Goal: Task Accomplishment & Management: Manage account settings

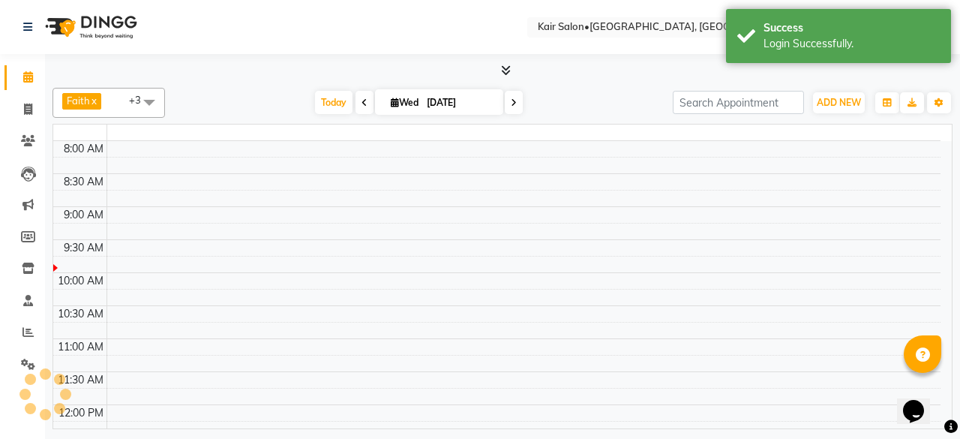
select select "en"
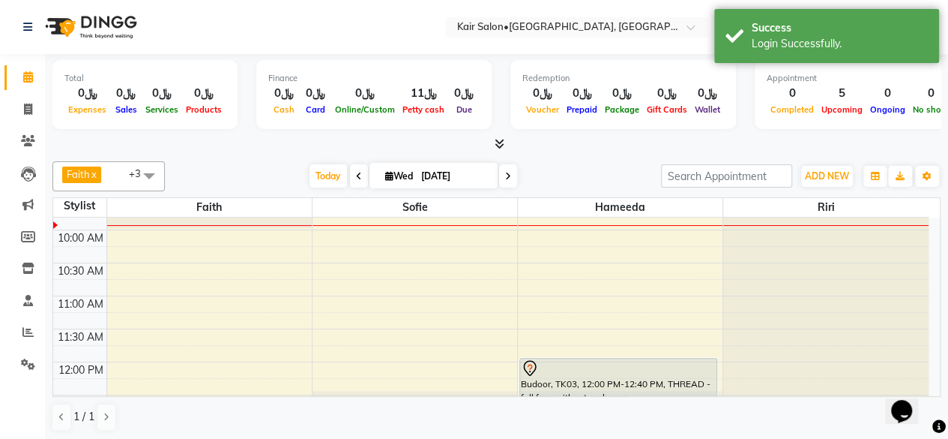
scroll to position [150, 0]
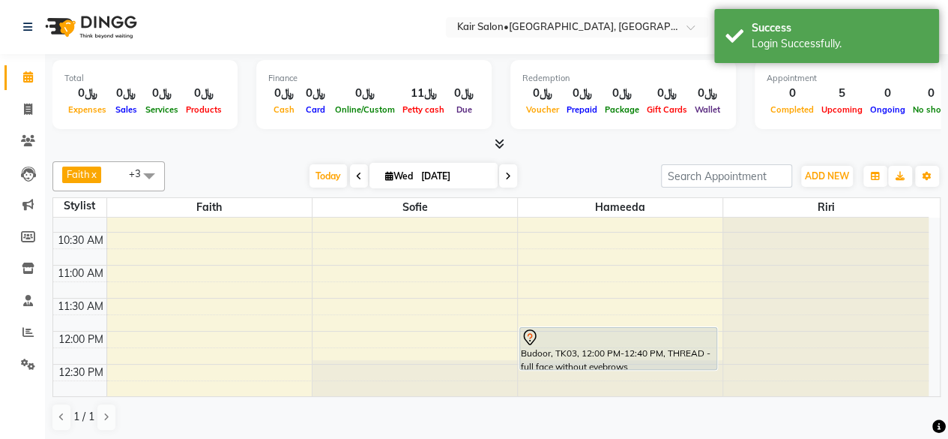
click at [493, 139] on span at bounding box center [497, 144] width 16 height 16
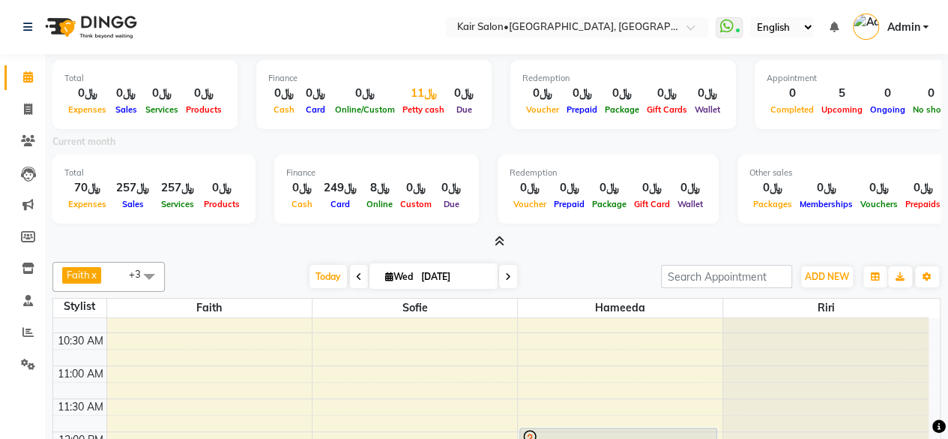
click at [421, 103] on div "Petty cash" at bounding box center [423, 109] width 49 height 16
click at [503, 244] on icon at bounding box center [500, 240] width 10 height 11
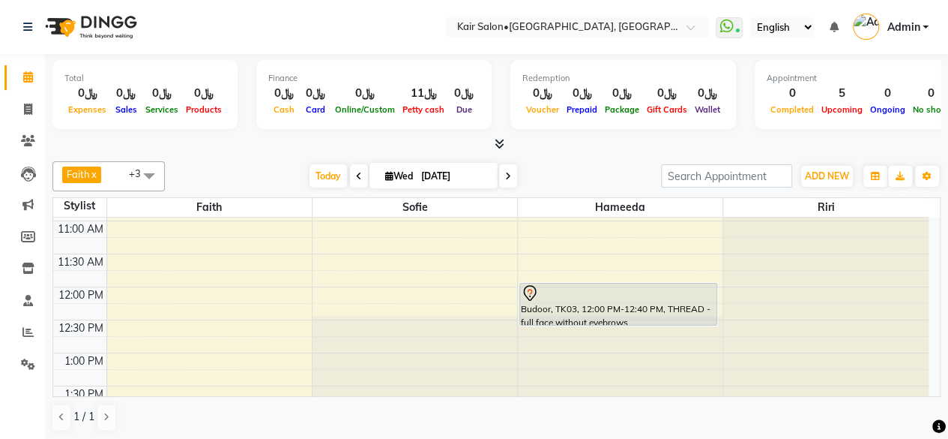
scroll to position [225, 0]
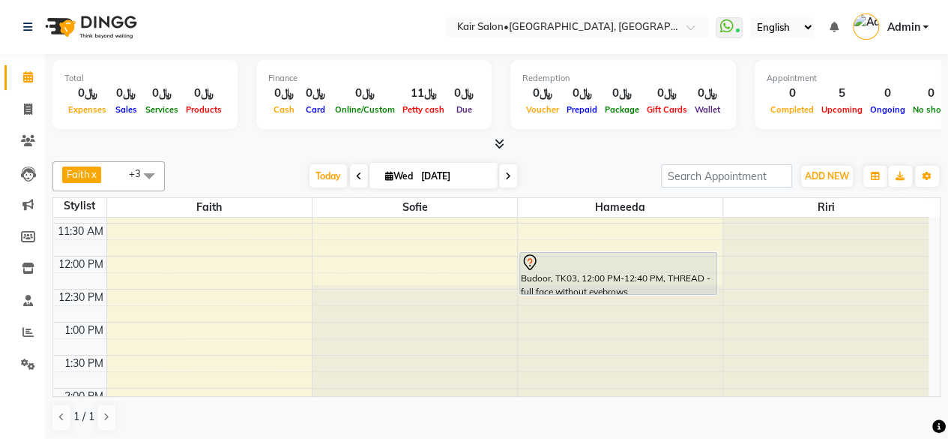
click at [356, 172] on icon at bounding box center [359, 176] width 6 height 9
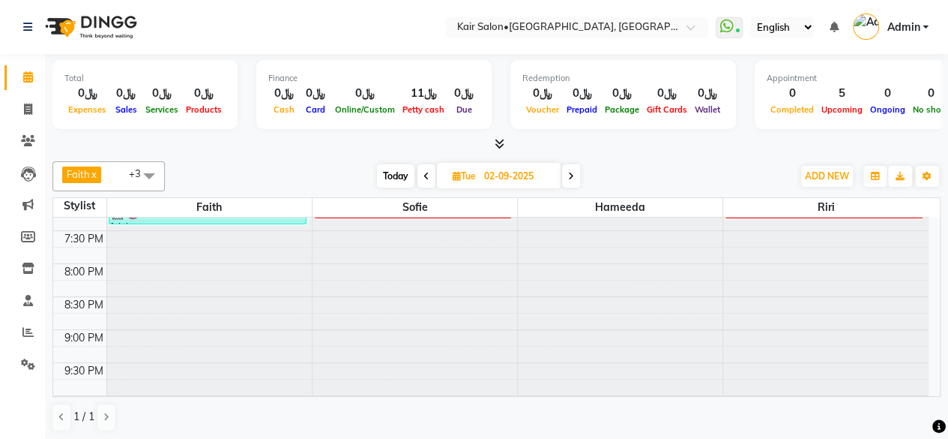
scroll to position [750, 0]
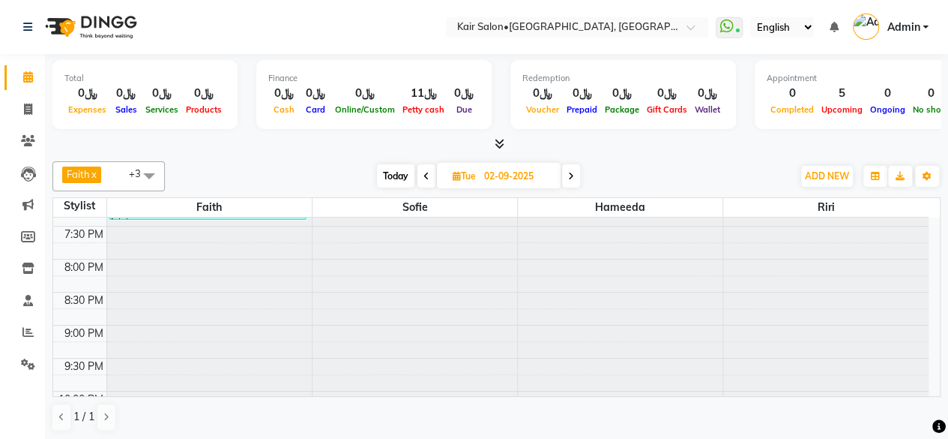
click at [571, 178] on icon at bounding box center [571, 176] width 6 height 9
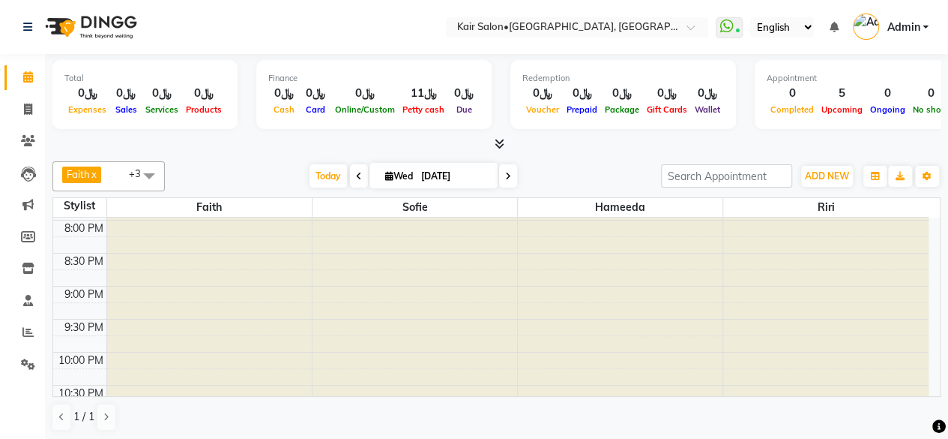
scroll to position [859, 0]
click at [499, 151] on span at bounding box center [497, 144] width 16 height 16
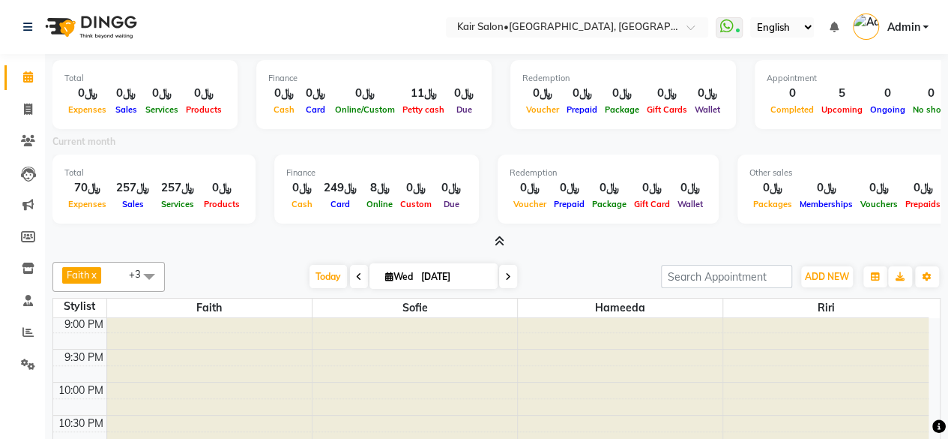
click at [502, 236] on icon at bounding box center [500, 240] width 10 height 11
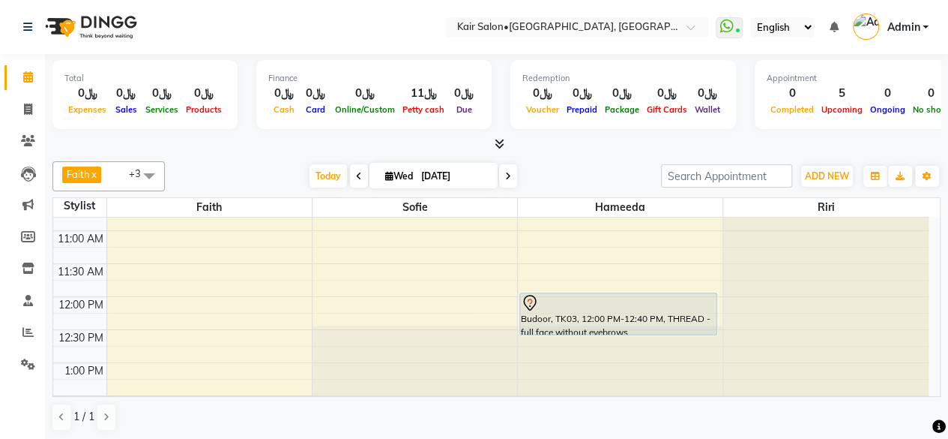
scroll to position [0, 0]
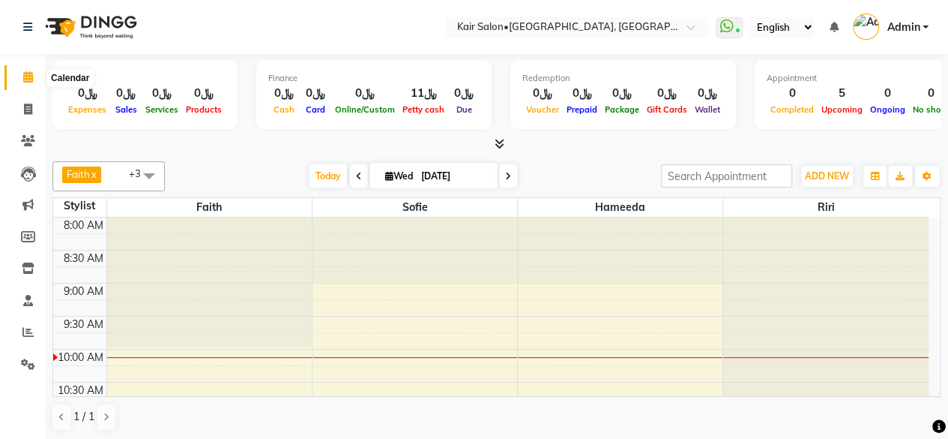
click at [31, 80] on icon at bounding box center [28, 76] width 10 height 11
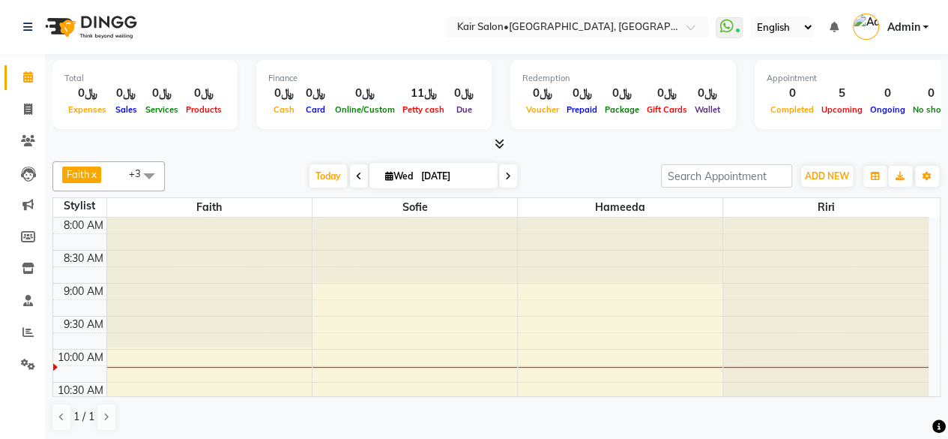
click at [356, 176] on icon at bounding box center [359, 176] width 6 height 9
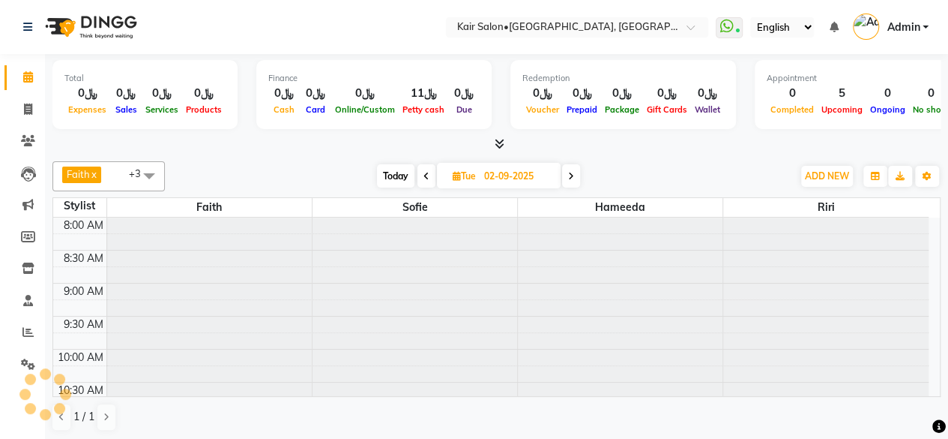
scroll to position [130, 0]
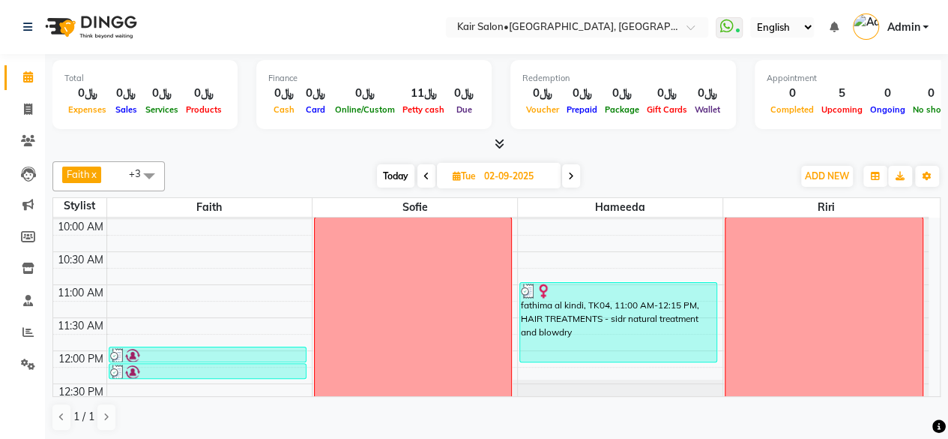
click at [430, 174] on span at bounding box center [427, 175] width 18 height 23
type input "01-09-2025"
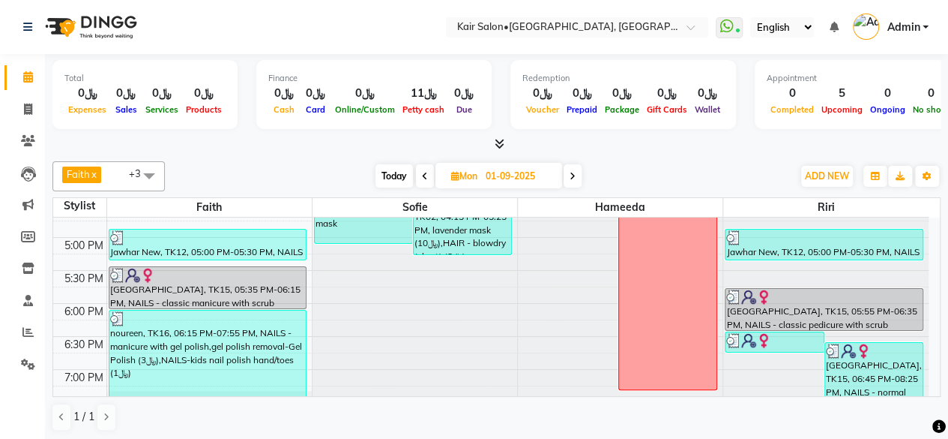
scroll to position [655, 0]
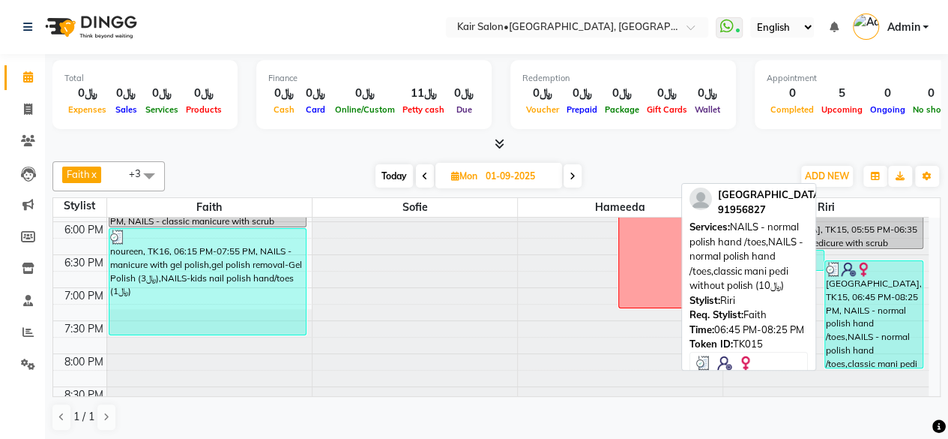
click at [843, 326] on div "[GEOGRAPHIC_DATA], TK15, 06:45 PM-08:25 PM, NAILS - normal polish hand /toes,NA…" at bounding box center [873, 314] width 97 height 106
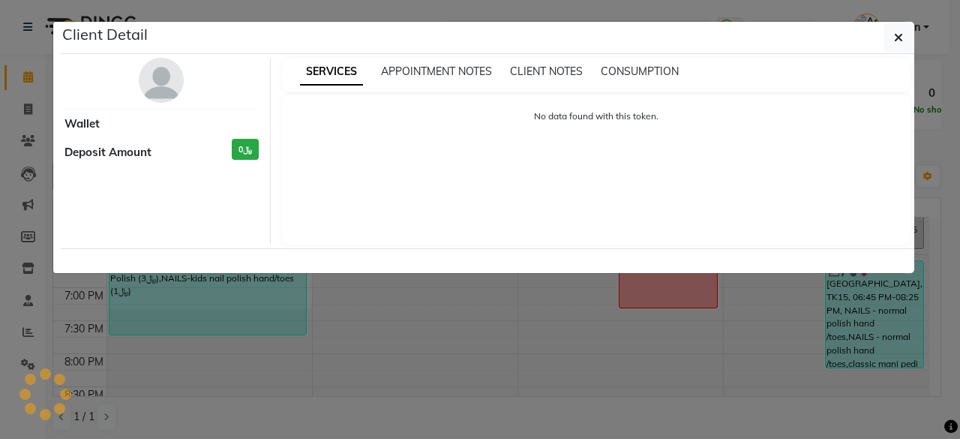
select select "3"
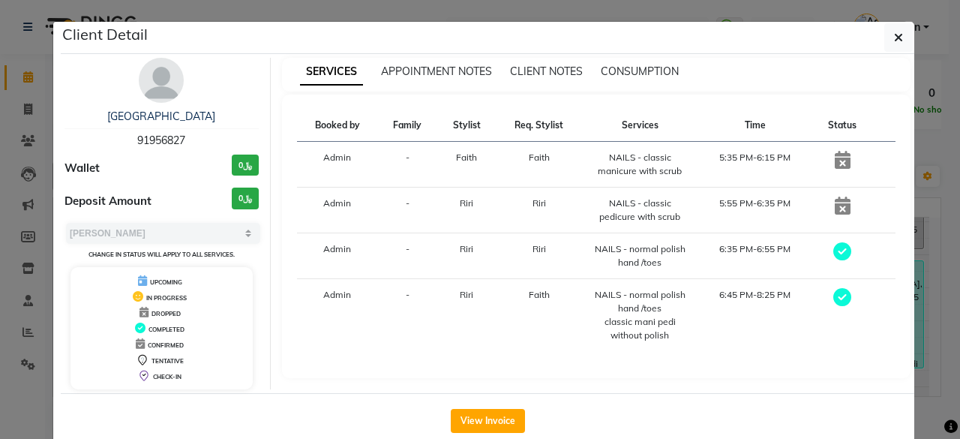
click at [474, 430] on div "View Invoice" at bounding box center [487, 420] width 853 height 55
click at [484, 422] on button "View Invoice" at bounding box center [488, 421] width 74 height 24
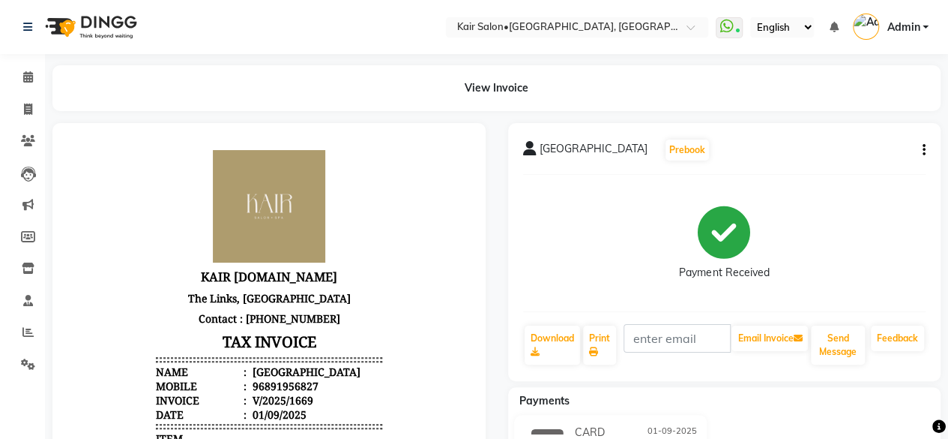
click at [924, 150] on icon "button" at bounding box center [924, 150] width 3 height 1
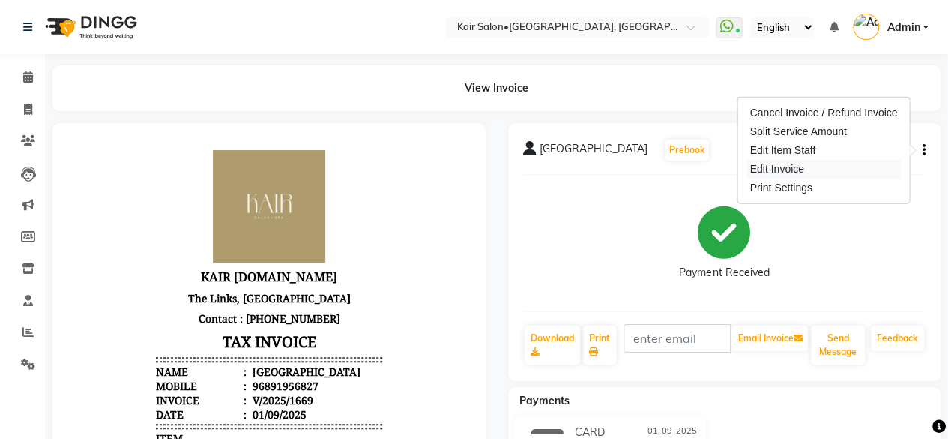
click at [861, 169] on div "Edit Invoice" at bounding box center [824, 169] width 154 height 19
select select "service"
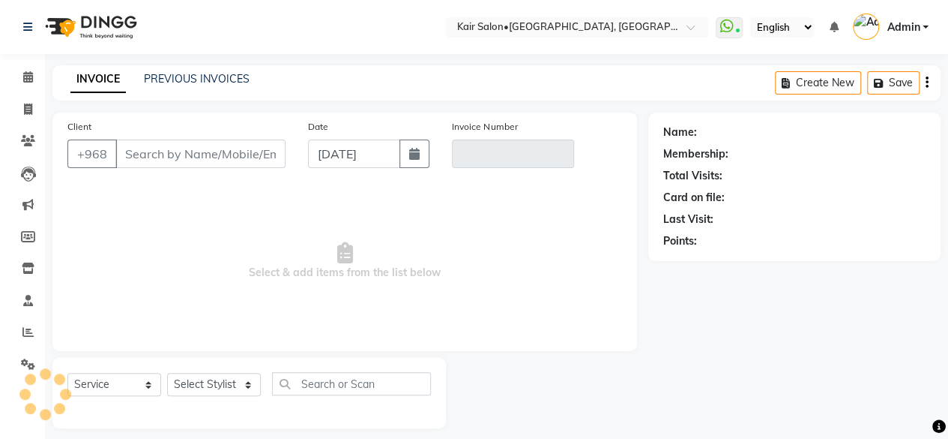
scroll to position [11, 0]
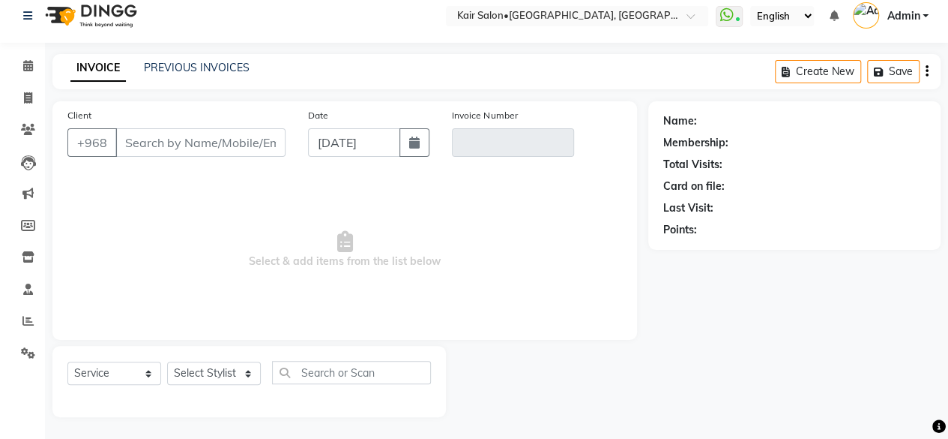
type input "91956827"
type input "V/2025/1669"
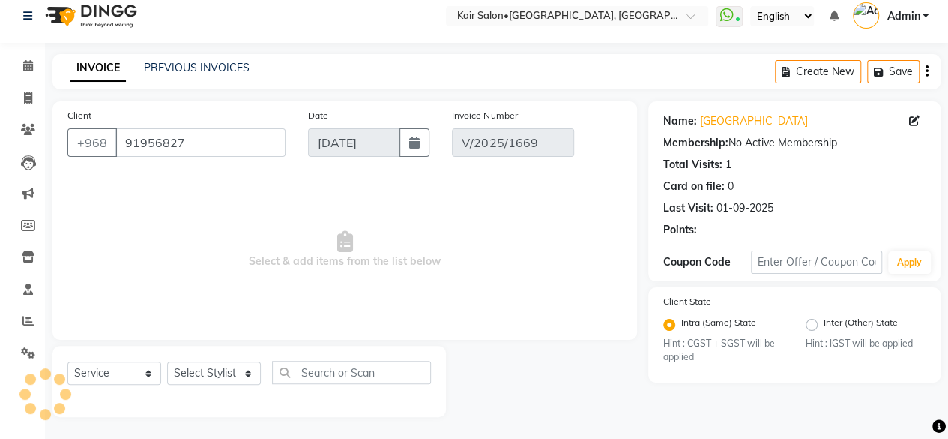
type input "01-09-2025"
select select "select"
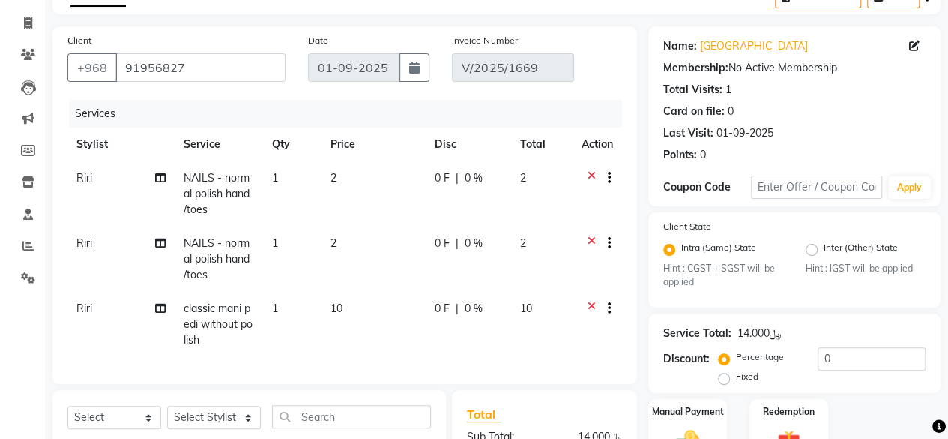
scroll to position [161, 0]
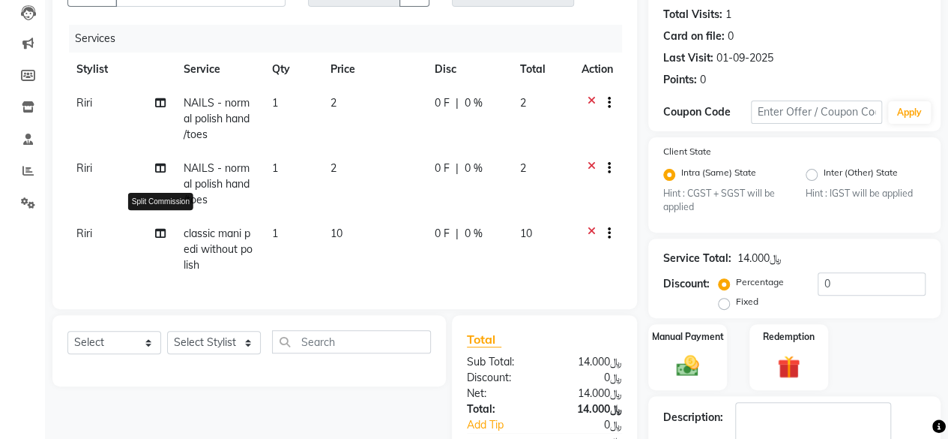
click at [160, 233] on icon at bounding box center [160, 233] width 10 height 10
select select "89249"
select select "49362"
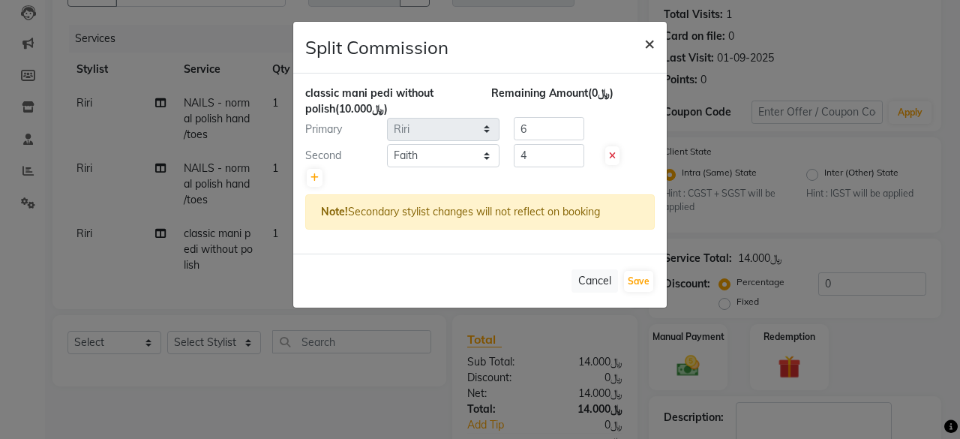
click at [651, 40] on span "×" at bounding box center [649, 42] width 10 height 22
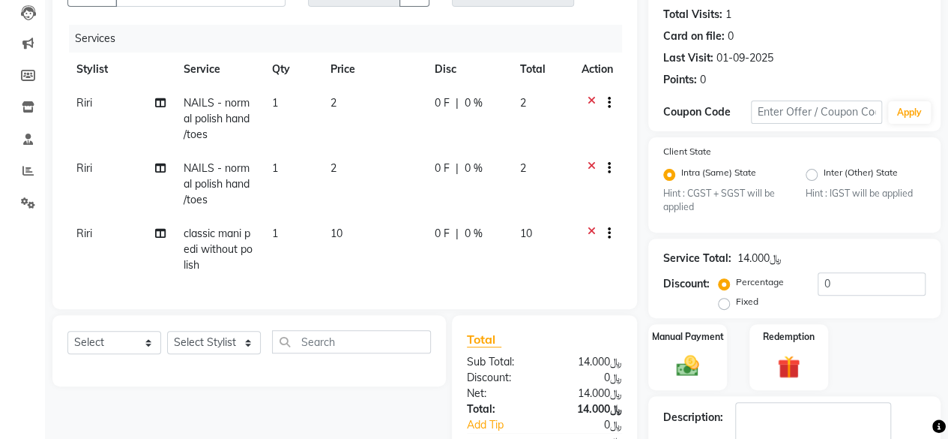
scroll to position [0, 0]
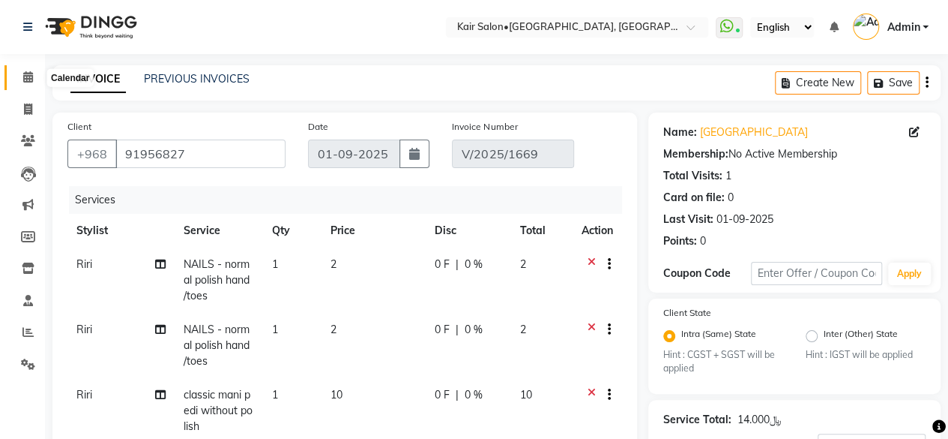
drag, startPoint x: 30, startPoint y: 76, endPoint x: 37, endPoint y: 86, distance: 12.3
click at [30, 76] on icon at bounding box center [28, 76] width 10 height 11
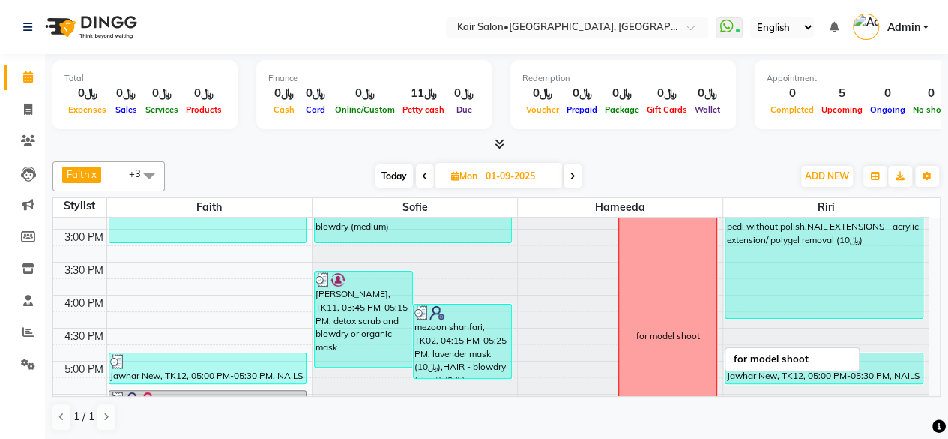
scroll to position [675, 0]
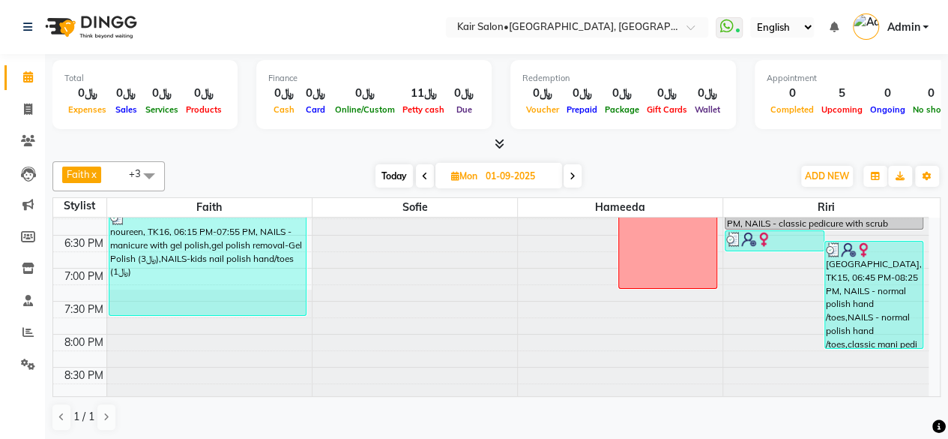
click at [390, 175] on span "Today" at bounding box center [394, 175] width 37 height 23
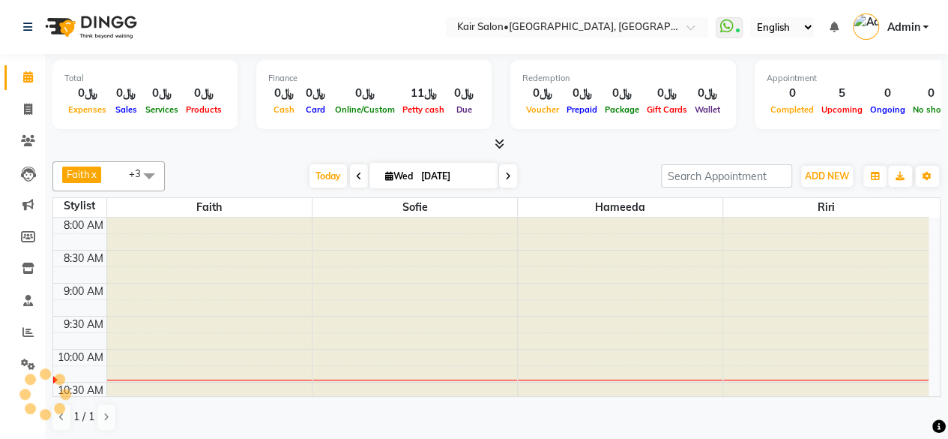
scroll to position [130, 0]
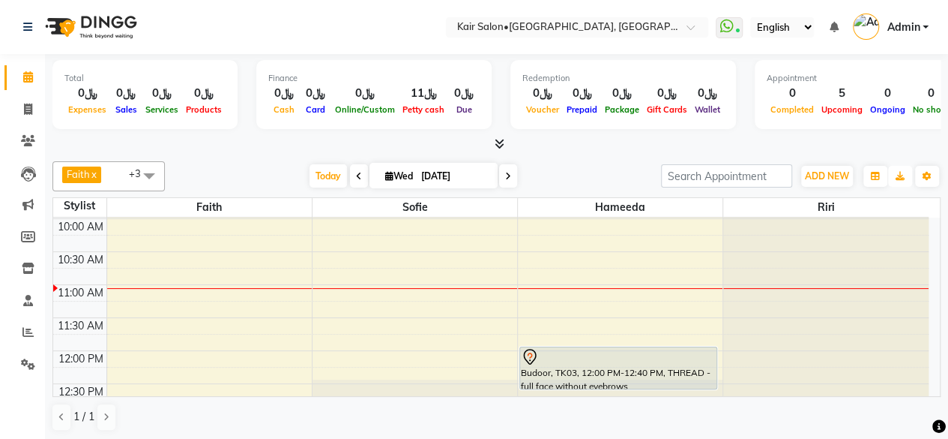
click at [888, 194] on div "Faith x sofie x Hameeda x Riri x +3 Select All Faith [PERSON_NAME] HABSATBEE [P…" at bounding box center [496, 296] width 888 height 282
click at [350, 170] on span at bounding box center [359, 175] width 18 height 23
type input "02-09-2025"
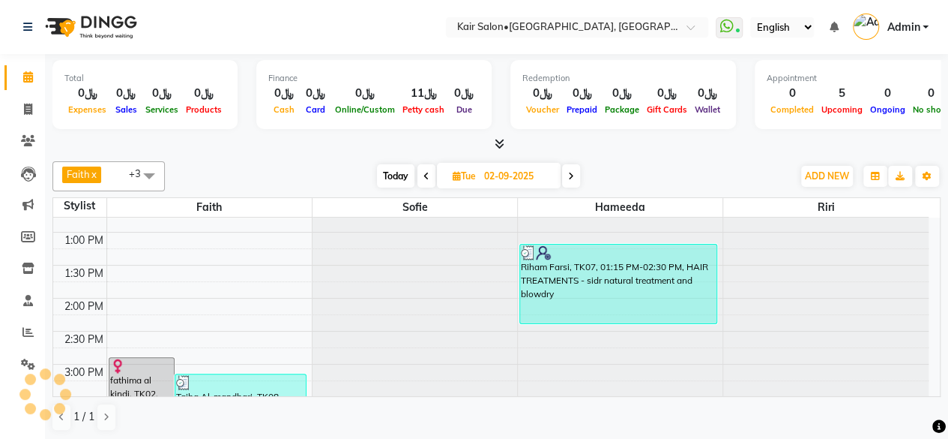
scroll to position [646, 0]
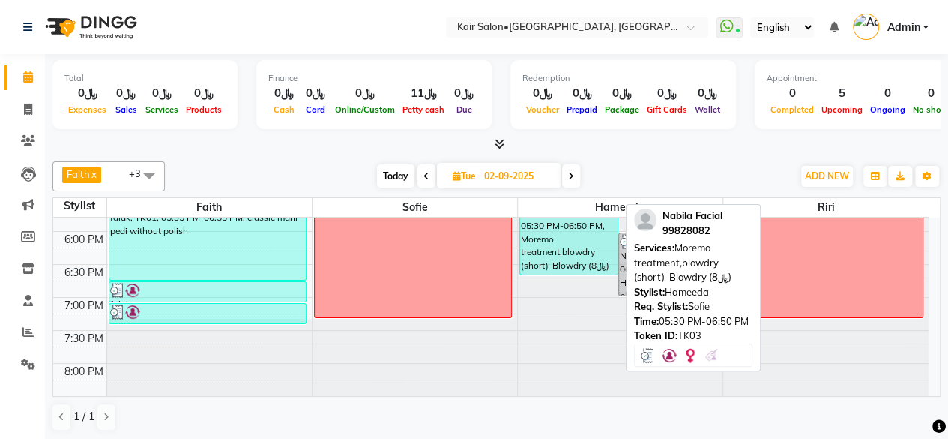
click at [592, 253] on div "Nabila Facial, TK03, 05:30 PM-06:50 PM, Moremo treatment,blowdry (short)-Blowdr…" at bounding box center [568, 232] width 97 height 85
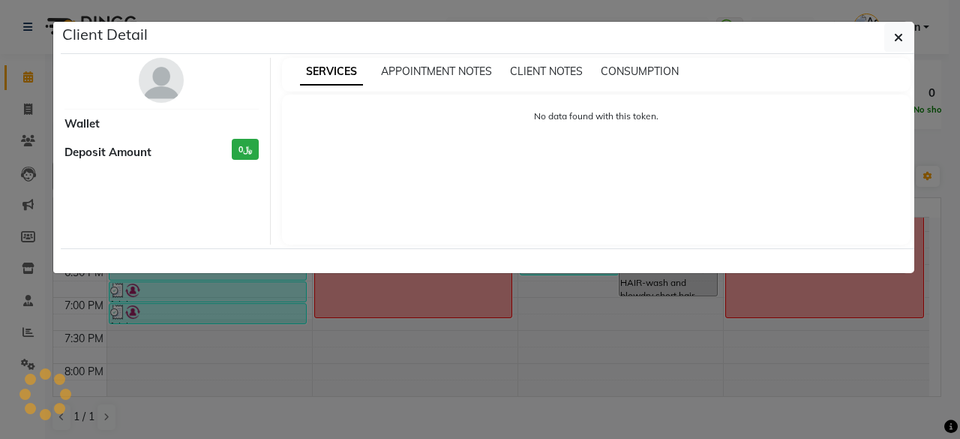
select select "3"
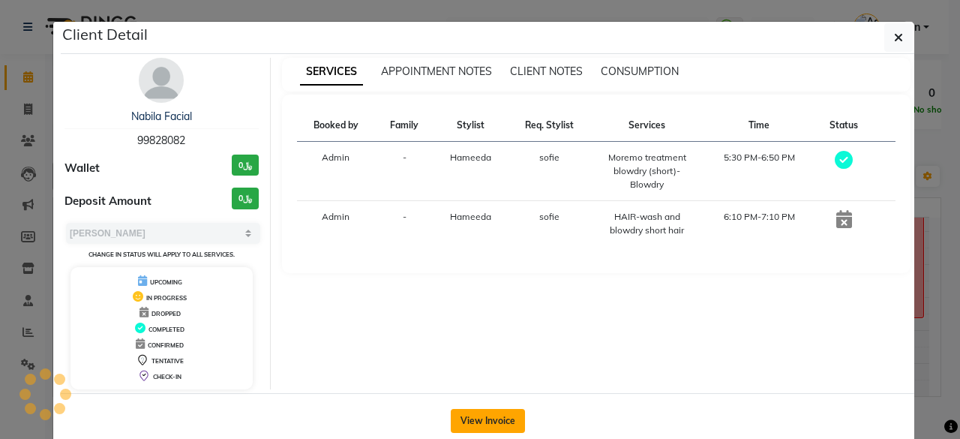
click at [489, 413] on button "View Invoice" at bounding box center [488, 421] width 74 height 24
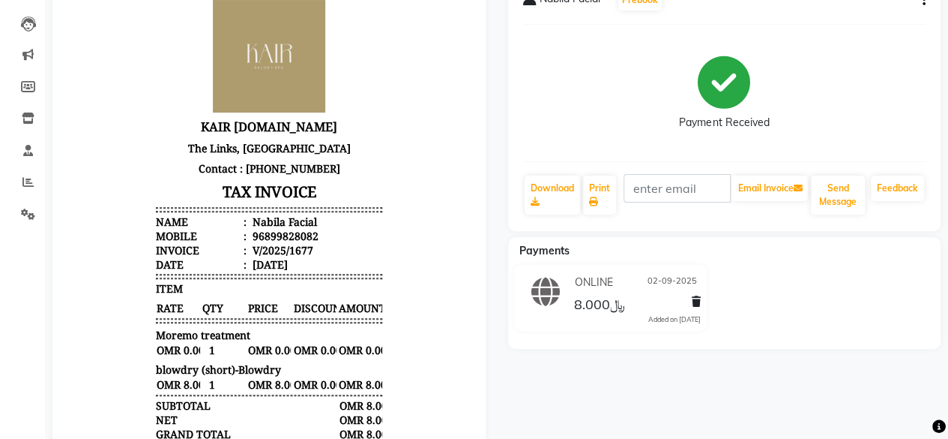
scroll to position [75, 0]
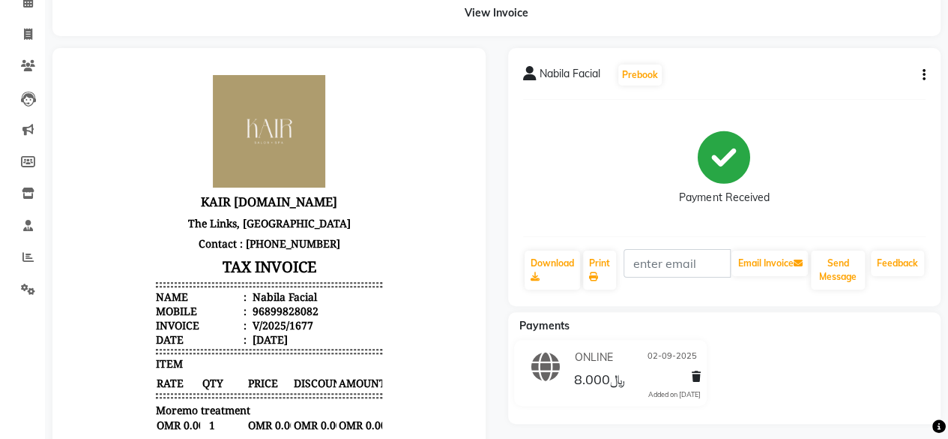
click at [921, 77] on button "button" at bounding box center [921, 75] width 9 height 16
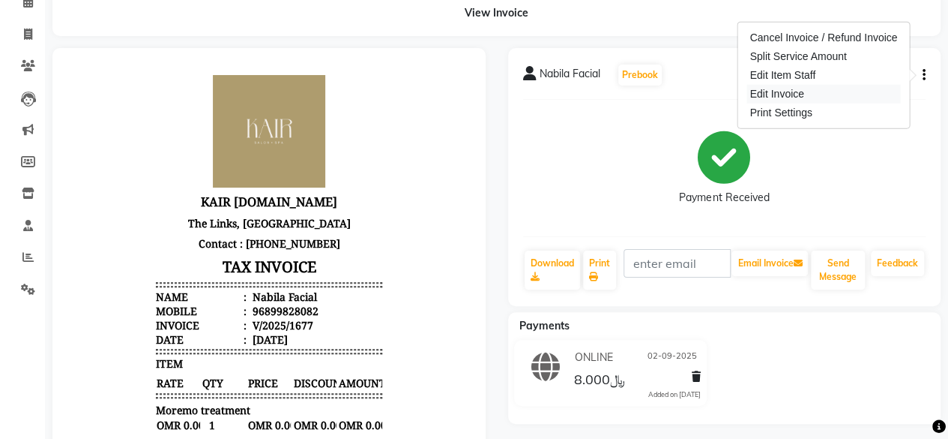
click at [837, 100] on div "Edit Invoice" at bounding box center [824, 94] width 154 height 19
select select "service"
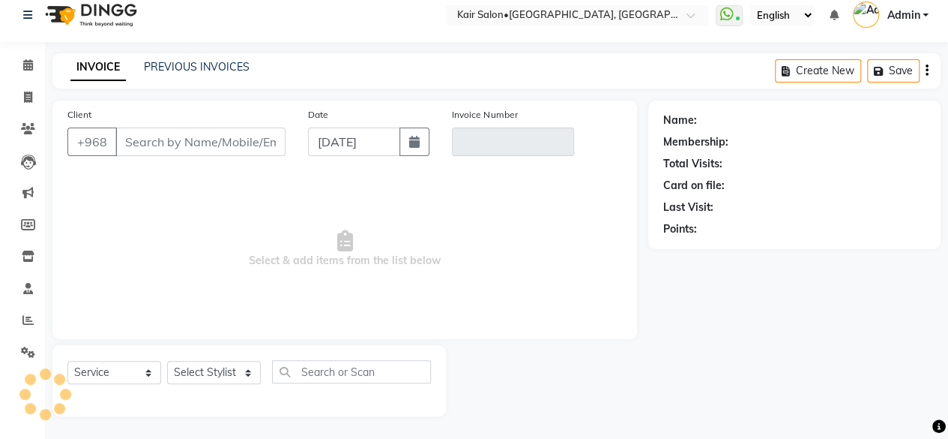
scroll to position [11, 0]
type input "99828082"
type input "V/2025/1677"
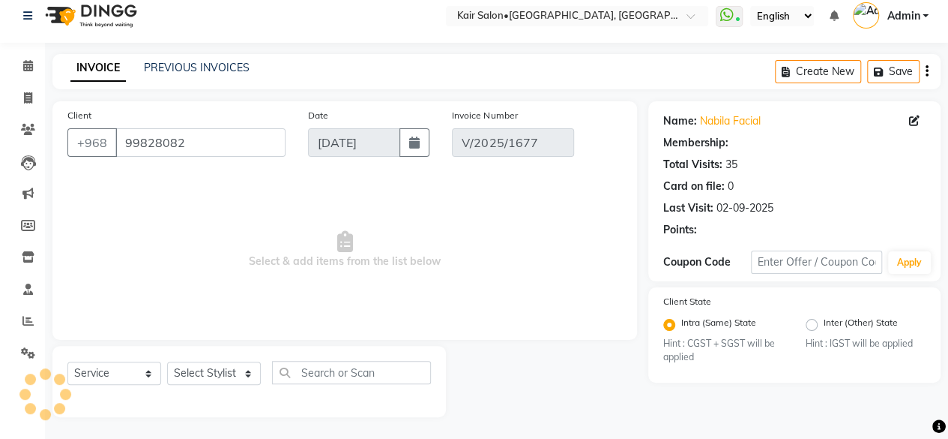
radio input "false"
radio input "true"
type input "02-09-2025"
select select "select"
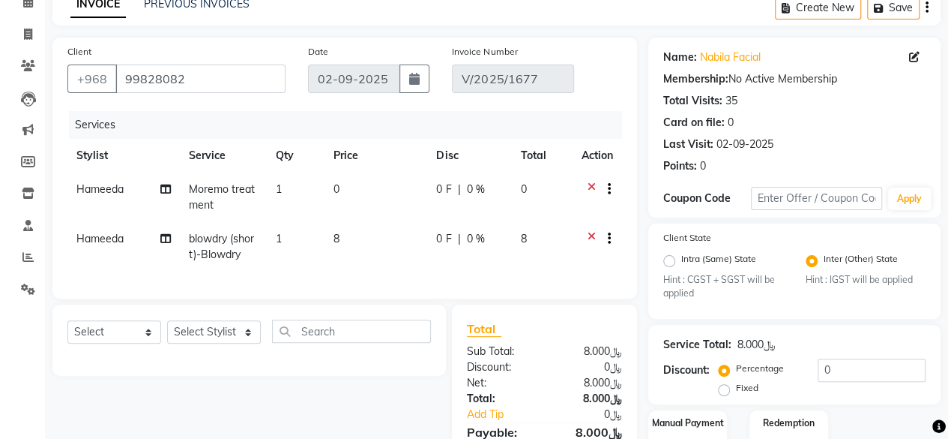
scroll to position [0, 0]
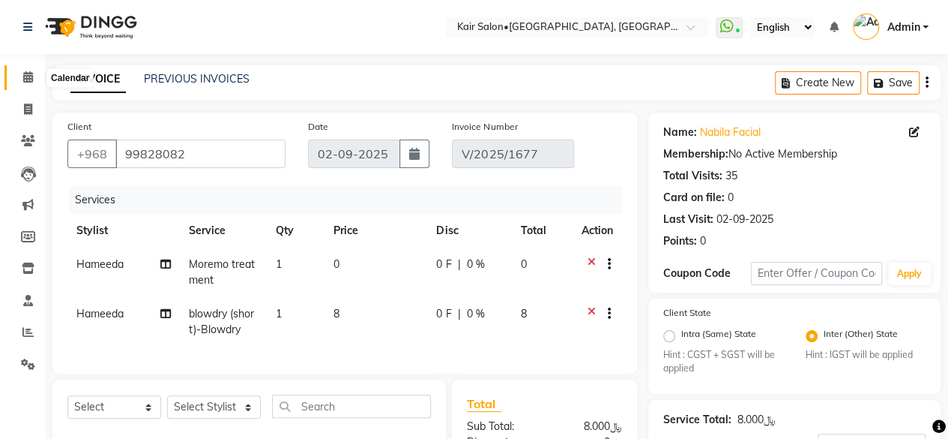
click at [29, 83] on span at bounding box center [28, 77] width 26 height 17
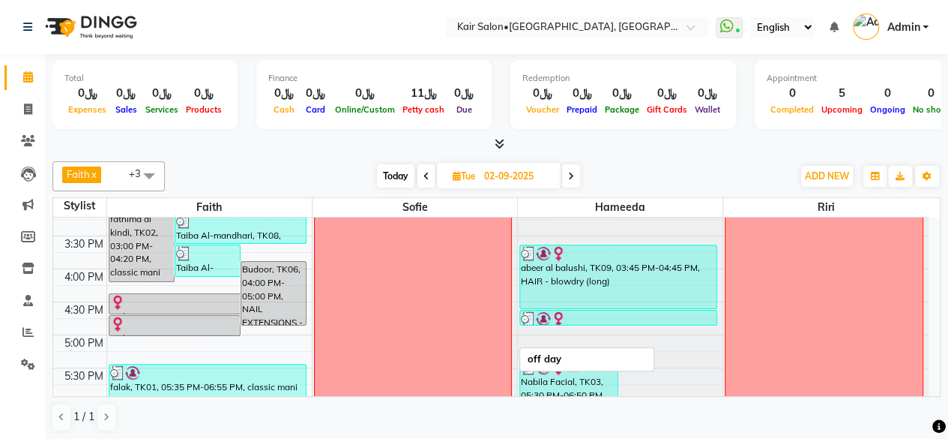
scroll to position [496, 0]
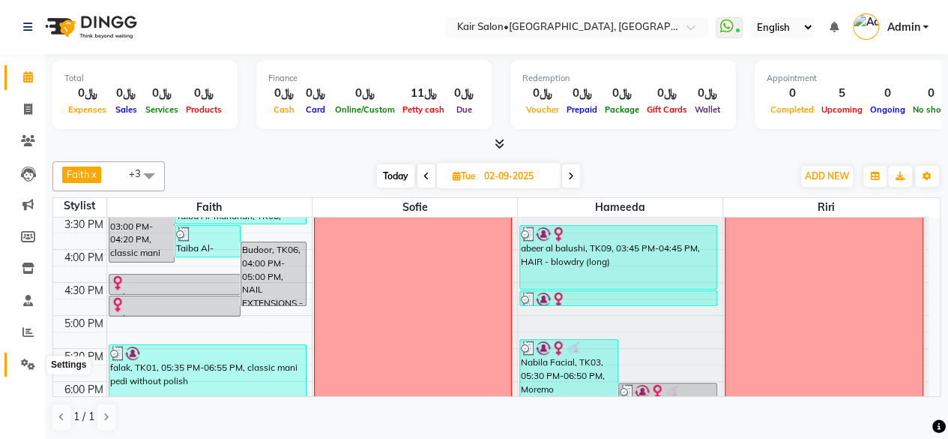
click at [27, 366] on icon at bounding box center [28, 363] width 14 height 11
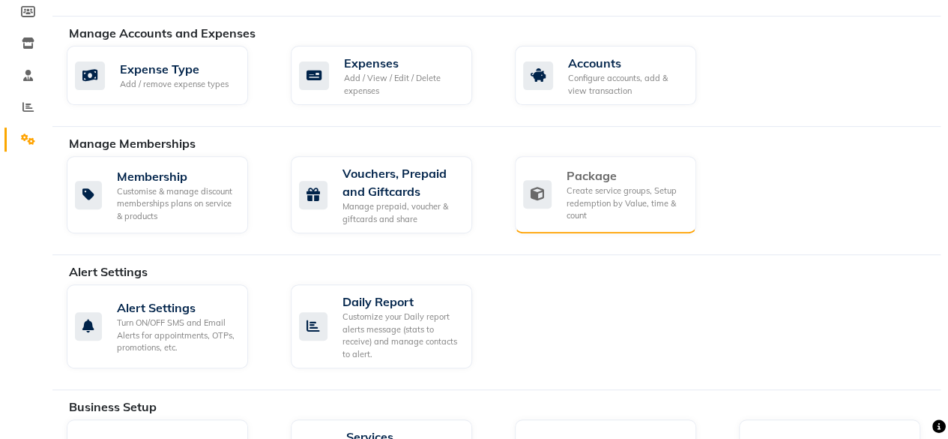
click at [580, 199] on div "Create service groups, Setup redemption by Value, time & count" at bounding box center [626, 202] width 118 height 37
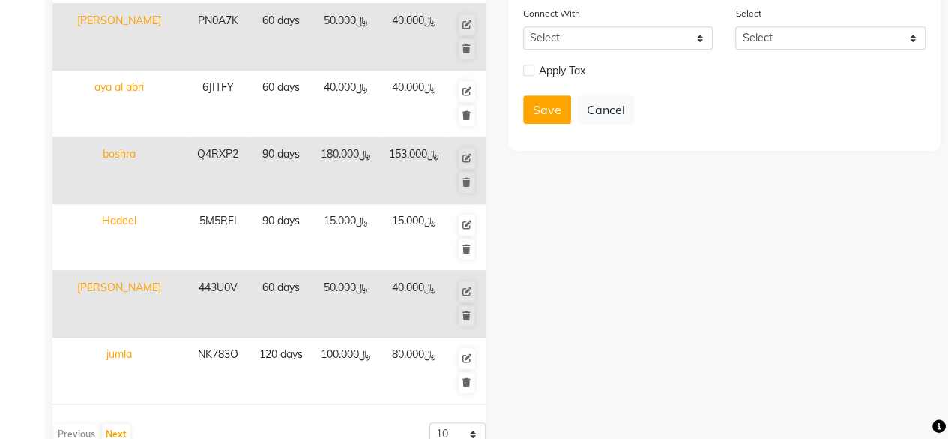
scroll to position [493, 0]
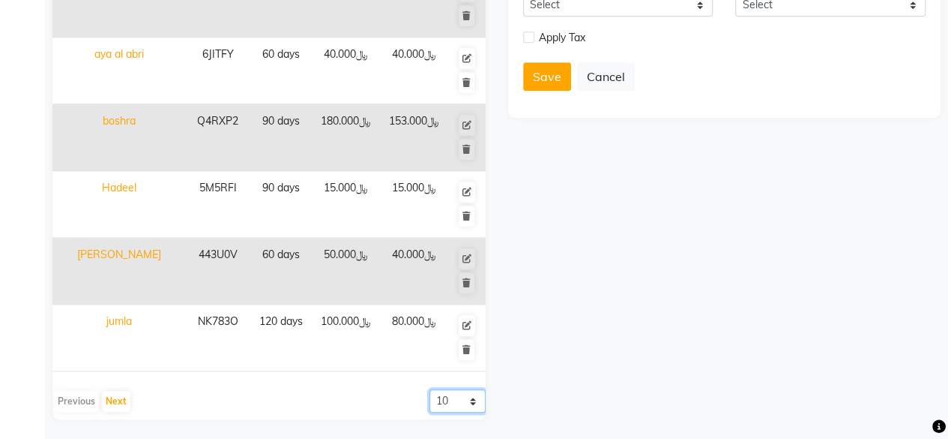
click at [473, 403] on select "10 20 50 100" at bounding box center [458, 400] width 56 height 23
select select "20"
click at [430, 389] on select "10 20 50 100" at bounding box center [458, 400] width 56 height 23
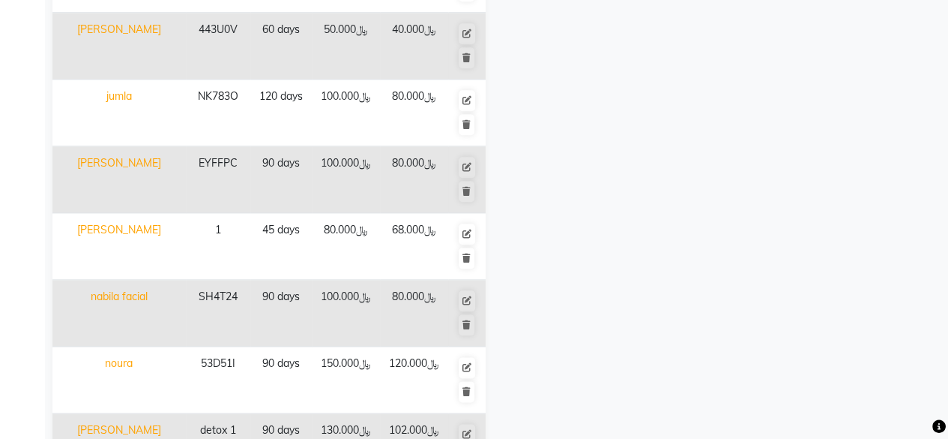
scroll to position [793, 0]
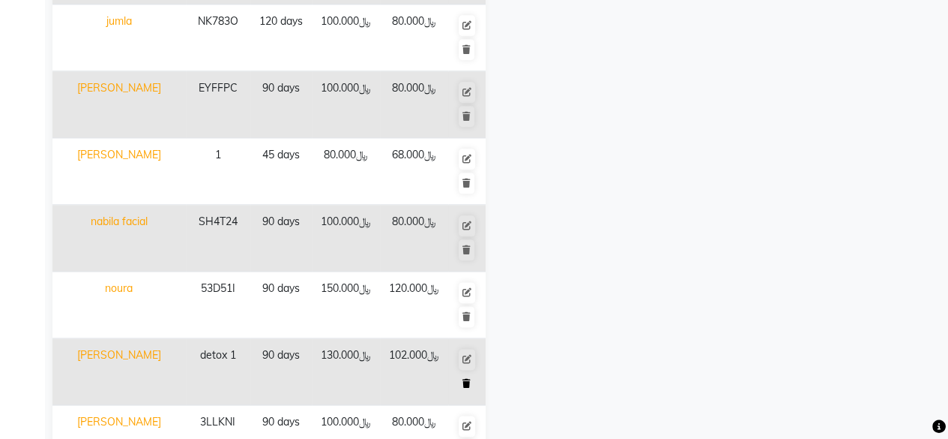
click at [467, 379] on icon at bounding box center [467, 383] width 8 height 9
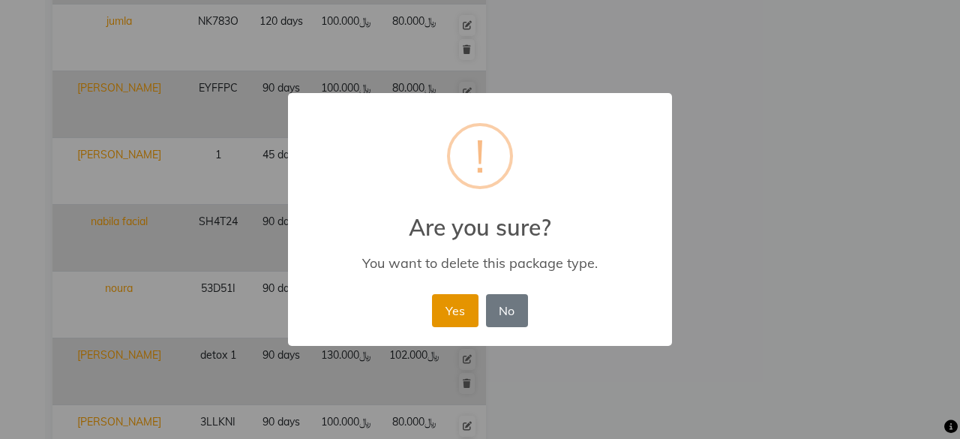
click at [460, 316] on button "Yes" at bounding box center [455, 310] width 46 height 33
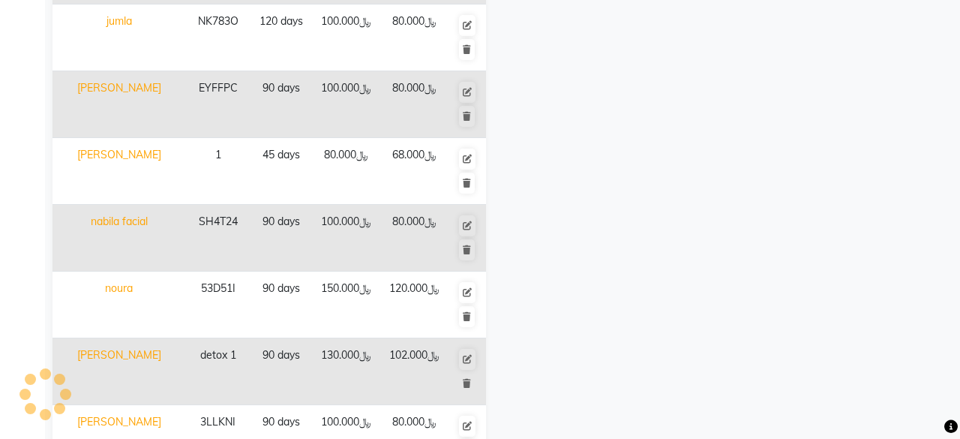
select select
checkbox input "false"
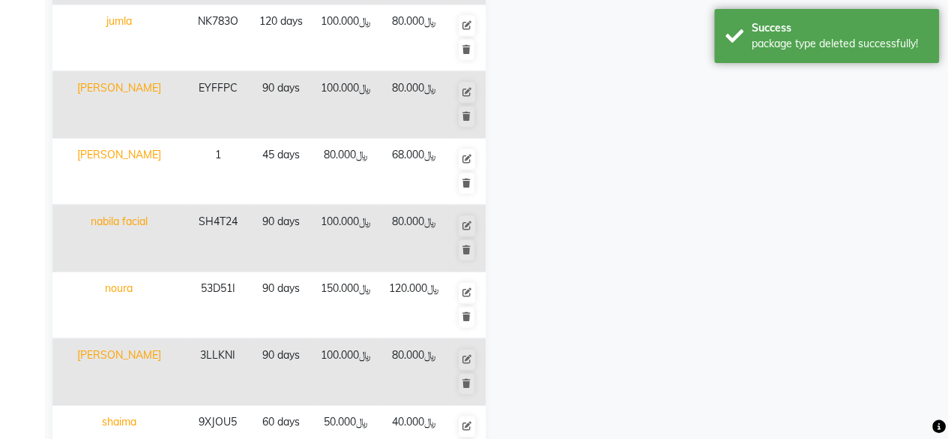
scroll to position [868, 0]
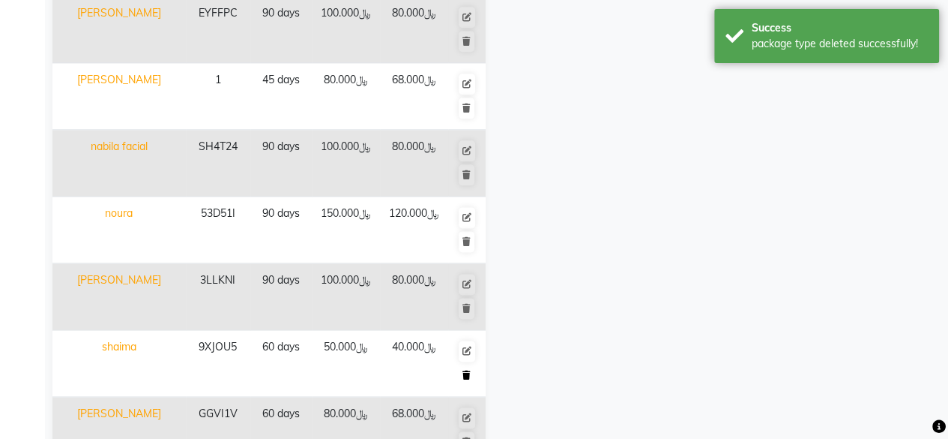
click at [468, 370] on icon at bounding box center [467, 374] width 8 height 9
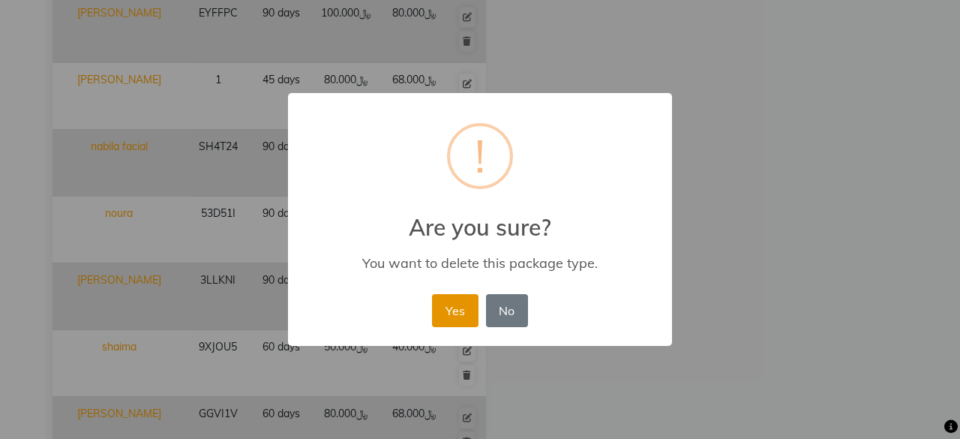
click at [448, 320] on button "Yes" at bounding box center [455, 310] width 46 height 33
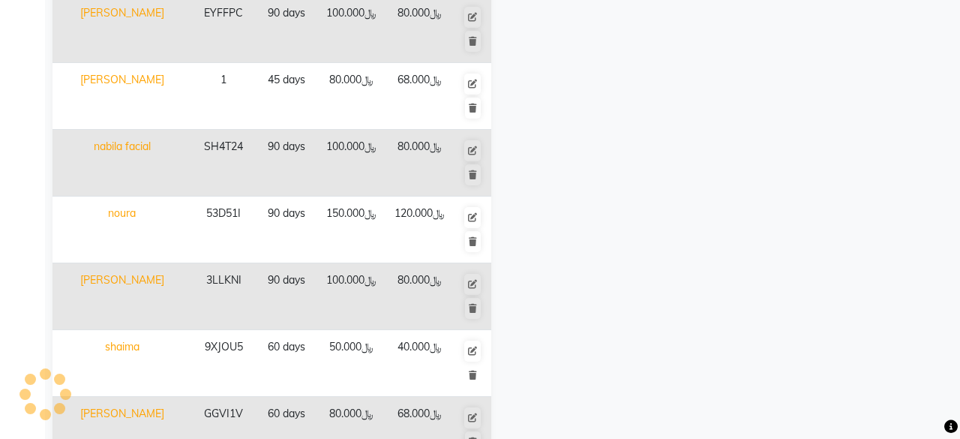
select select
checkbox input "false"
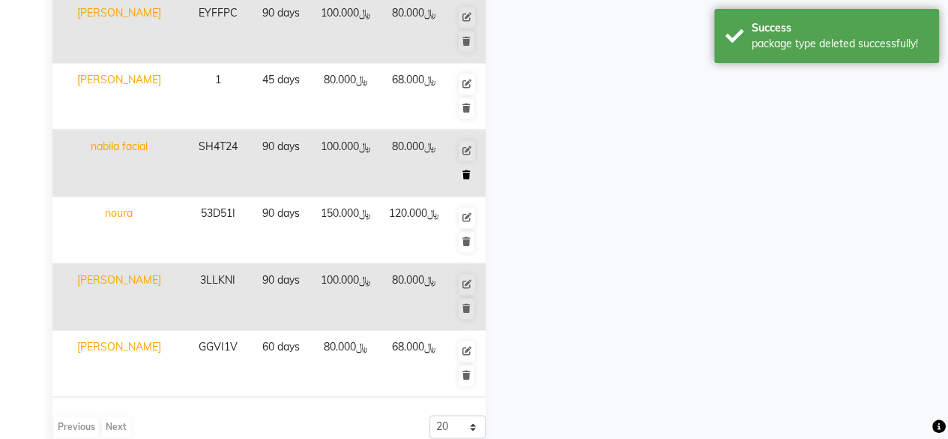
click at [472, 169] on button at bounding box center [467, 174] width 16 height 21
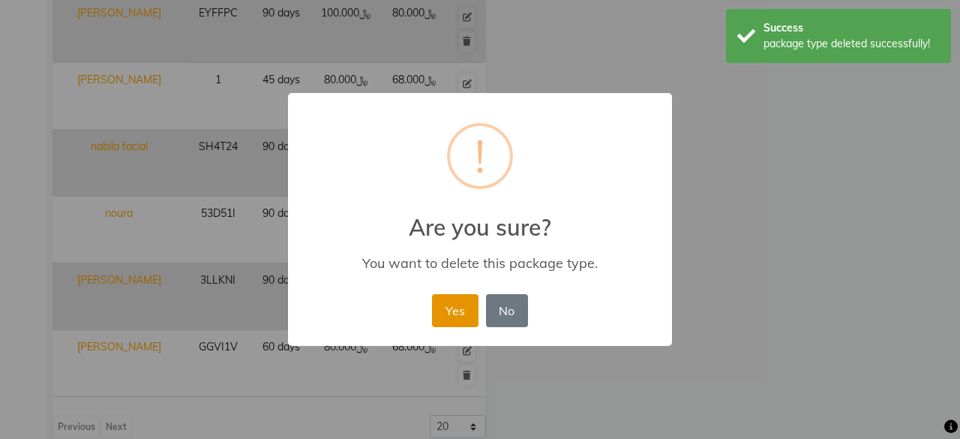
click at [451, 316] on button "Yes" at bounding box center [455, 310] width 46 height 33
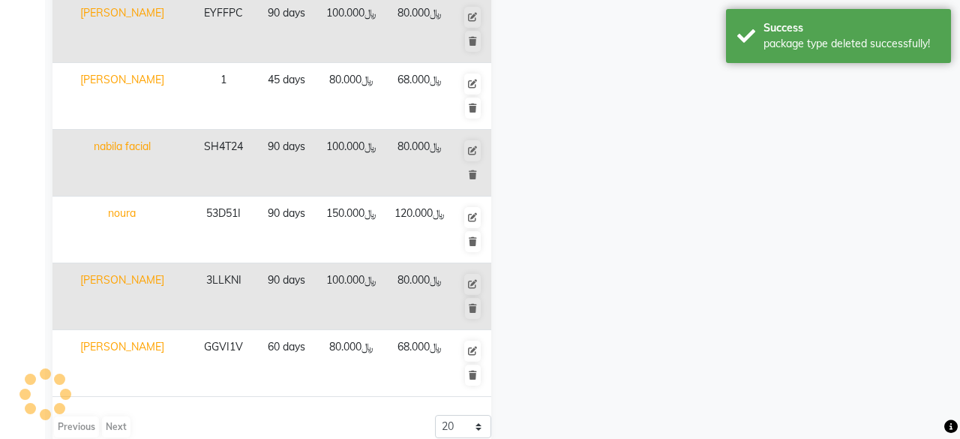
select select
checkbox input "false"
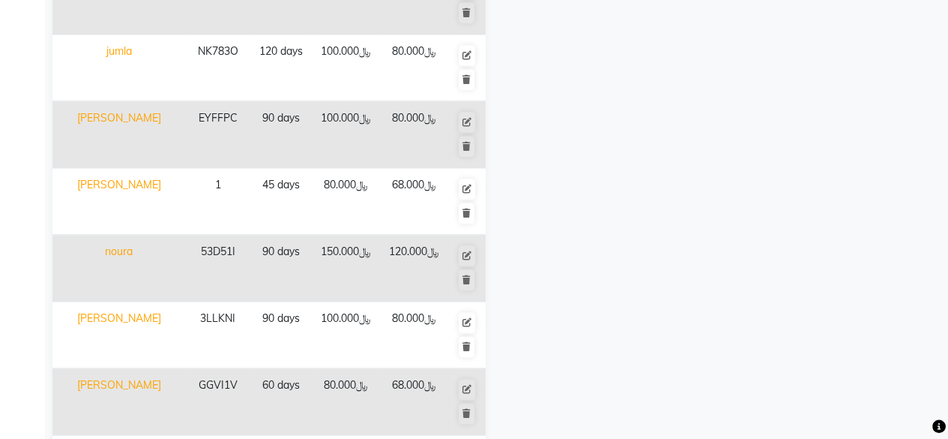
scroll to position [825, 0]
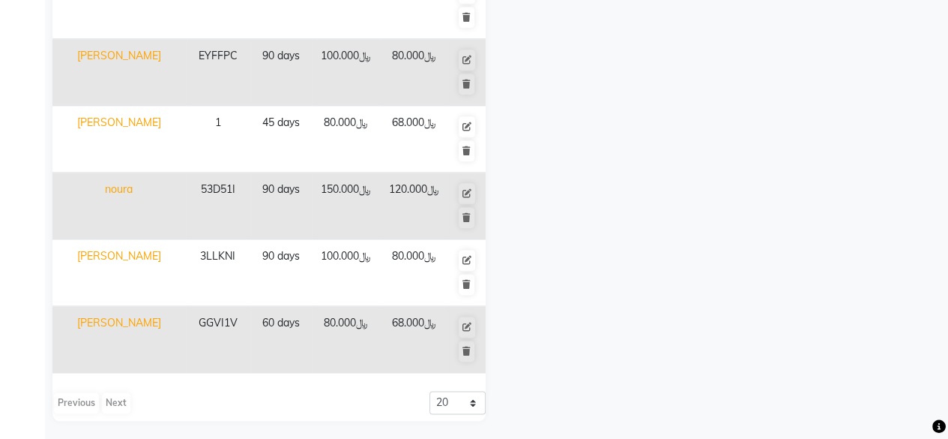
click at [124, 402] on div "Previous Next" at bounding box center [91, 403] width 79 height 24
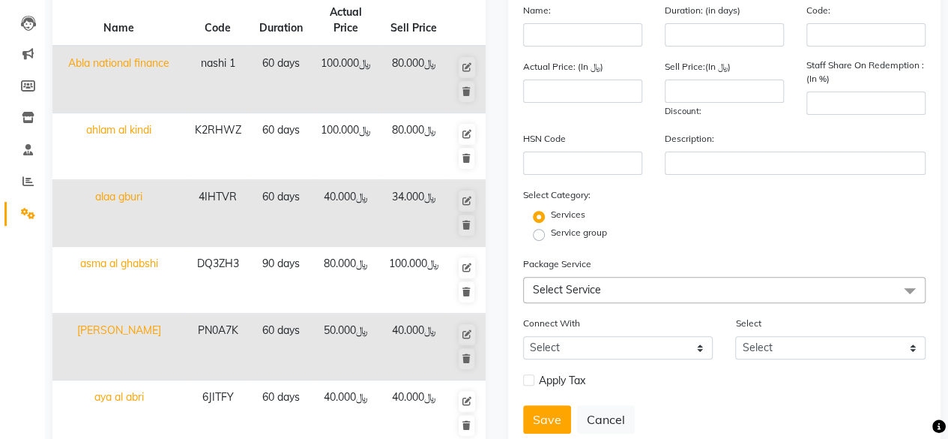
scroll to position [0, 0]
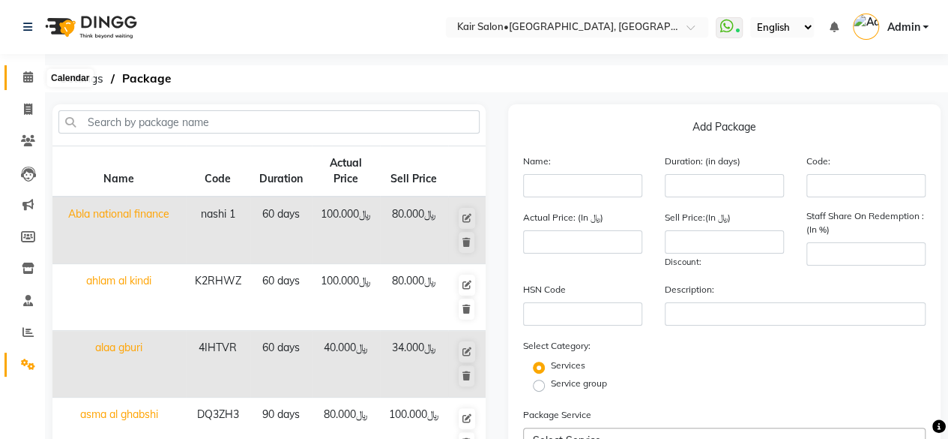
click at [30, 72] on icon at bounding box center [28, 76] width 10 height 11
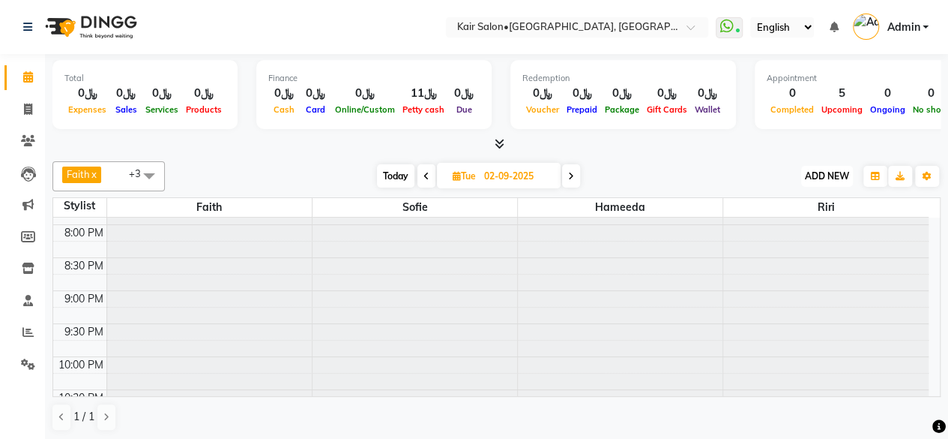
click at [843, 172] on span "ADD NEW" at bounding box center [827, 175] width 44 height 11
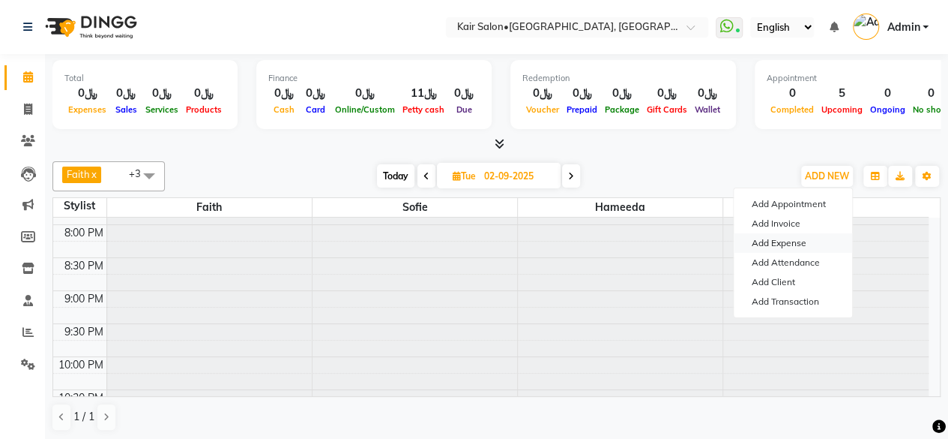
click at [804, 242] on link "Add Expense" at bounding box center [793, 242] width 118 height 19
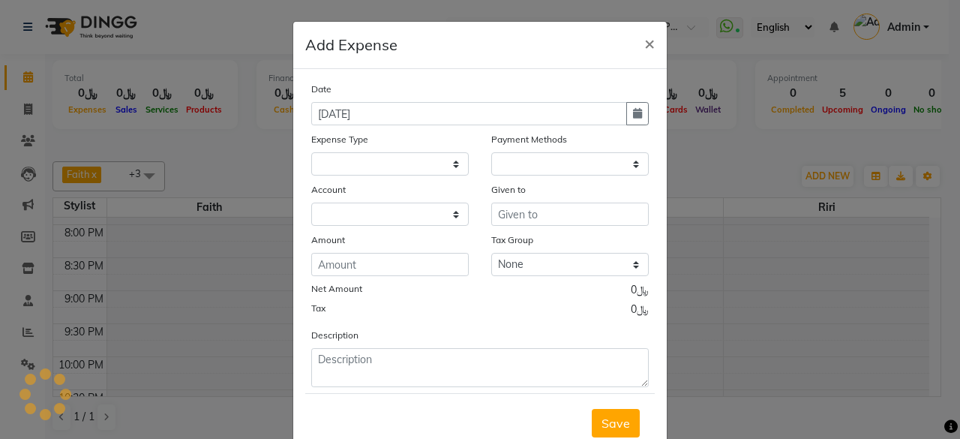
select select
select select "1"
select select "5516"
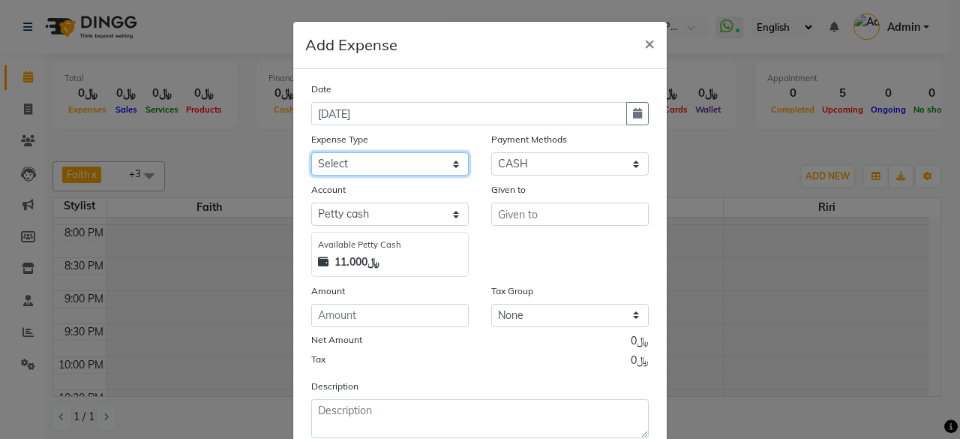
click at [453, 163] on select "Select al nazhi llc Al raaed laundry Amani staff transportation building cleane…" at bounding box center [389, 163] width 157 height 23
click at [637, 53] on button "×" at bounding box center [649, 43] width 34 height 42
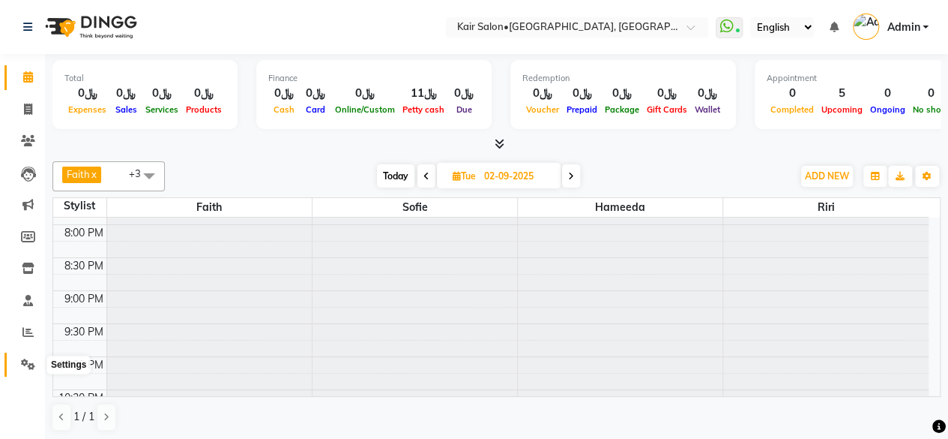
click at [24, 360] on icon at bounding box center [28, 363] width 14 height 11
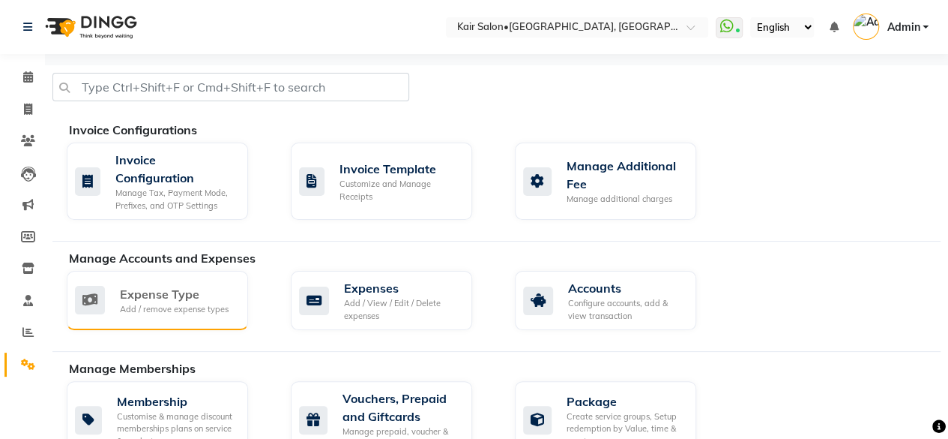
click at [184, 305] on div "Add / remove expense types" at bounding box center [174, 309] width 109 height 13
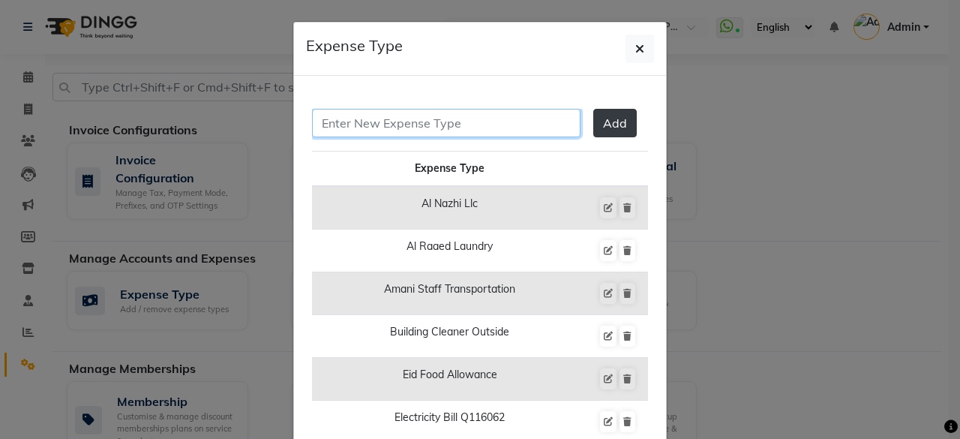
click at [454, 125] on input "text" at bounding box center [446, 123] width 268 height 28
type input "r"
type input "Riri Salary"
click at [603, 125] on span "Add" at bounding box center [615, 122] width 24 height 15
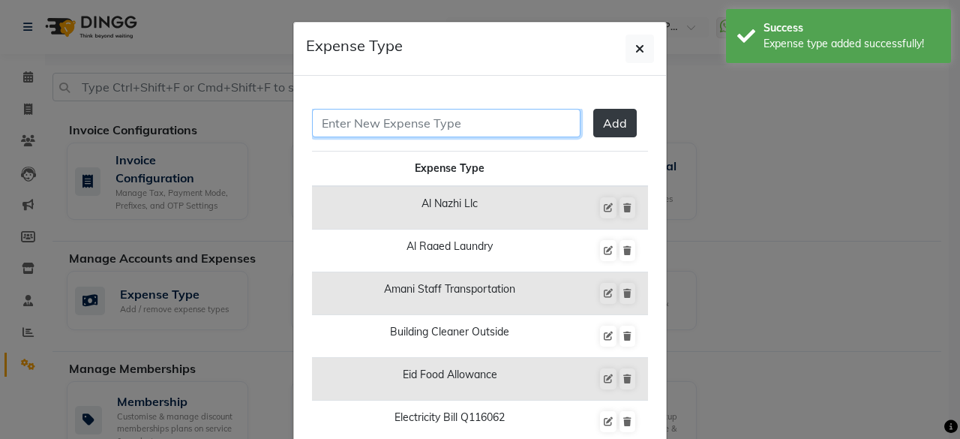
click at [468, 118] on input "text" at bounding box center [446, 123] width 268 height 28
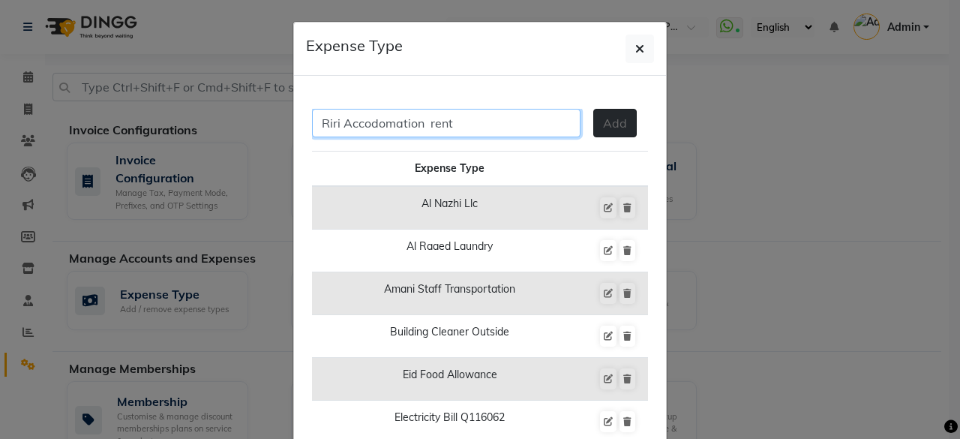
type input "Riri Accodomation rent"
click at [603, 127] on span "Add" at bounding box center [615, 122] width 24 height 15
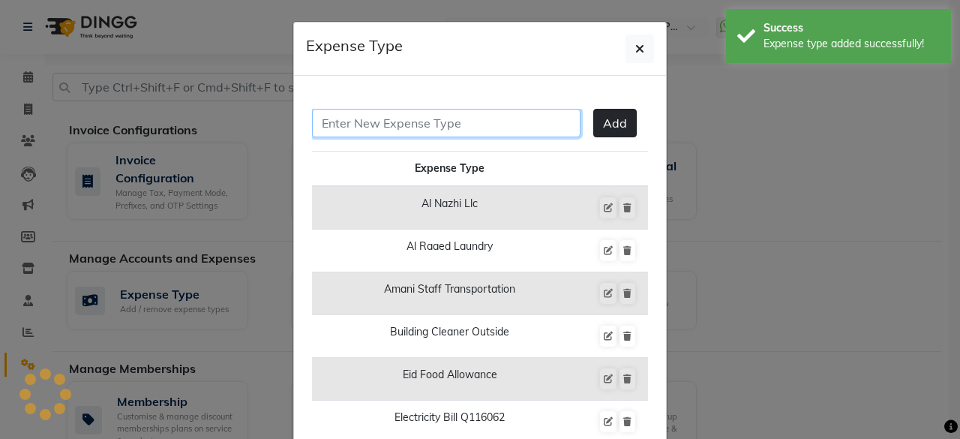
click at [516, 124] on input "text" at bounding box center [446, 123] width 268 height 28
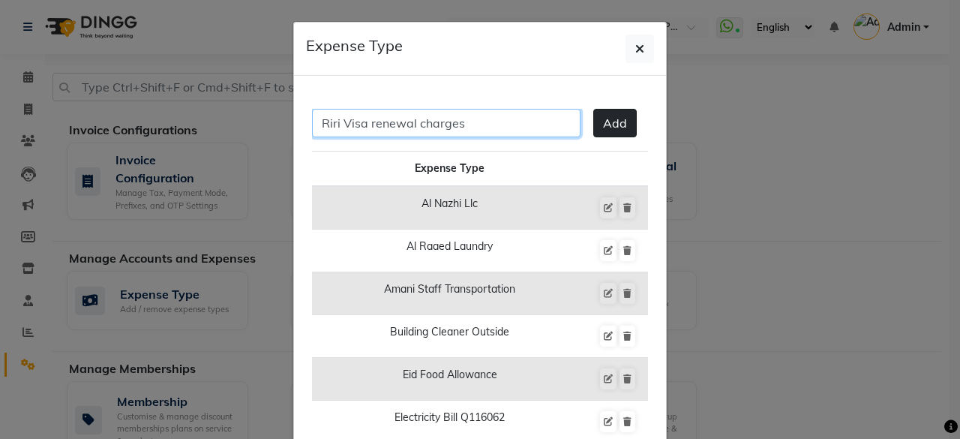
type input "Riri Visa renewal charges"
click at [612, 121] on button "Add" at bounding box center [614, 123] width 43 height 28
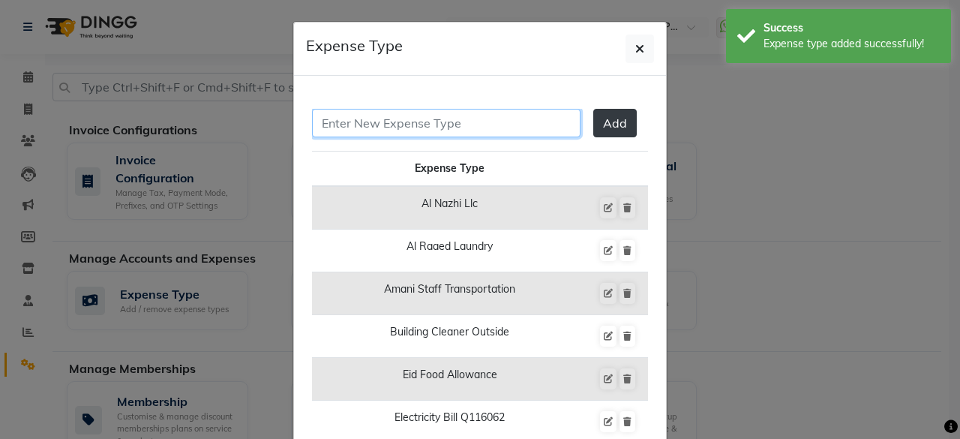
click at [493, 133] on input "text" at bounding box center [446, 123] width 268 height 28
click at [474, 123] on input "text" at bounding box center [446, 123] width 268 height 28
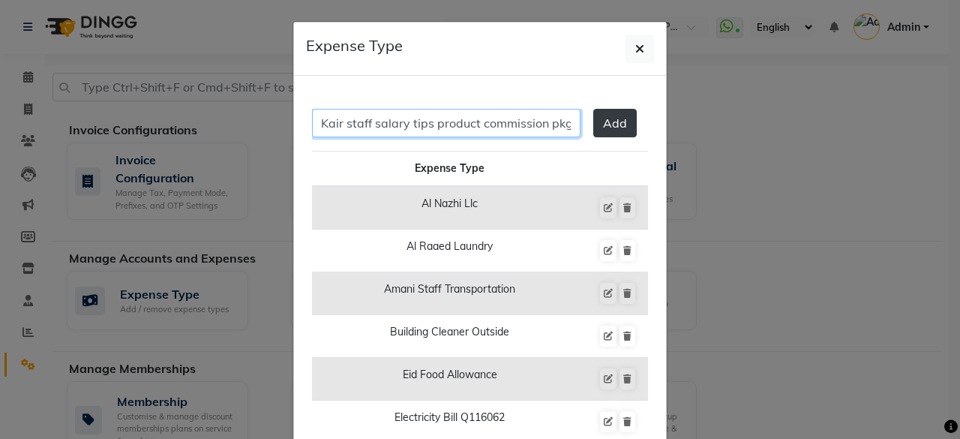
scroll to position [0, 7]
type input "Kair staff salary tips product commission pkg"
click at [609, 124] on span "Add" at bounding box center [615, 122] width 24 height 15
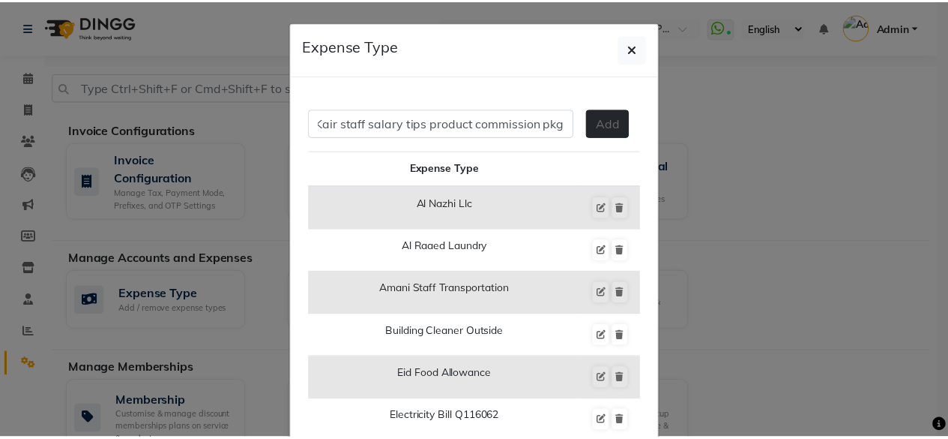
scroll to position [0, 0]
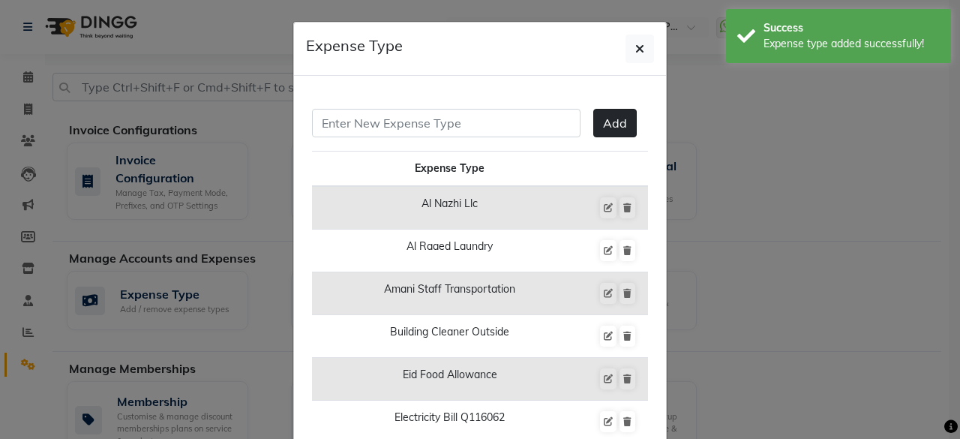
click at [649, 44] on div "Expense Type" at bounding box center [480, 48] width 372 height 53
click at [635, 46] on icon "button" at bounding box center [639, 49] width 9 height 12
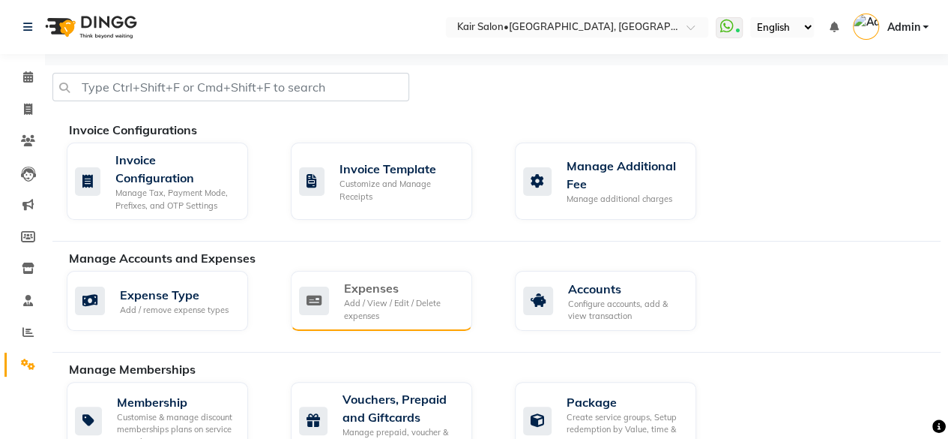
click at [366, 301] on div "Add / View / Edit / Delete expenses" at bounding box center [402, 309] width 116 height 25
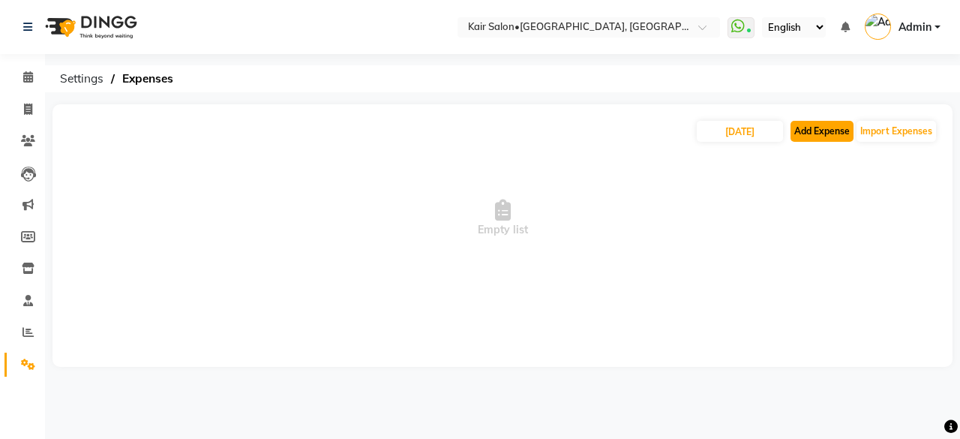
click at [821, 134] on button "Add Expense" at bounding box center [821, 131] width 63 height 21
select select "1"
select select "5516"
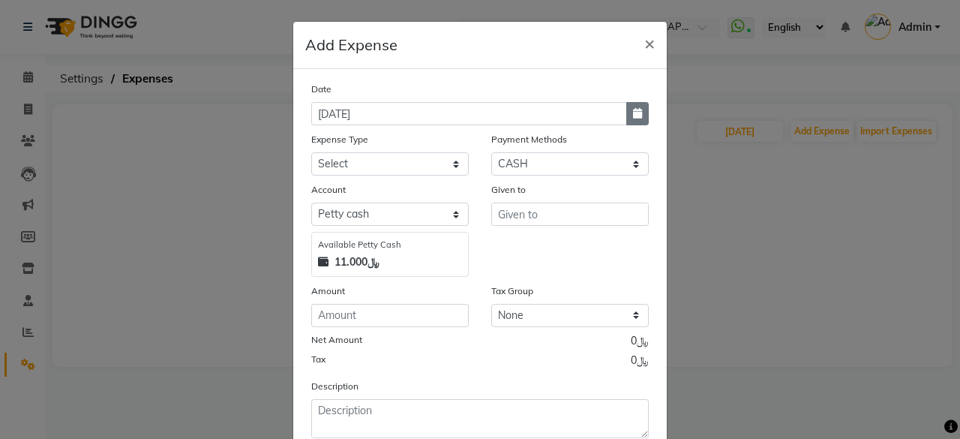
click at [636, 111] on icon "button" at bounding box center [637, 113] width 9 height 10
select select "9"
select select "2025"
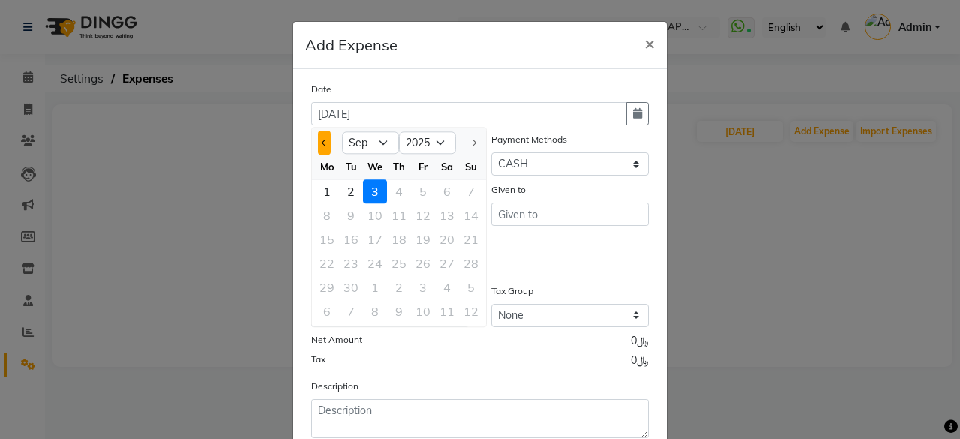
click at [322, 141] on span "Previous month" at bounding box center [325, 142] width 6 height 6
select select "8"
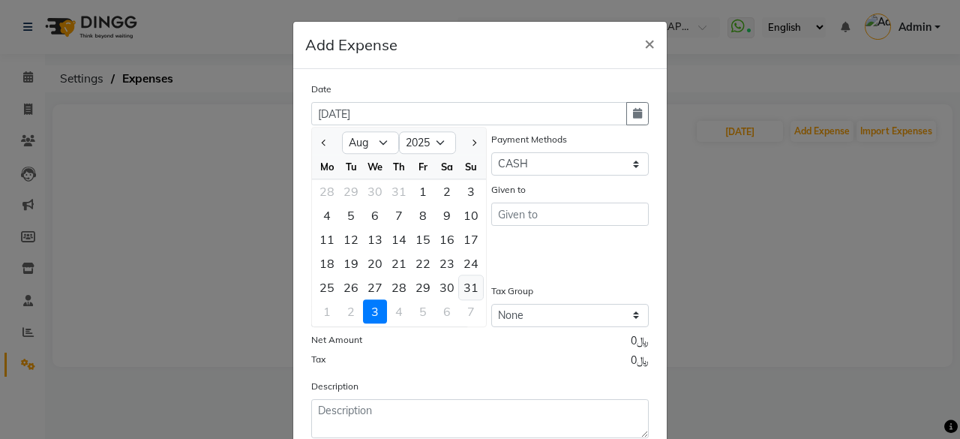
click at [465, 282] on div "31" at bounding box center [471, 287] width 24 height 24
type input "31-08-2025"
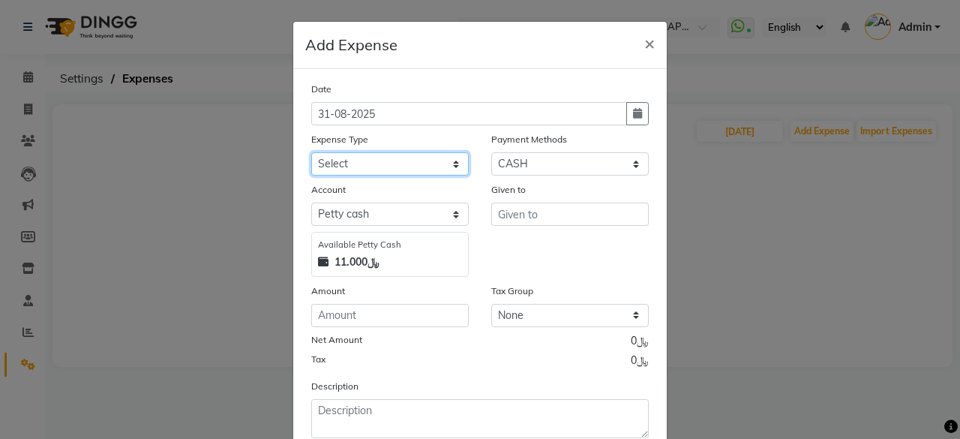
click at [448, 164] on select "Select al nazhi llc Al raaed laundry Amani staff transportation building cleane…" at bounding box center [389, 163] width 157 height 23
select select "16849"
click at [311, 152] on select "Select al nazhi llc Al raaed laundry Amani staff transportation building cleane…" at bounding box center [389, 163] width 157 height 23
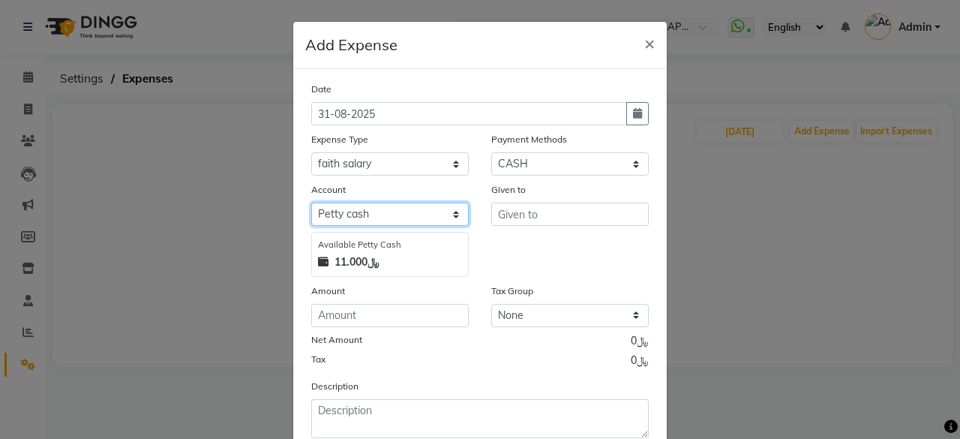
click at [417, 205] on select "Select [PERSON_NAME] cash Al sadan investment" at bounding box center [389, 213] width 157 height 23
click at [451, 211] on select "Select [PERSON_NAME] cash Al sadan investment" at bounding box center [389, 213] width 157 height 23
click at [452, 210] on select "Select [PERSON_NAME] cash Al sadan investment" at bounding box center [389, 213] width 157 height 23
select select "6780"
click at [311, 202] on select "Select [PERSON_NAME] cash Al sadan investment" at bounding box center [389, 213] width 157 height 23
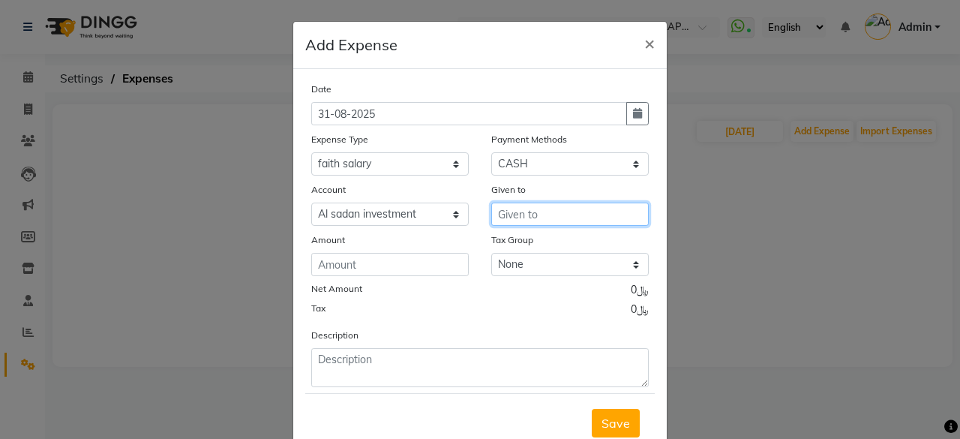
click at [533, 214] on input "text" at bounding box center [569, 213] width 157 height 23
click at [564, 245] on button "Fa ith" at bounding box center [551, 246] width 118 height 24
type input "Faith"
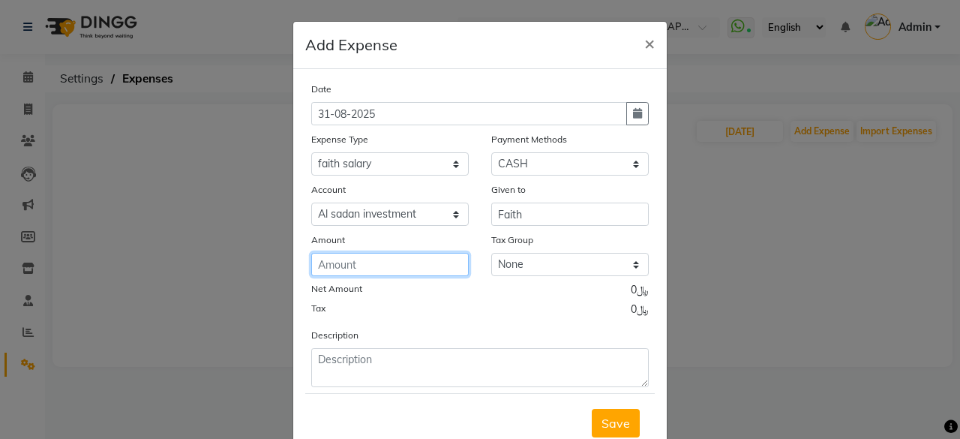
click at [400, 263] on input "number" at bounding box center [389, 264] width 157 height 23
type input "2"
type input "418.55"
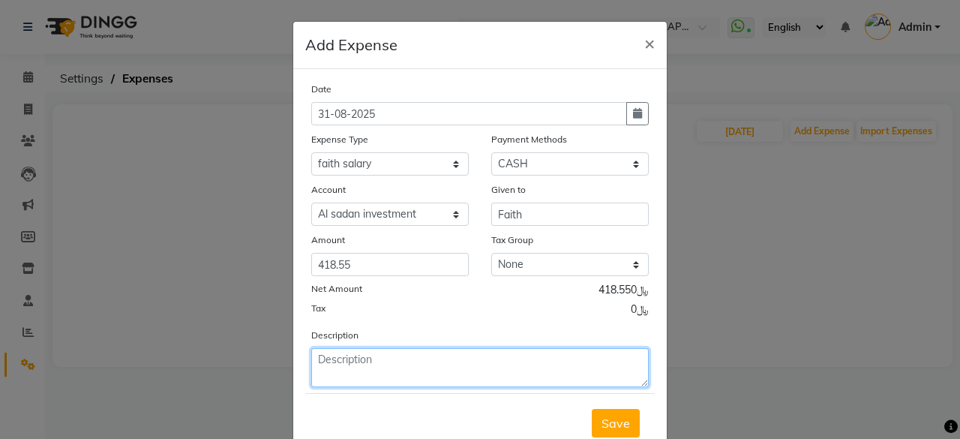
click at [414, 359] on textarea at bounding box center [479, 367] width 337 height 39
type textarea "aug salary tips and daily sales target till [DATE]"
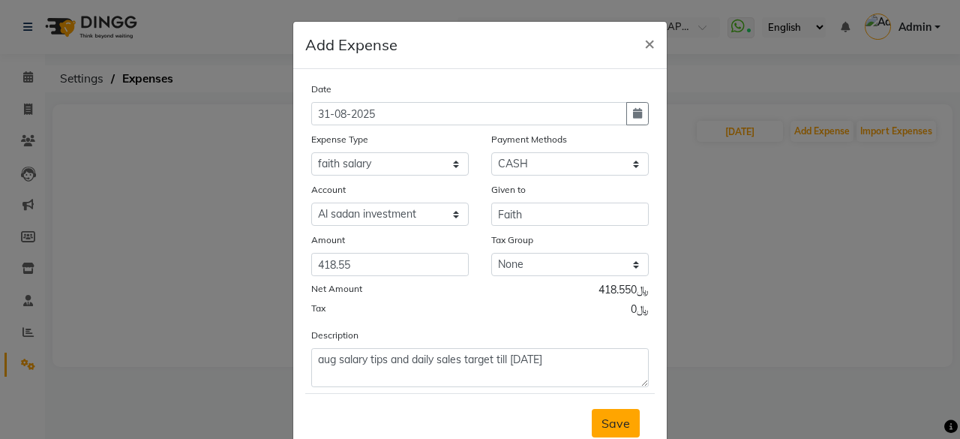
click at [609, 417] on span "Save" at bounding box center [615, 422] width 28 height 15
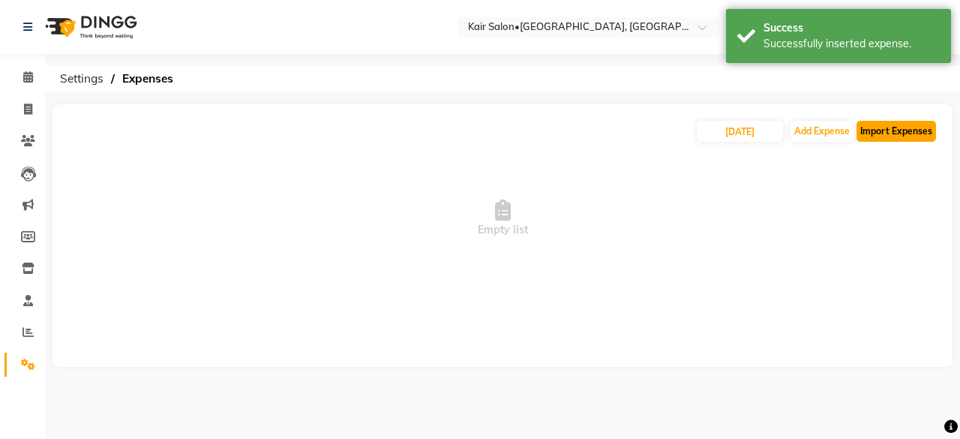
click at [882, 130] on button "Import Expenses" at bounding box center [895, 131] width 79 height 21
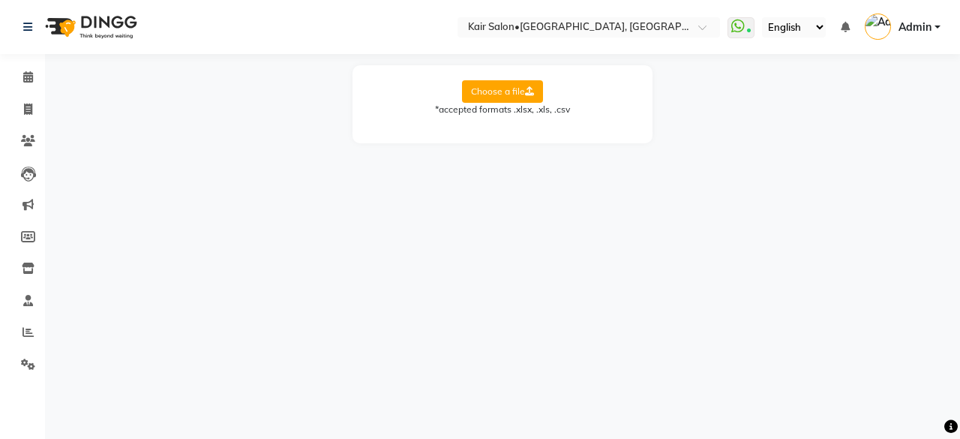
click at [507, 99] on label "Choose a file" at bounding box center [502, 91] width 81 height 22
click at [0, 0] on input "Choose a file" at bounding box center [0, 0] width 0 height 0
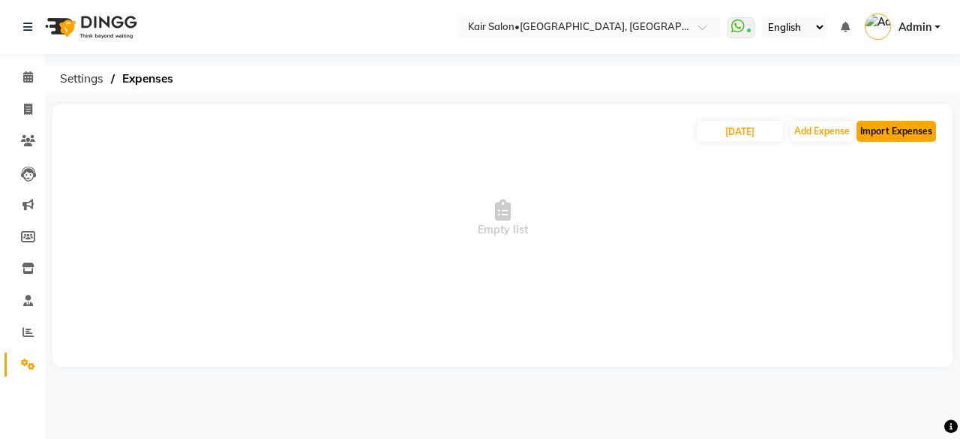
click at [889, 127] on button "Import Expenses" at bounding box center [895, 131] width 79 height 21
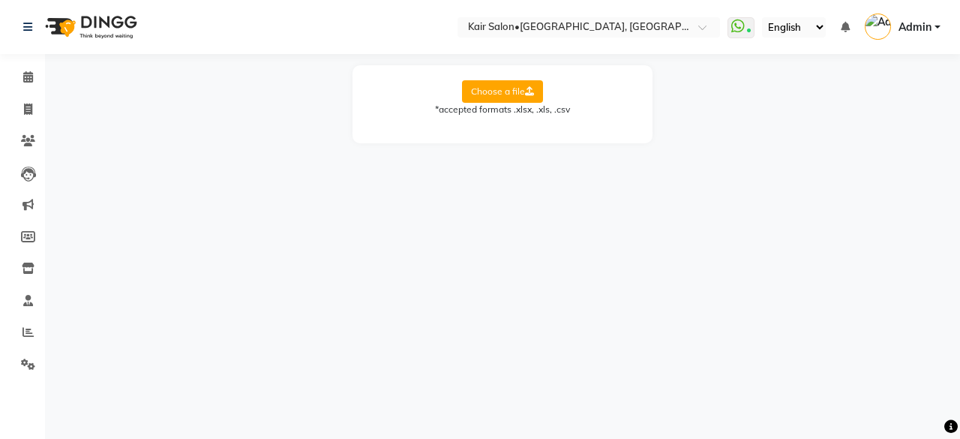
click at [511, 128] on div "Choose a file *accepted formats .xlsx, .xls, .csv" at bounding box center [502, 104] width 300 height 78
click at [27, 71] on icon at bounding box center [28, 76] width 10 height 11
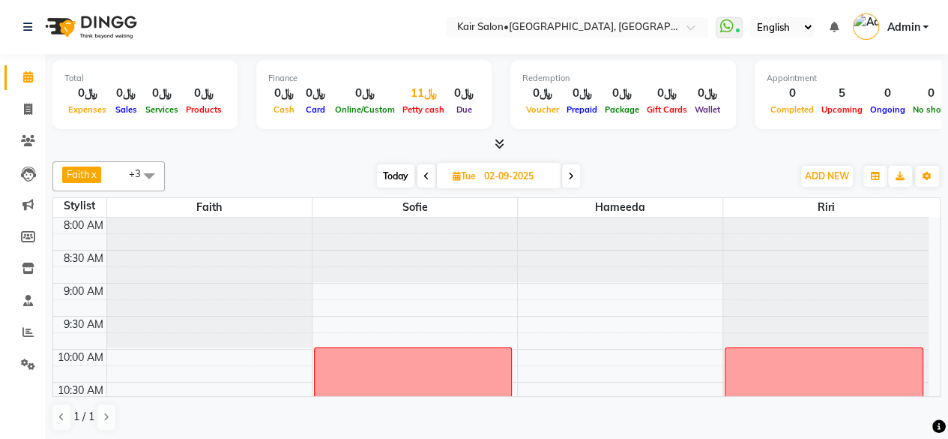
click at [416, 93] on div "﷼11" at bounding box center [423, 93] width 49 height 17
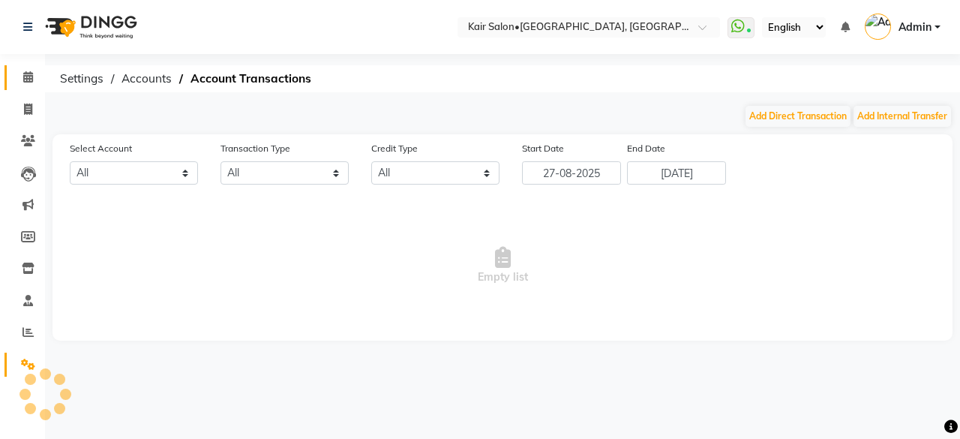
select select "5516"
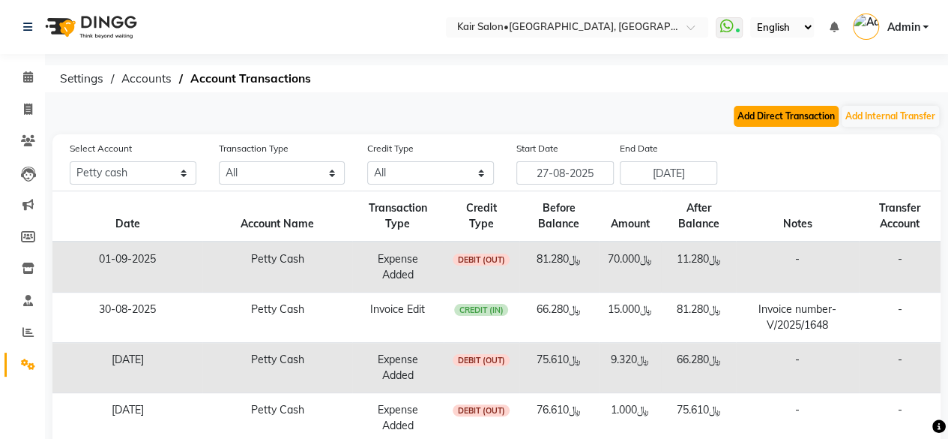
click at [791, 115] on button "Add Direct Transaction" at bounding box center [786, 116] width 105 height 21
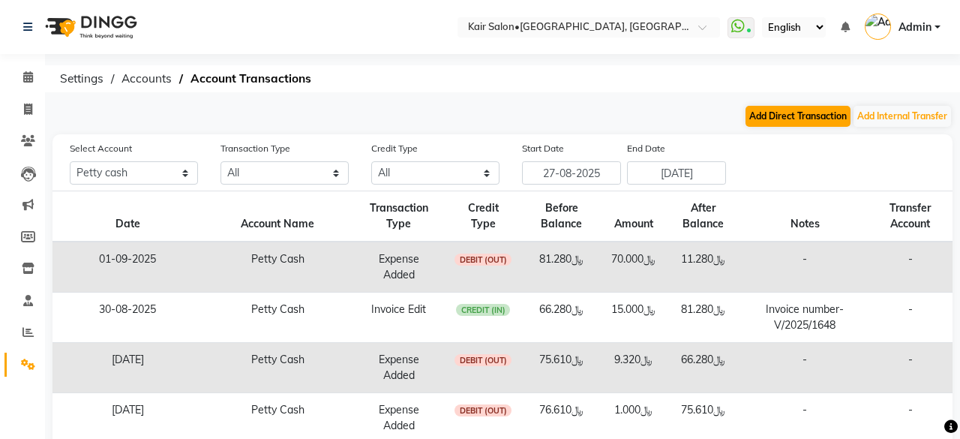
select select "direct"
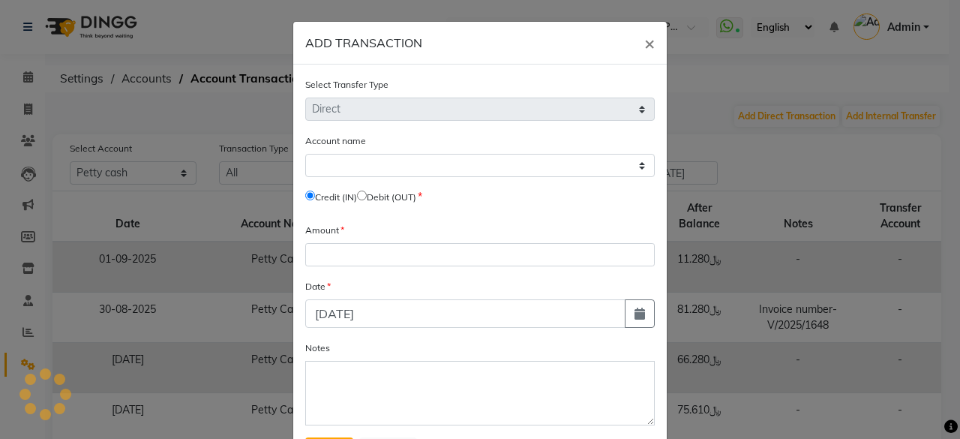
select select "5516"
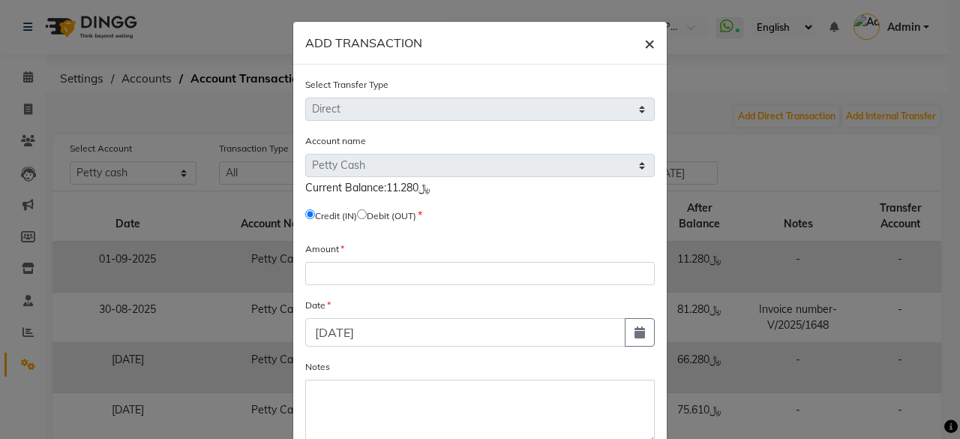
click at [645, 40] on span "×" at bounding box center [649, 42] width 10 height 22
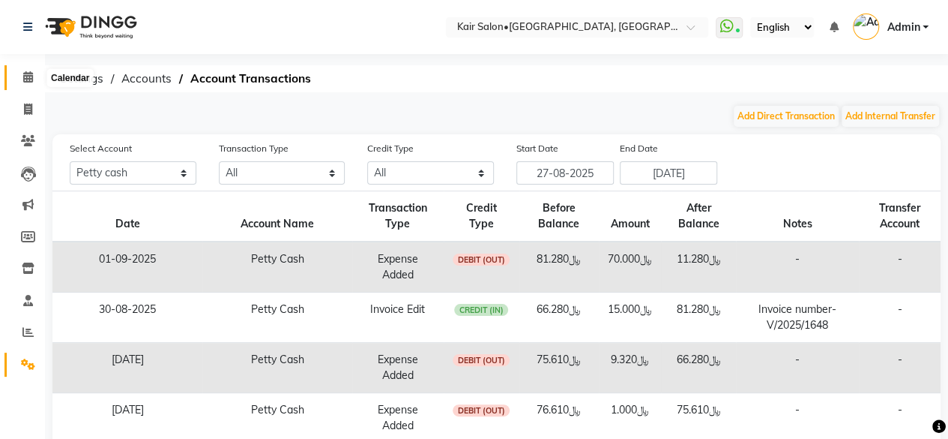
drag, startPoint x: 25, startPoint y: 83, endPoint x: 35, endPoint y: 83, distance: 10.5
click at [25, 82] on span at bounding box center [28, 77] width 26 height 17
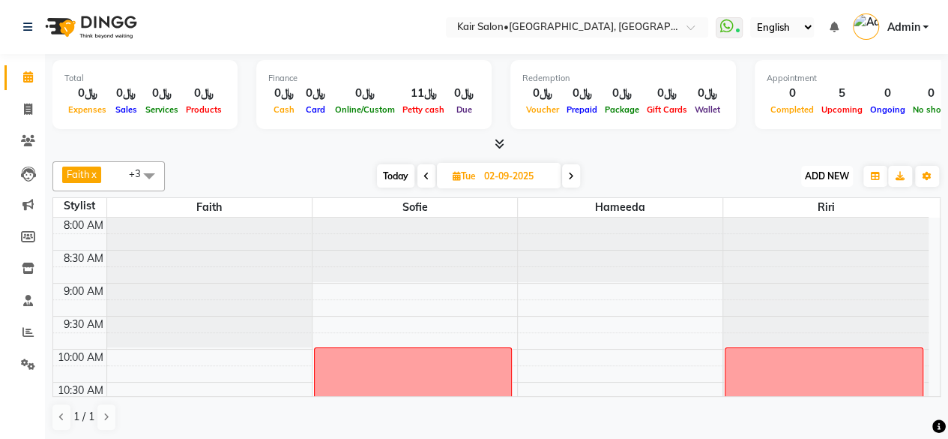
click at [834, 172] on span "ADD NEW" at bounding box center [827, 175] width 44 height 11
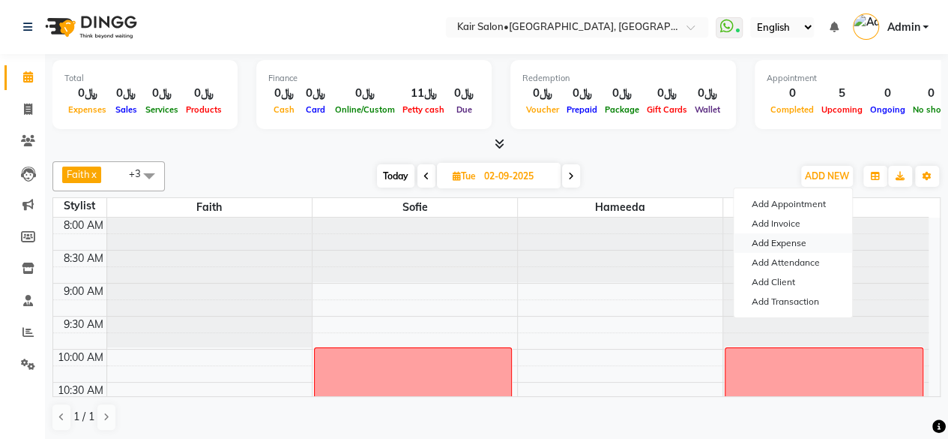
click at [802, 241] on link "Add Expense" at bounding box center [793, 242] width 118 height 19
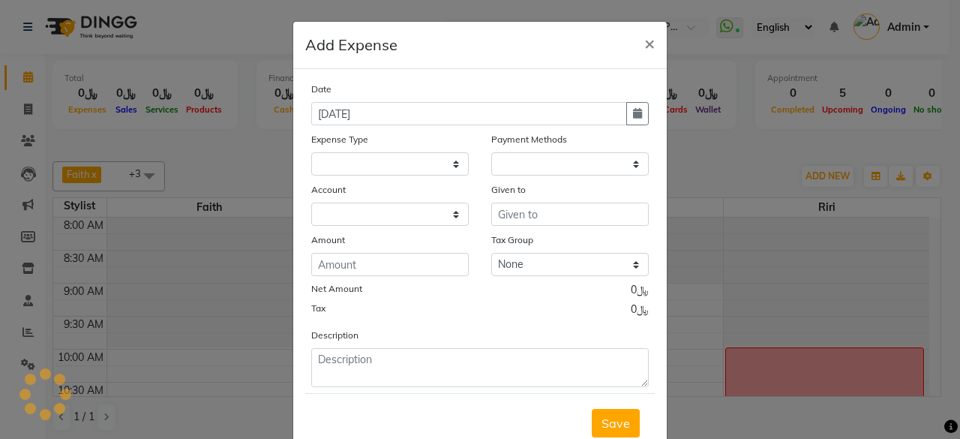
select select "1"
select select "5516"
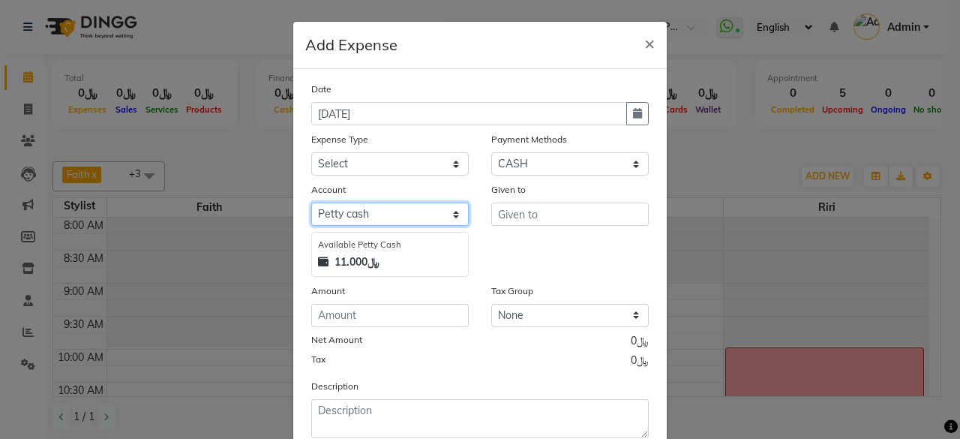
click at [456, 208] on select "Select [PERSON_NAME] cash Al sadan investment" at bounding box center [389, 213] width 157 height 23
click at [311, 202] on select "Select [PERSON_NAME] cash Al sadan investment" at bounding box center [389, 213] width 157 height 23
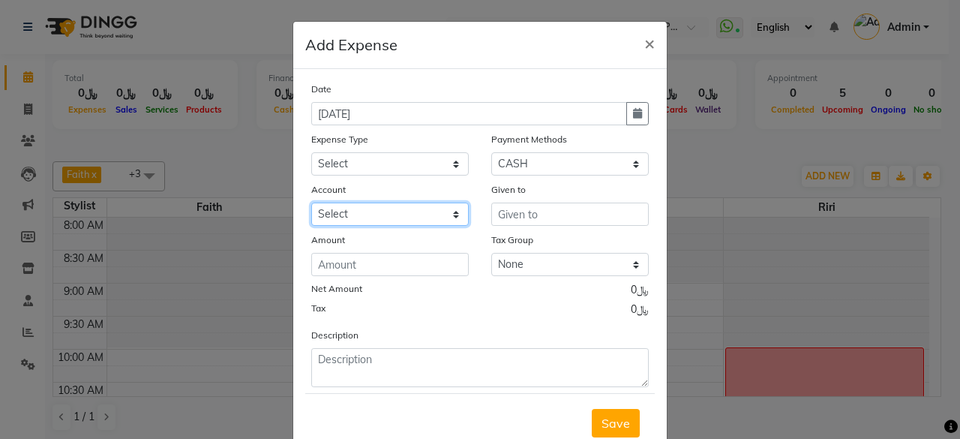
click at [453, 209] on select "Select [PERSON_NAME] cash Al sadan investment" at bounding box center [389, 213] width 157 height 23
select select "5516"
click at [311, 202] on select "Select [PERSON_NAME] cash Al sadan investment" at bounding box center [389, 213] width 157 height 23
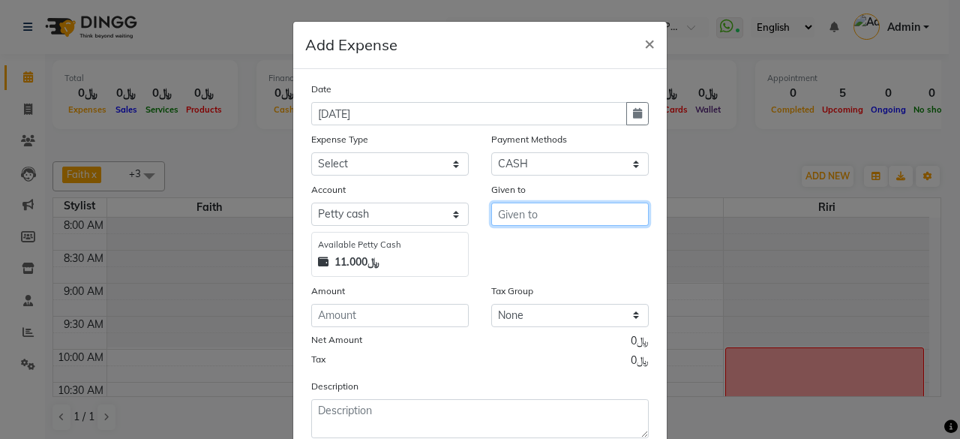
click at [529, 219] on input "text" at bounding box center [569, 213] width 157 height 23
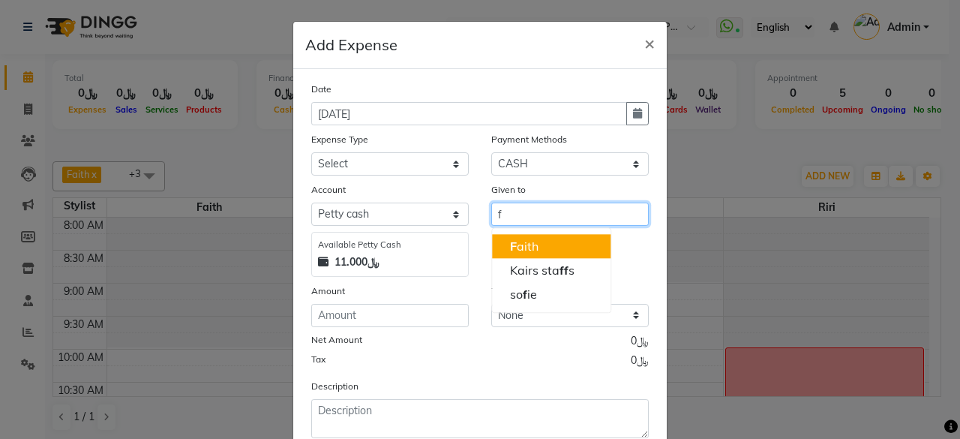
click at [538, 238] on button "F aith" at bounding box center [551, 246] width 118 height 24
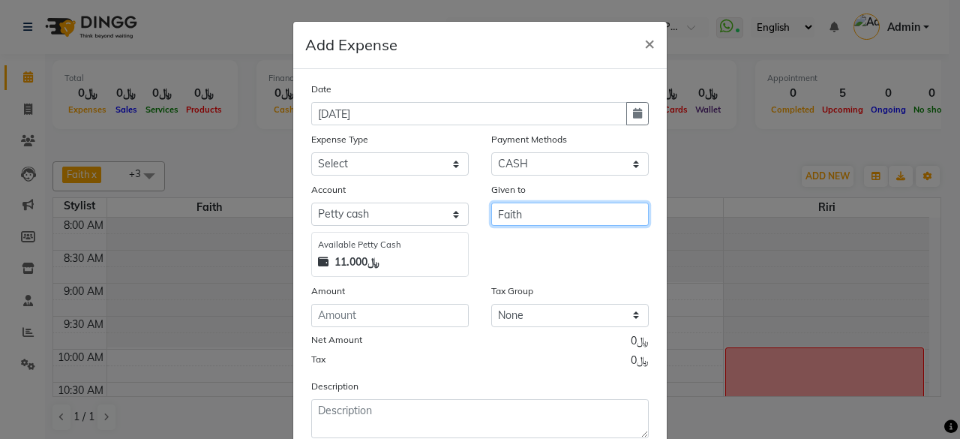
type input "Faith"
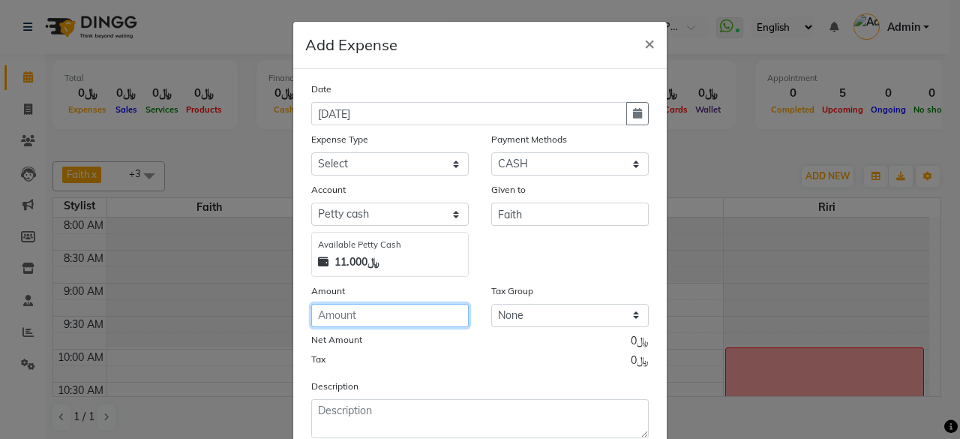
click at [412, 313] on input "number" at bounding box center [389, 315] width 157 height 23
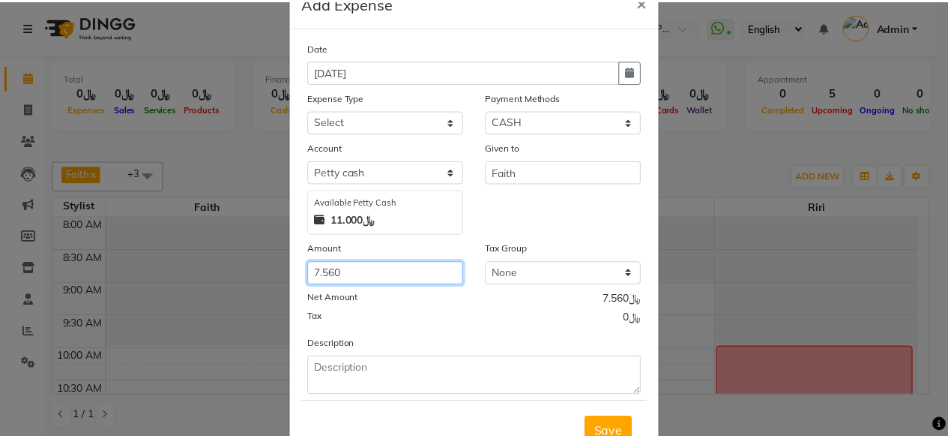
scroll to position [95, 0]
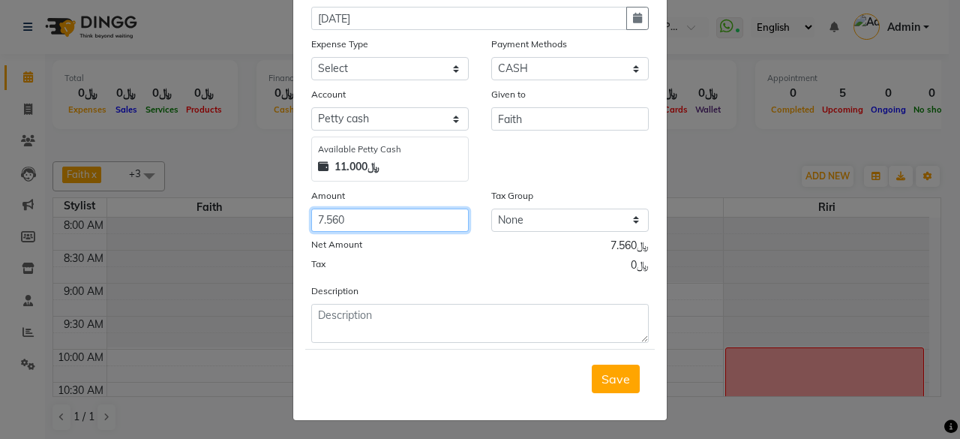
type input "7.560"
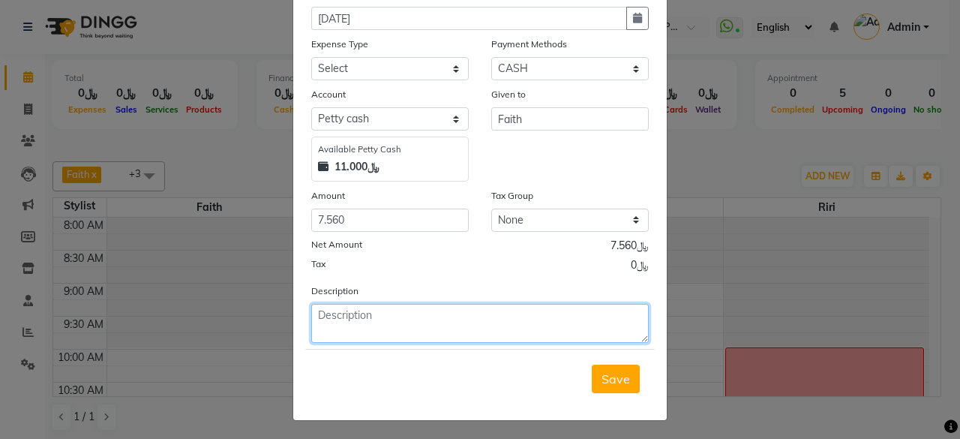
click at [442, 340] on textarea at bounding box center [479, 323] width 337 height 39
type textarea "4pcs [PERSON_NAME] bought from lulu paid"
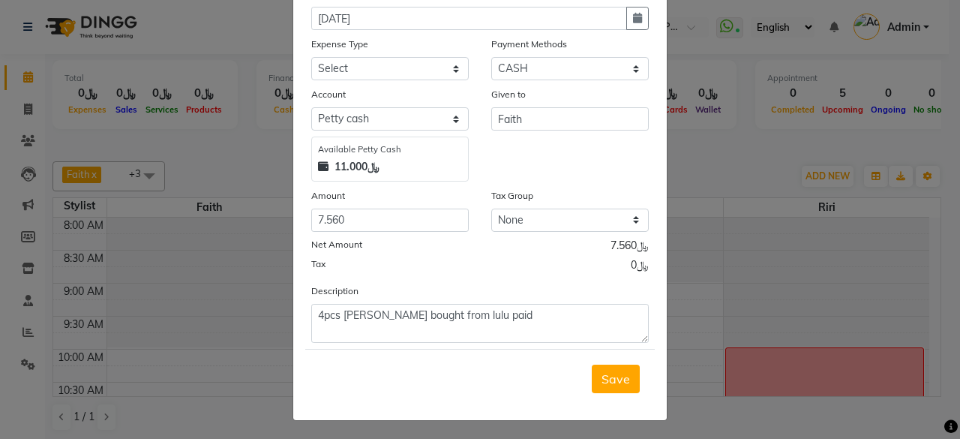
click at [607, 371] on span "Save" at bounding box center [615, 378] width 28 height 15
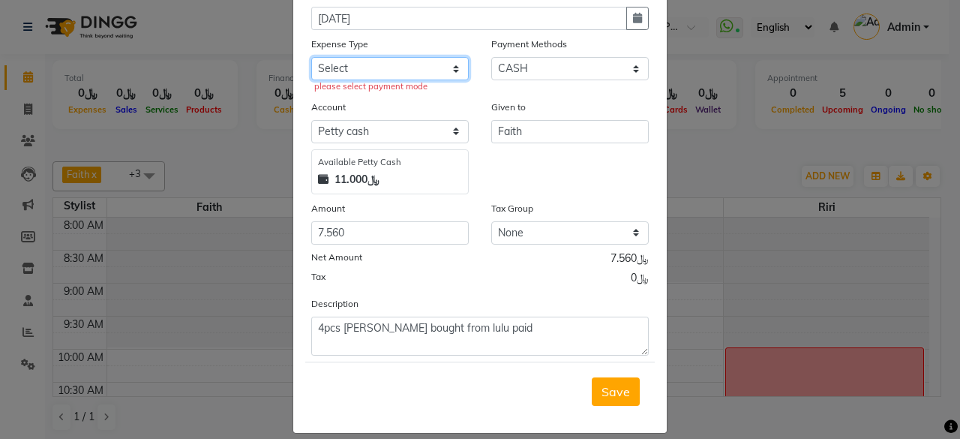
click at [454, 67] on select "Select al nazhi llc Al raaed laundry Amani staff transportation building cleane…" at bounding box center [389, 68] width 157 height 23
select select "15624"
click at [311, 57] on select "Select al nazhi llc Al raaed laundry Amani staff transportation building cleane…" at bounding box center [389, 68] width 157 height 23
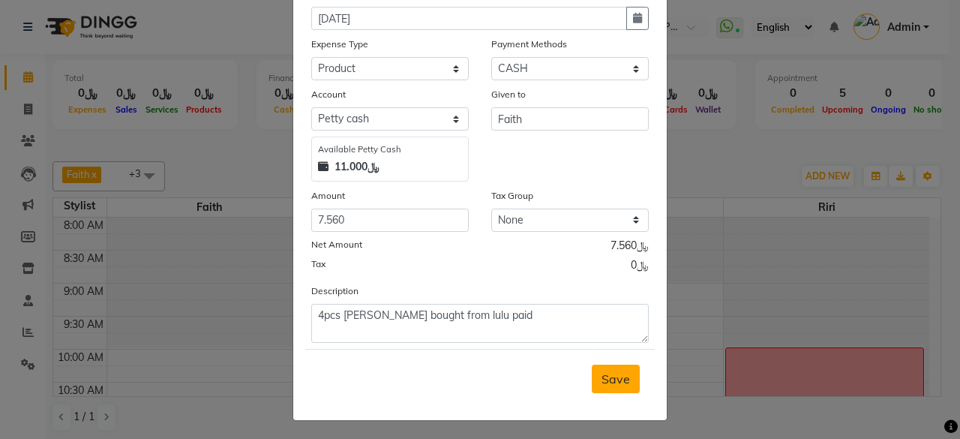
click at [616, 382] on span "Save" at bounding box center [615, 378] width 28 height 15
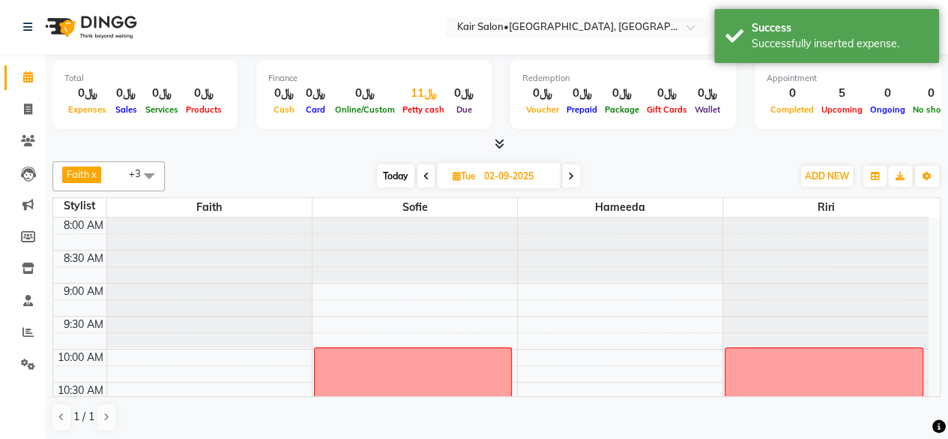
click at [414, 99] on div "﷼11" at bounding box center [423, 93] width 49 height 17
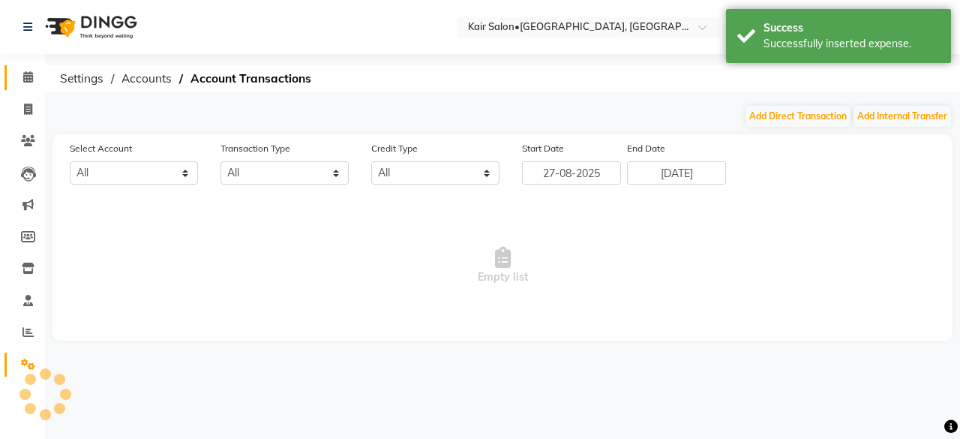
select select "5516"
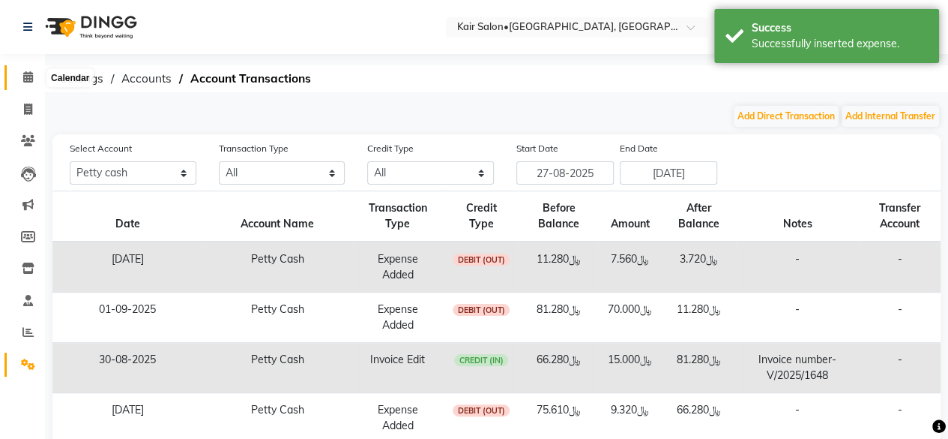
click at [28, 79] on icon at bounding box center [28, 76] width 10 height 11
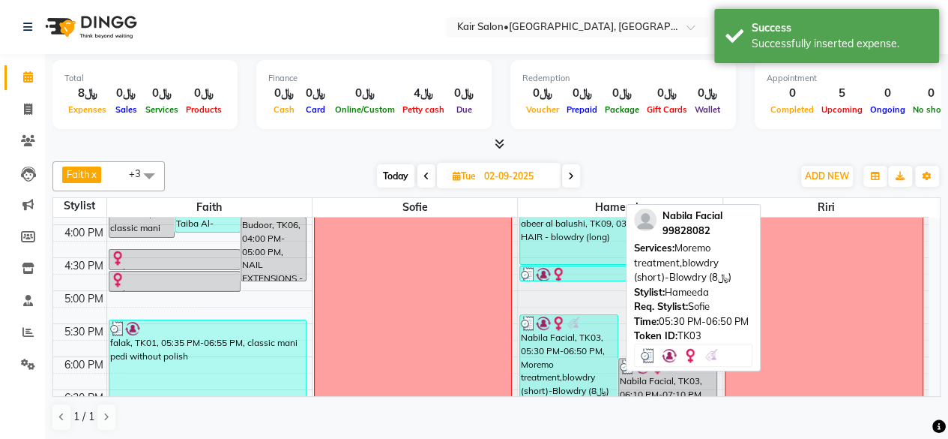
scroll to position [600, 0]
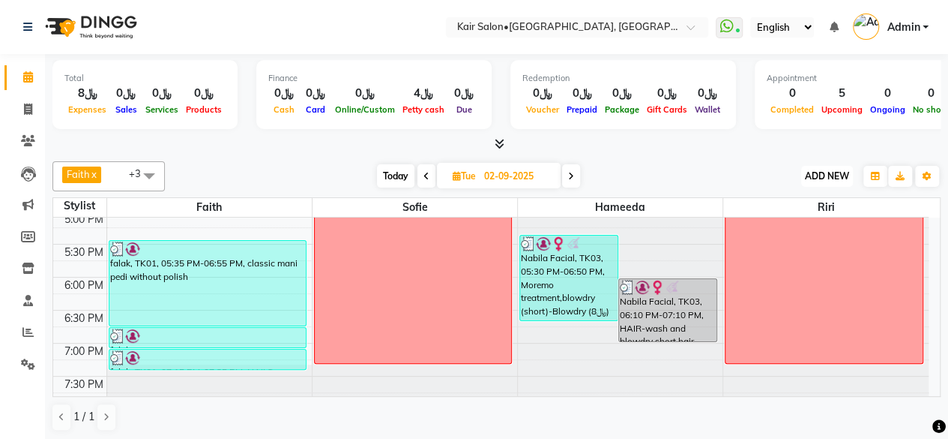
click at [829, 175] on span "ADD NEW" at bounding box center [827, 175] width 44 height 11
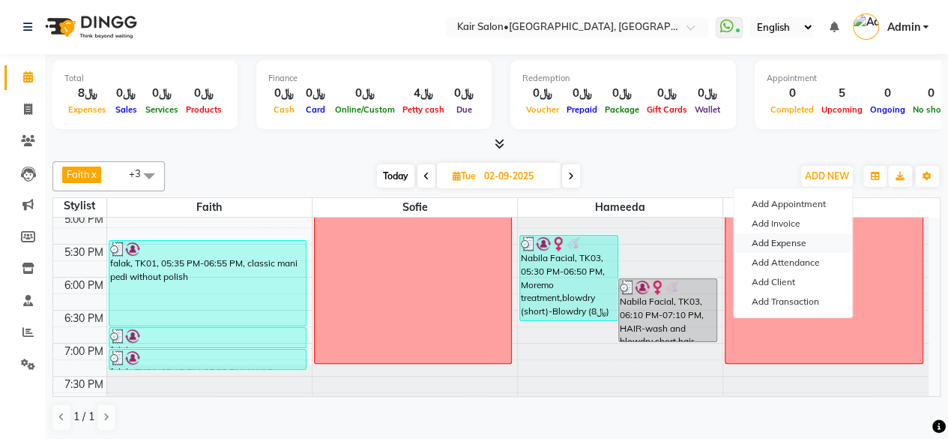
click at [807, 241] on link "Add Expense" at bounding box center [793, 242] width 118 height 19
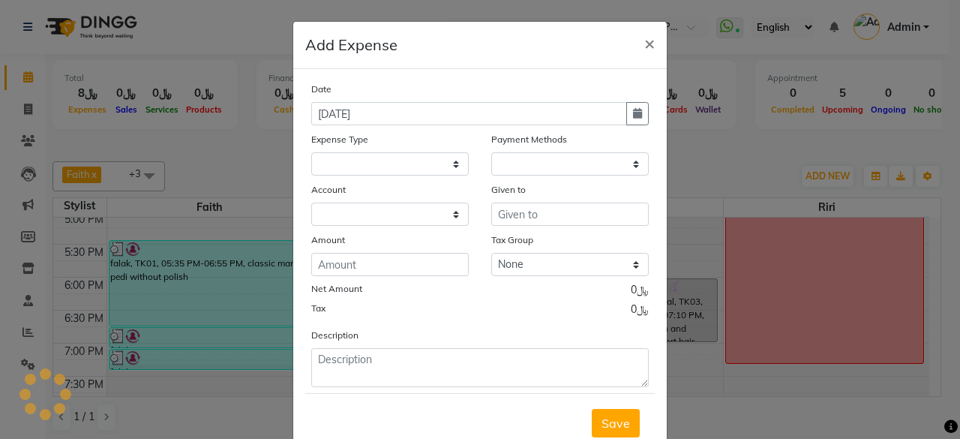
select select
select select "1"
select select "5516"
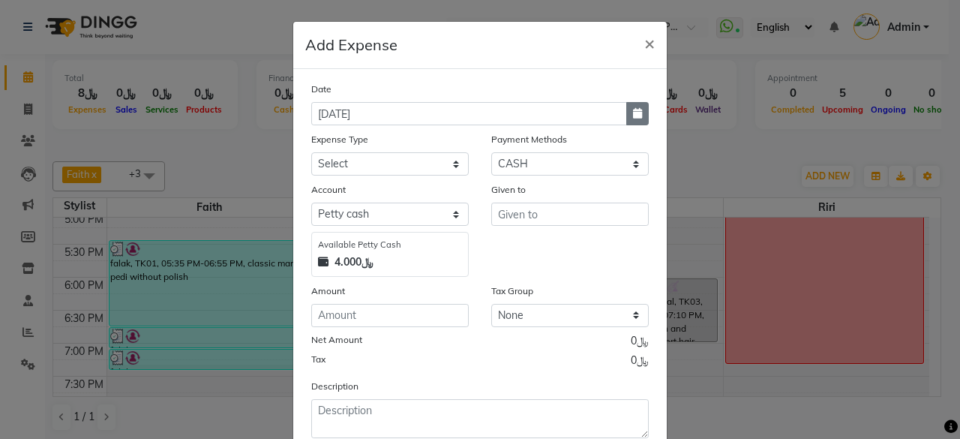
click at [633, 112] on icon "button" at bounding box center [637, 113] width 9 height 10
select select "9"
select select "2025"
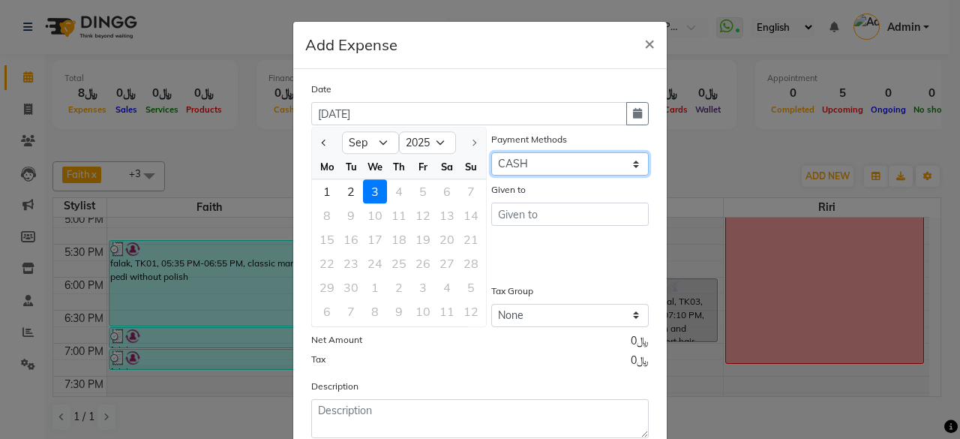
click at [629, 158] on select "Select Family CASH ONLINE CARD Prepaid Package Voucher Gift Card" at bounding box center [569, 163] width 157 height 23
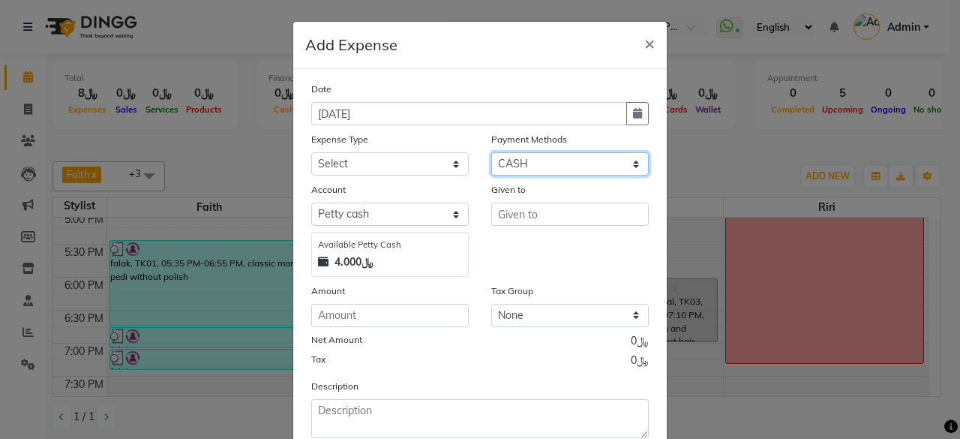
click at [634, 162] on select "Select Family CASH ONLINE CARD Prepaid Package Voucher Gift Card" at bounding box center [569, 163] width 157 height 23
select select "3"
click at [491, 152] on select "Select Family CASH ONLINE CARD Prepaid Package Voucher Gift Card" at bounding box center [569, 163] width 157 height 23
select select "6780"
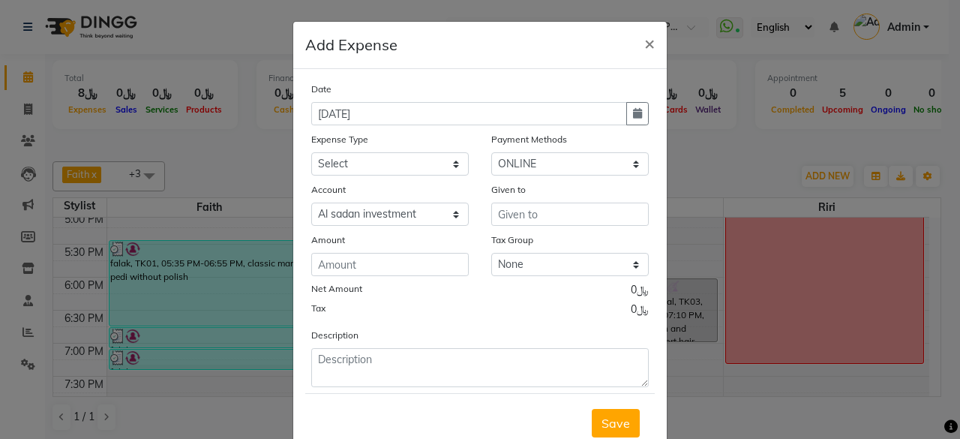
click at [650, 102] on div "Date [DATE]" at bounding box center [480, 103] width 360 height 44
click at [635, 114] on icon "button" at bounding box center [637, 113] width 9 height 10
select select "9"
select select "2025"
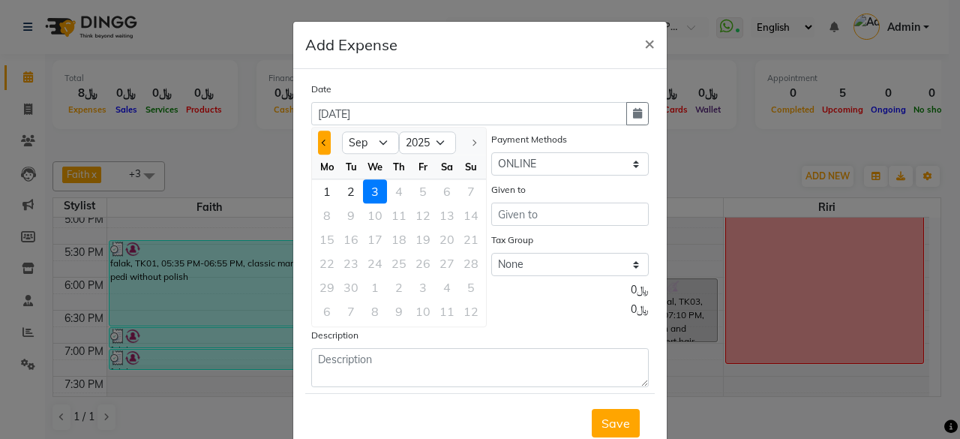
click at [318, 146] on button "Previous month" at bounding box center [324, 142] width 13 height 24
select select "8"
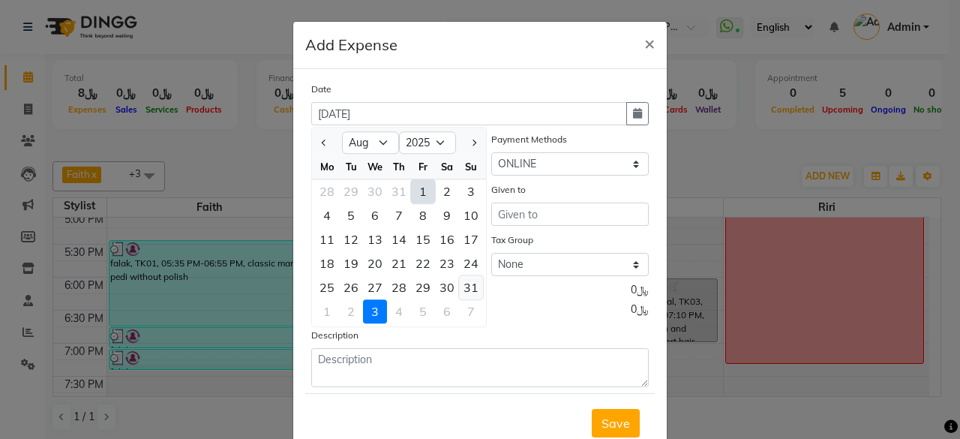
click at [464, 286] on div "31" at bounding box center [471, 287] width 24 height 24
type input "31-08-2025"
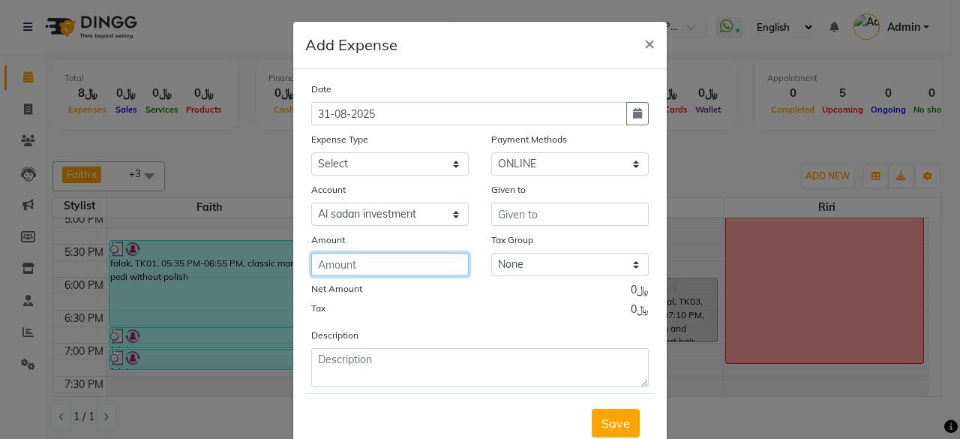
click at [408, 263] on input "number" at bounding box center [389, 264] width 157 height 23
type input "427.45"
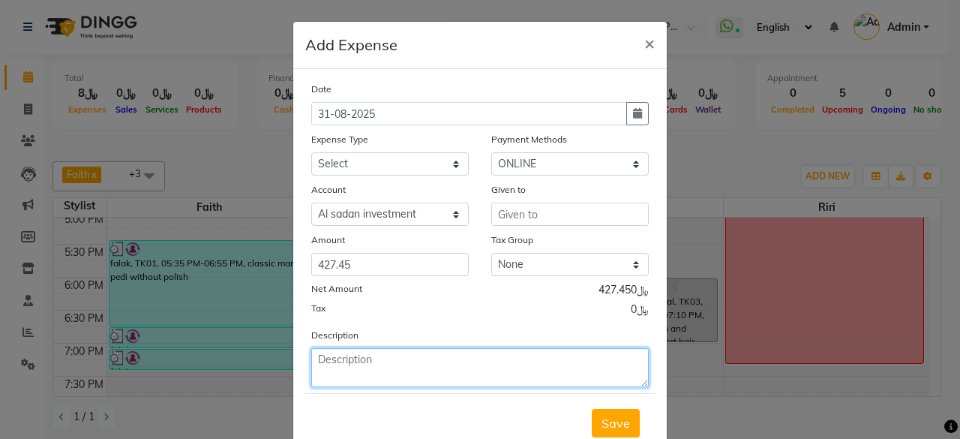
click at [433, 354] on textarea at bounding box center [479, 367] width 337 height 39
type textarea "august salary product comission tips"
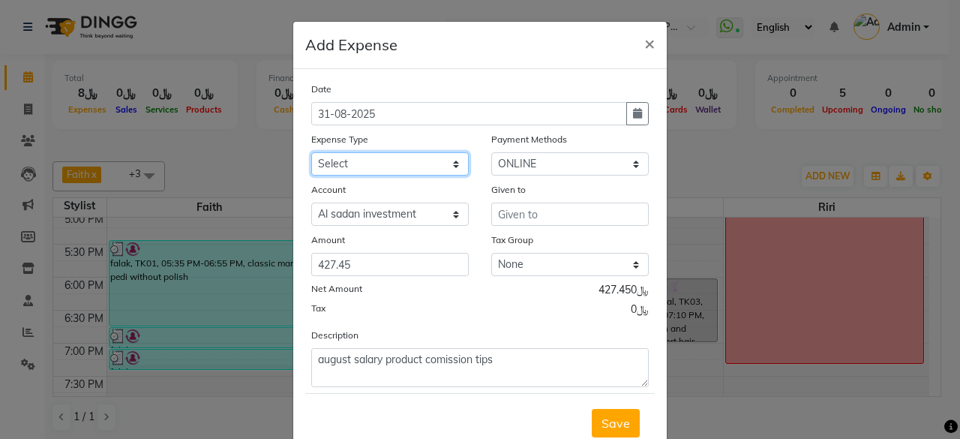
click at [448, 158] on select "Select al nazhi llc Al raaed laundry Amani staff transportation building cleane…" at bounding box center [389, 163] width 157 height 23
select select "16850"
click at [311, 152] on select "Select al nazhi llc Al raaed laundry Amani staff transportation building cleane…" at bounding box center [389, 163] width 157 height 23
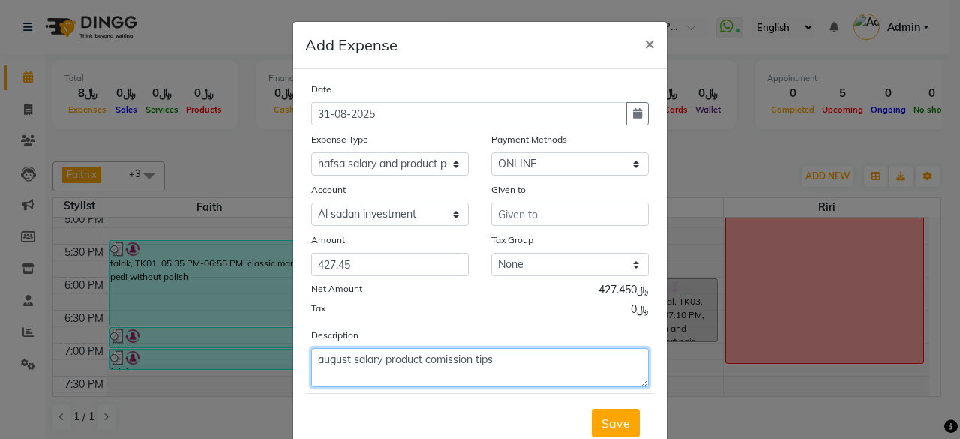
click at [420, 368] on textarea "august salary product comission tips" at bounding box center [479, 367] width 337 height 39
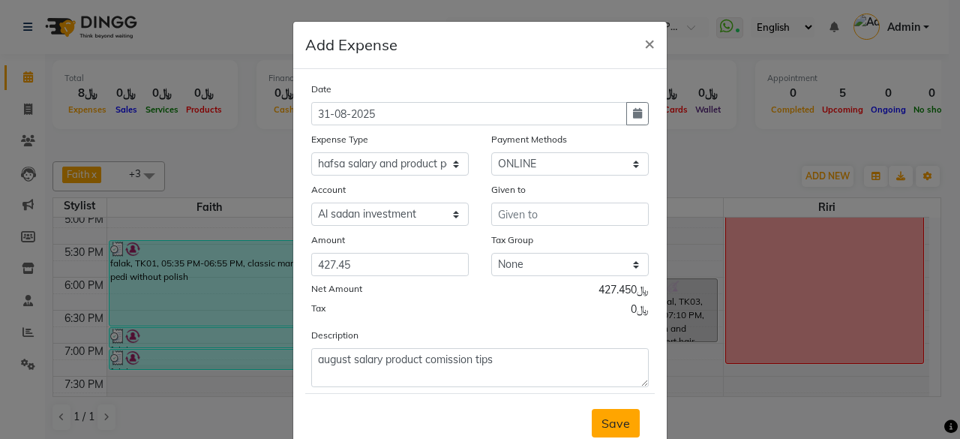
click at [616, 422] on span "Save" at bounding box center [615, 422] width 28 height 15
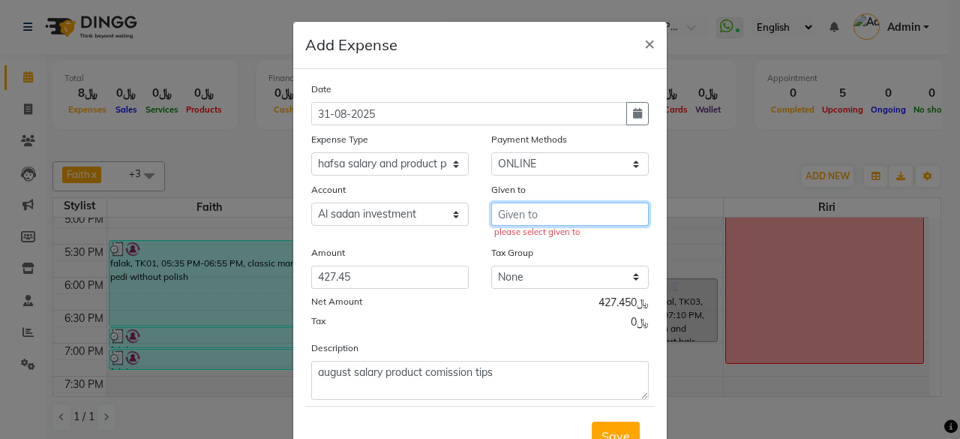
click at [589, 209] on input "text" at bounding box center [569, 213] width 157 height 23
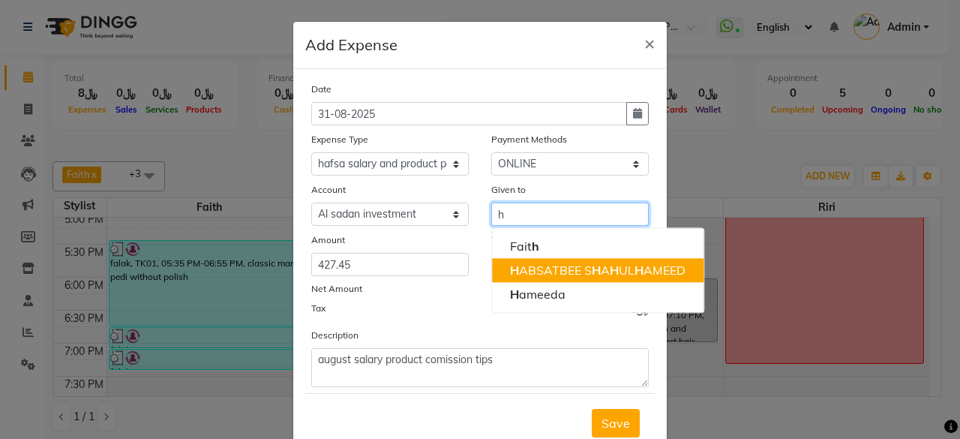
click at [585, 268] on ngb-highlight "H ABSATBEE S H A H UL H AMEED" at bounding box center [597, 269] width 175 height 15
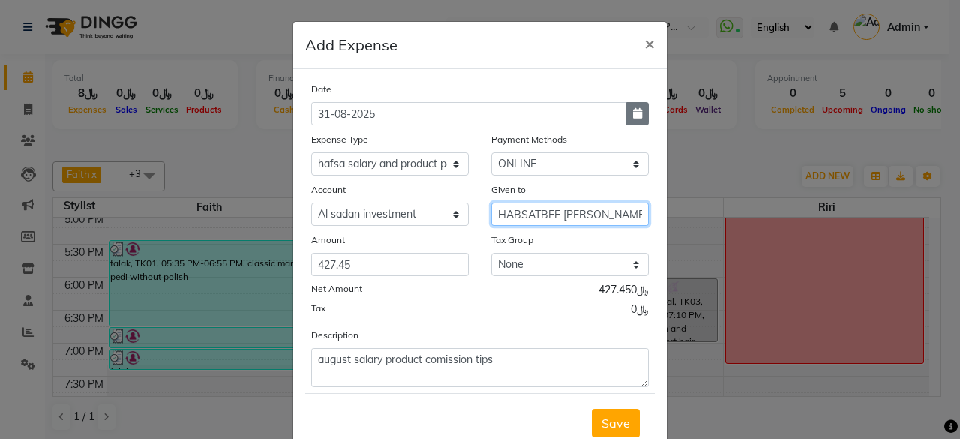
type input "HABSATBEE [PERSON_NAME]"
click at [633, 116] on icon "button" at bounding box center [637, 113] width 9 height 10
select select "8"
select select "2025"
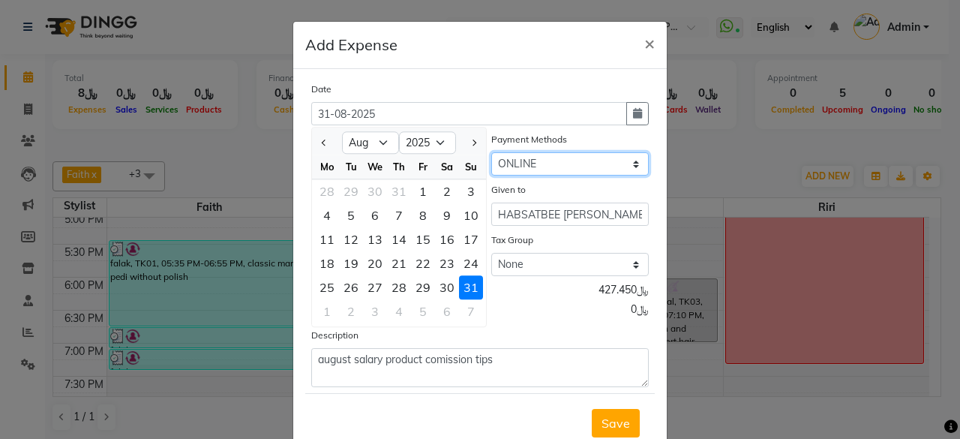
click at [553, 159] on select "Select Family CASH ONLINE CARD Prepaid Package Voucher Gift Card" at bounding box center [569, 163] width 157 height 23
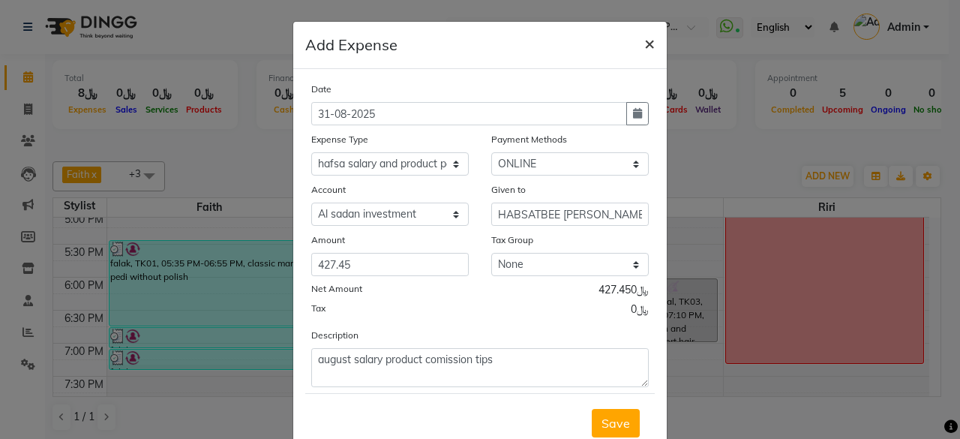
click at [649, 40] on button "×" at bounding box center [649, 43] width 34 height 42
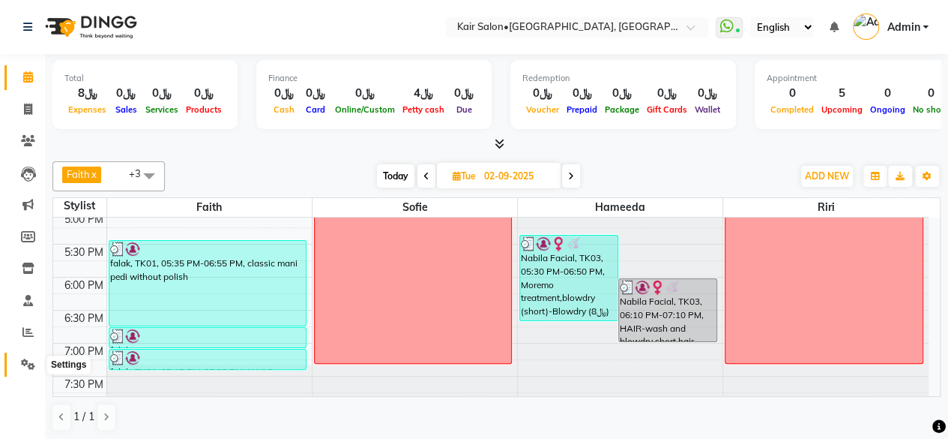
click at [30, 359] on icon at bounding box center [28, 363] width 14 height 11
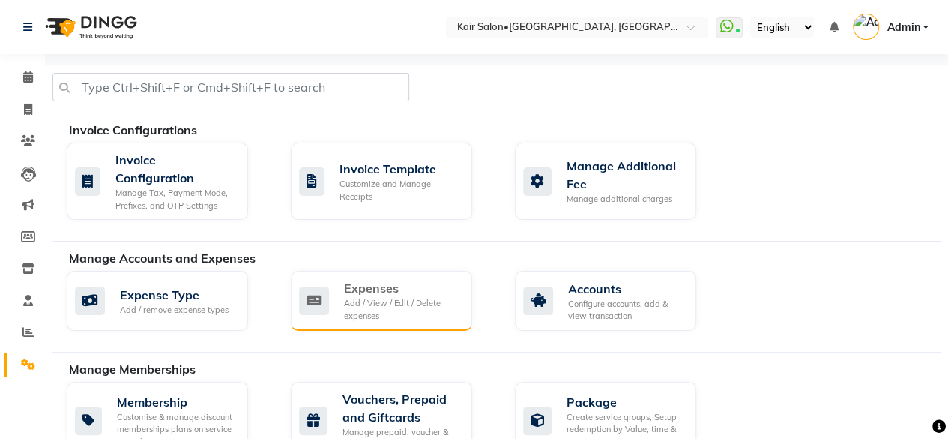
click at [377, 284] on div "Expenses" at bounding box center [402, 288] width 116 height 18
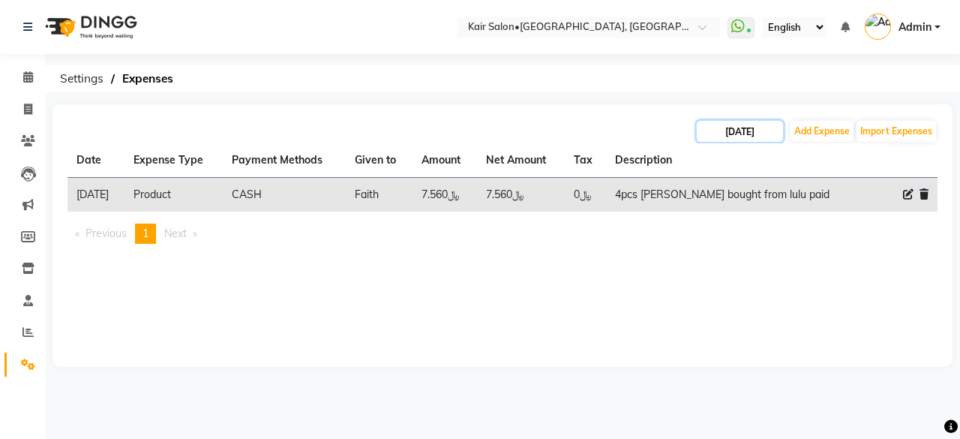
click at [735, 127] on input "[DATE]" at bounding box center [739, 131] width 86 height 21
select select "9"
select select "2025"
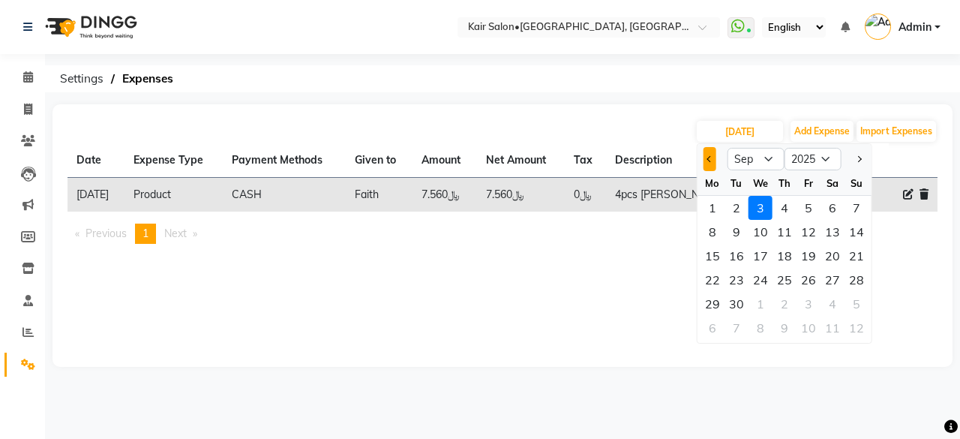
click at [708, 161] on button "Previous month" at bounding box center [709, 159] width 13 height 24
select select "8"
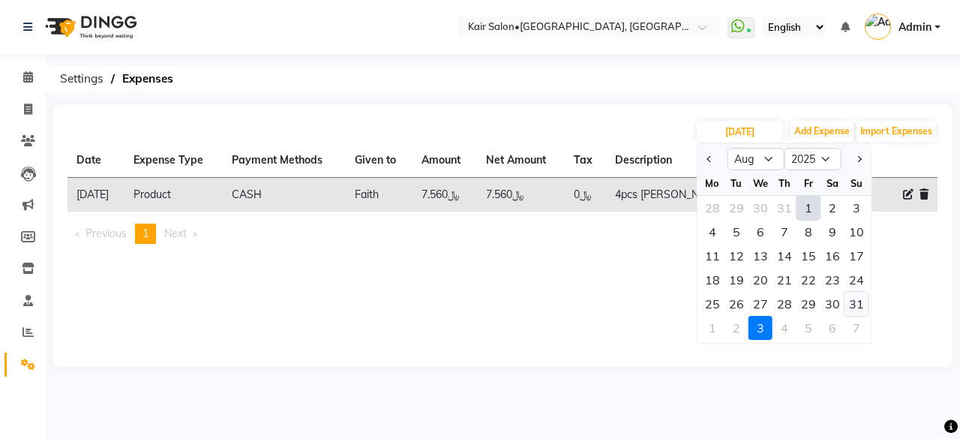
click at [855, 307] on div "31" at bounding box center [856, 304] width 24 height 24
type input "31-08-2025"
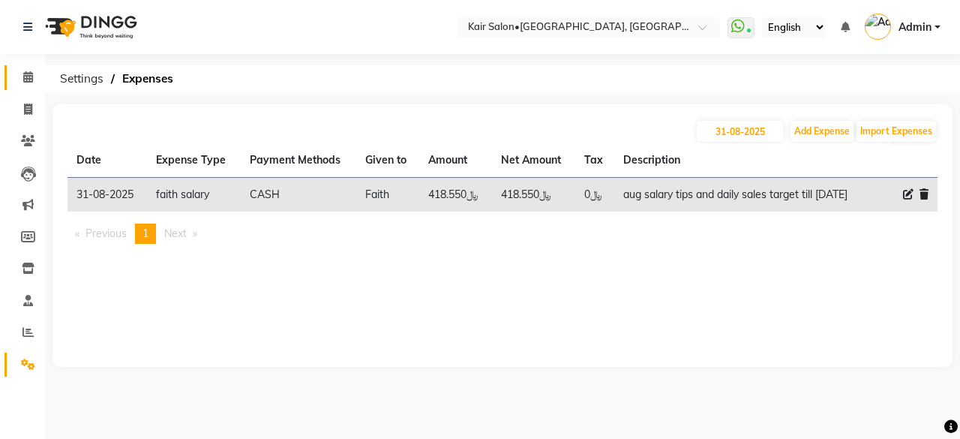
click at [31, 80] on icon at bounding box center [28, 76] width 10 height 11
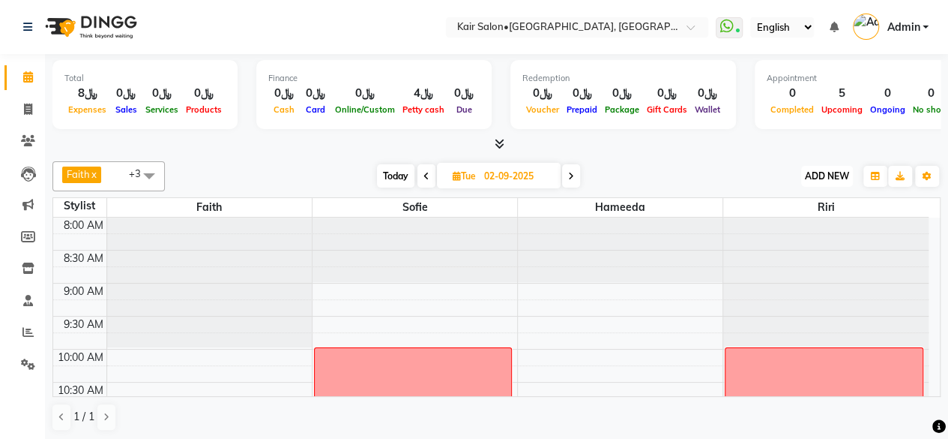
click at [831, 176] on span "ADD NEW" at bounding box center [827, 175] width 44 height 11
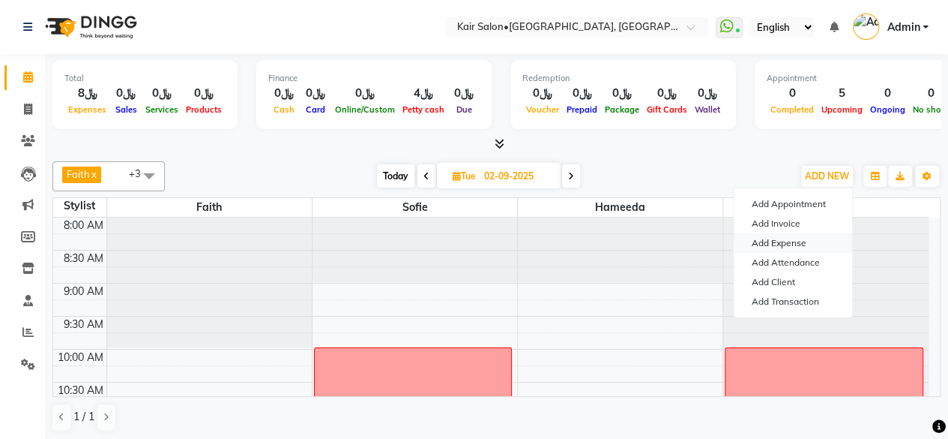
click at [770, 241] on link "Add Expense" at bounding box center [793, 242] width 118 height 19
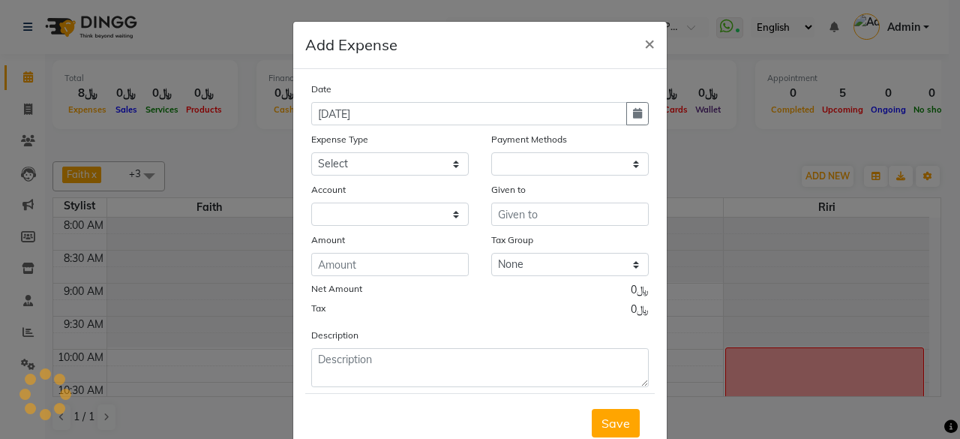
select select "1"
select select "5516"
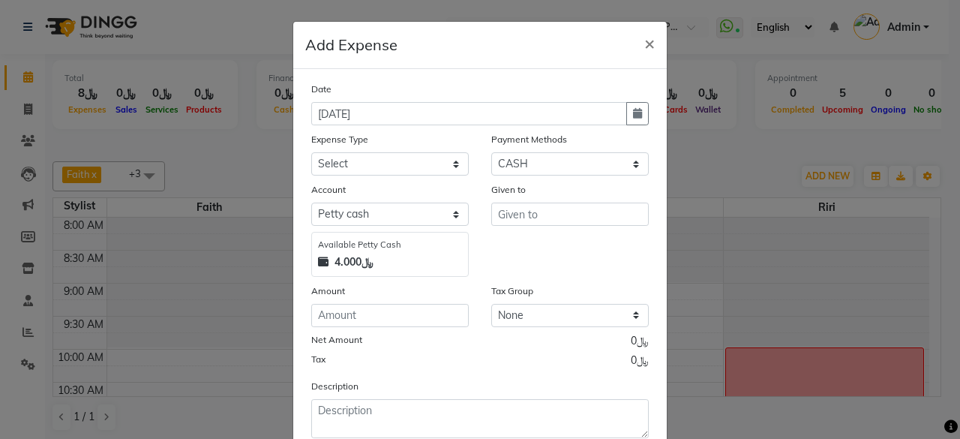
click at [646, 118] on div "Date [DATE]" at bounding box center [480, 103] width 360 height 44
click at [30, 325] on ngb-modal-window "Add Expense × Date [DATE] Expense Type Select al nazhi llc Al raaed laundry Ama…" at bounding box center [480, 219] width 960 height 439
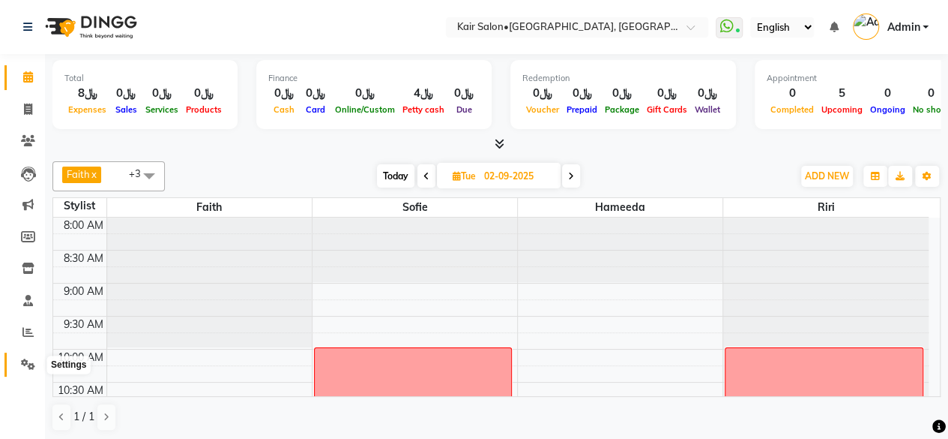
click at [29, 359] on icon at bounding box center [28, 363] width 14 height 11
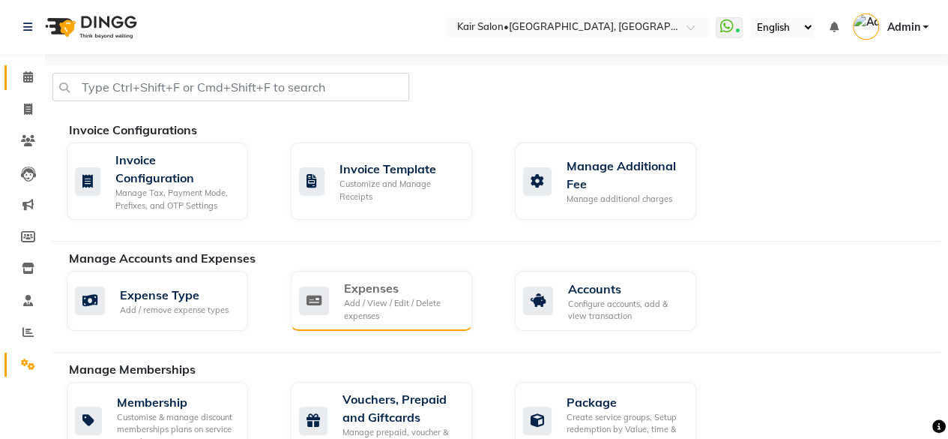
scroll to position [75, 0]
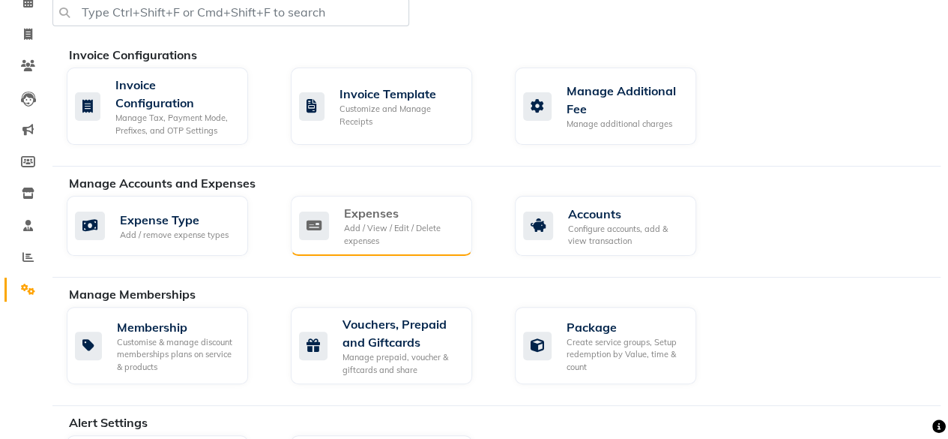
click at [381, 229] on div "Add / View / Edit / Delete expenses" at bounding box center [402, 234] width 116 height 25
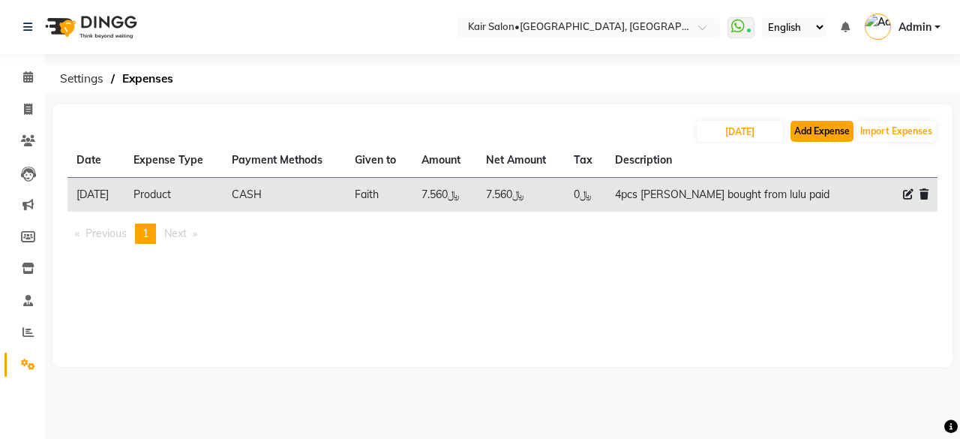
click at [825, 131] on button "Add Expense" at bounding box center [821, 131] width 63 height 21
select select "1"
select select "5516"
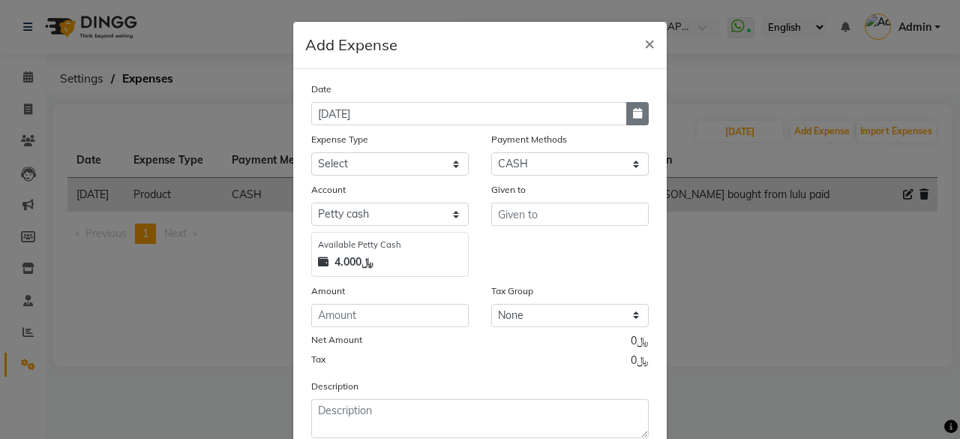
click at [636, 112] on button "button" at bounding box center [637, 113] width 22 height 23
select select "9"
select select "2025"
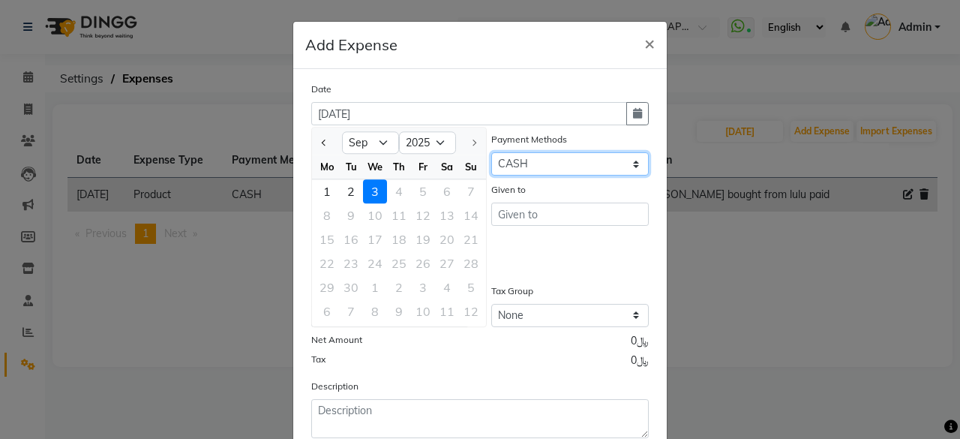
click at [627, 163] on select "Select Family CASH ONLINE CARD Prepaid Package Voucher Gift Card" at bounding box center [569, 163] width 157 height 23
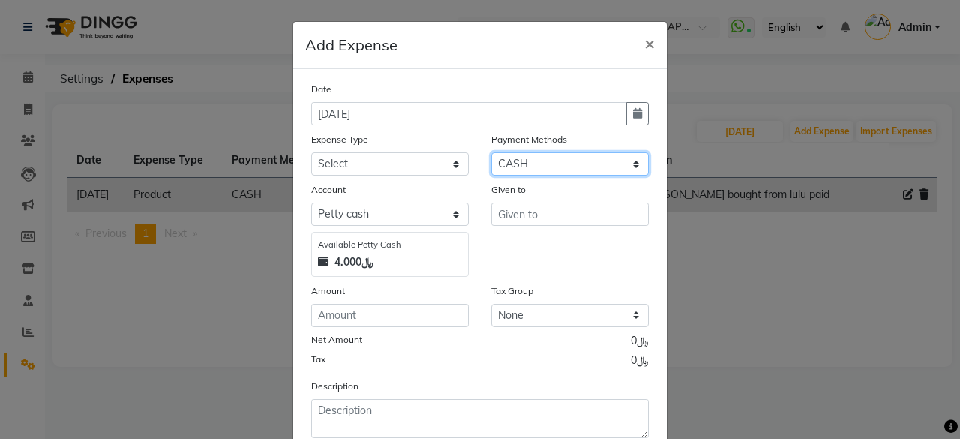
click at [640, 159] on select "Select Family CASH ONLINE CARD Prepaid Package Voucher Gift Card" at bounding box center [569, 163] width 157 height 23
select select "3"
click at [491, 152] on select "Select Family CASH ONLINE CARD Prepaid Package Voucher Gift Card" at bounding box center [569, 163] width 157 height 23
select select "6780"
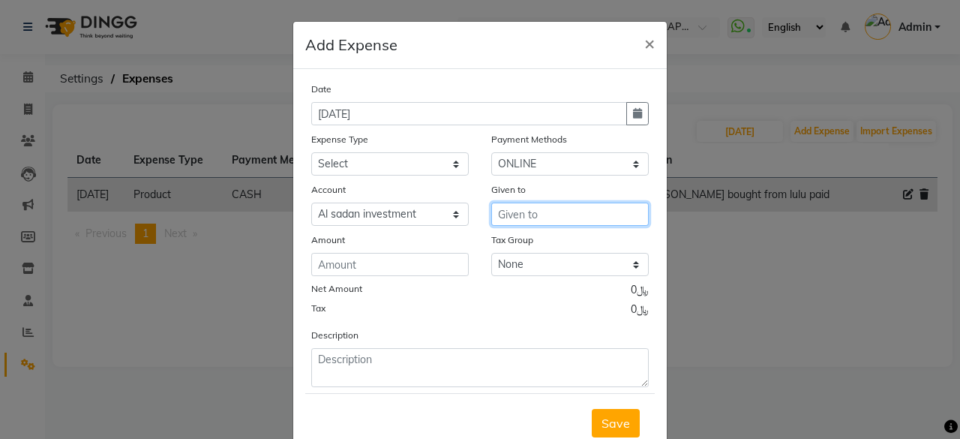
click at [565, 214] on input "text" at bounding box center [569, 213] width 157 height 23
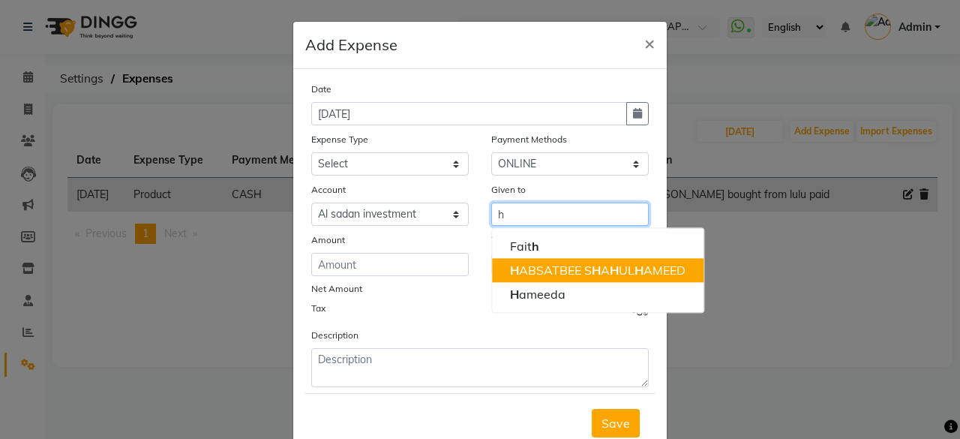
click at [565, 272] on ngb-highlight "H ABSATBEE S H A H UL H AMEED" at bounding box center [597, 269] width 175 height 15
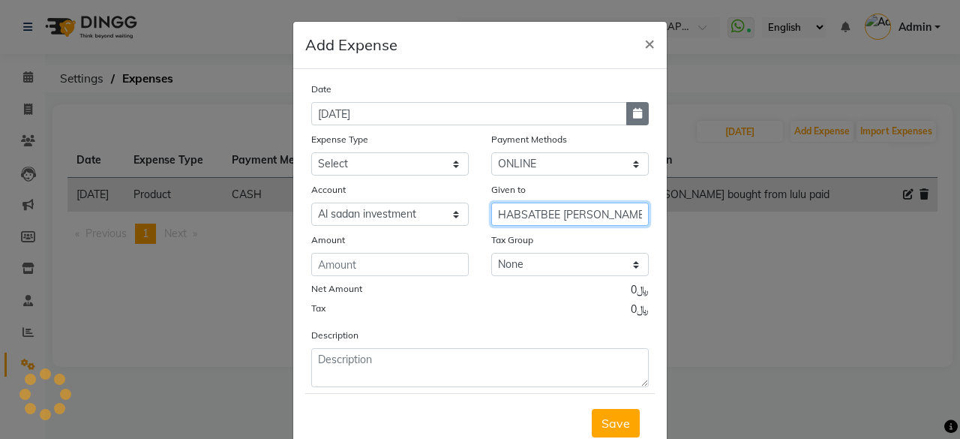
type input "HABSATBEE [PERSON_NAME]"
click at [633, 109] on icon "button" at bounding box center [637, 113] width 9 height 10
select select "9"
select select "2025"
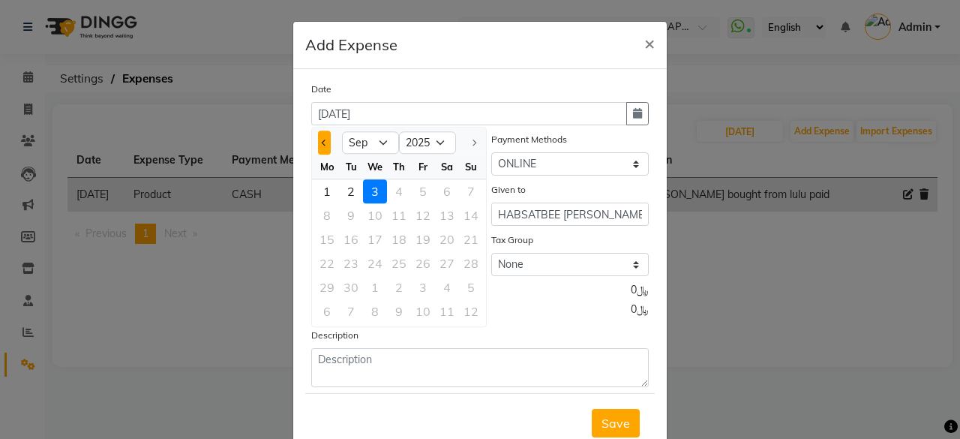
click at [318, 134] on button "Previous month" at bounding box center [324, 142] width 13 height 24
select select "8"
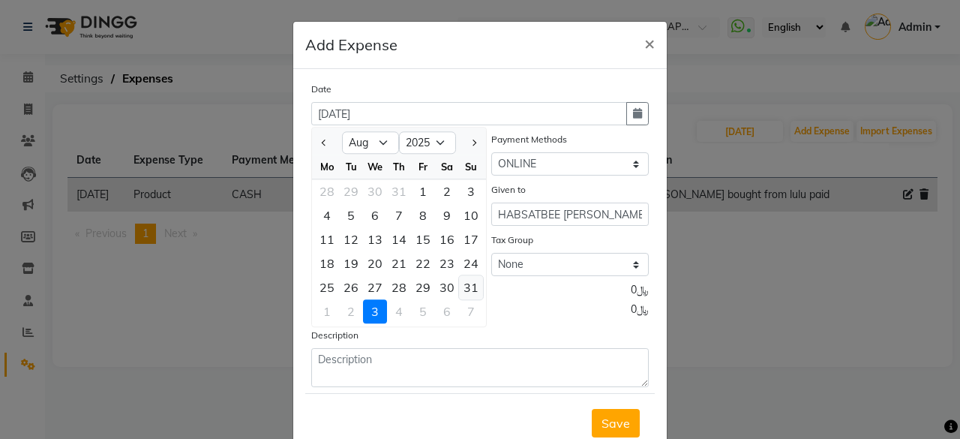
click at [462, 289] on div "31" at bounding box center [471, 287] width 24 height 24
type input "31-08-2025"
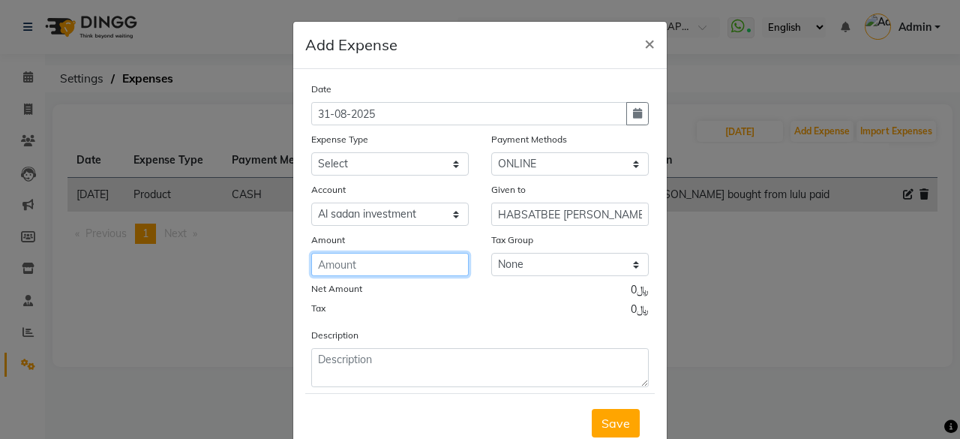
click at [399, 265] on input "number" at bounding box center [389, 264] width 157 height 23
type input "427.45"
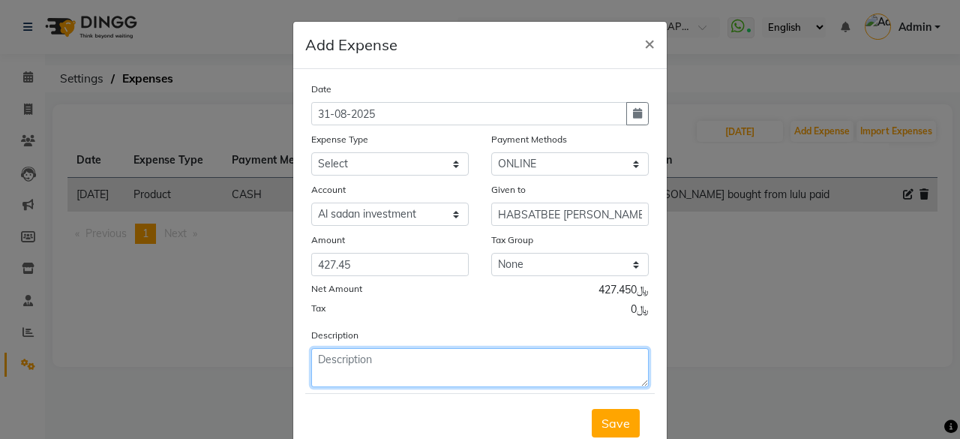
click at [430, 365] on textarea at bounding box center [479, 367] width 337 height 39
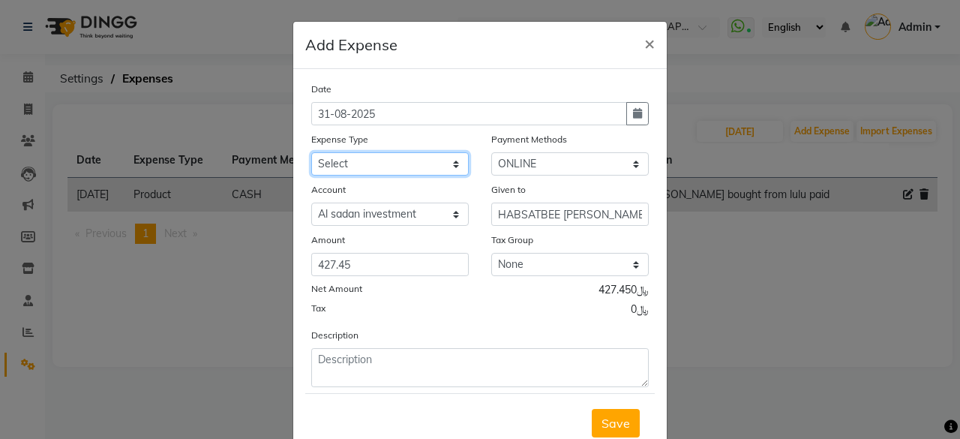
click at [454, 157] on select "Select al nazhi llc Al raaed laundry Amani staff transportation building cleane…" at bounding box center [389, 163] width 157 height 23
select select "16850"
click at [311, 152] on select "Select al nazhi llc Al raaed laundry Amani staff transportation building cleane…" at bounding box center [389, 163] width 157 height 23
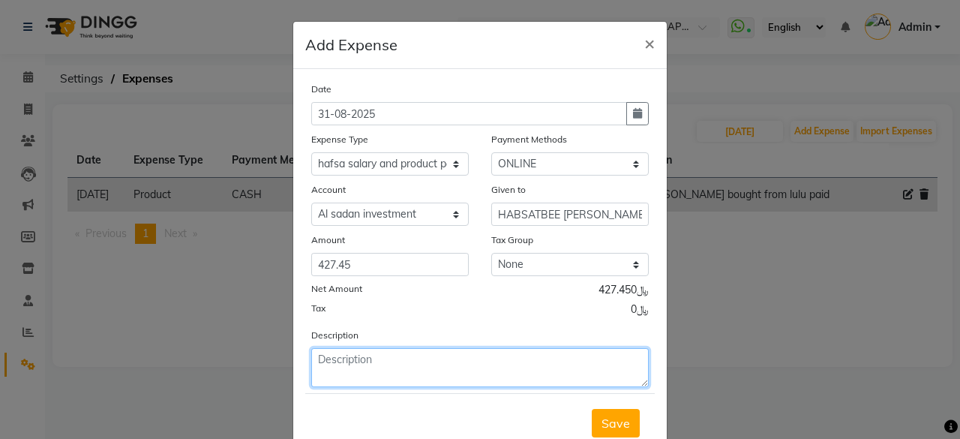
click at [415, 376] on textarea at bounding box center [479, 367] width 337 height 39
type textarea "[DATE]"
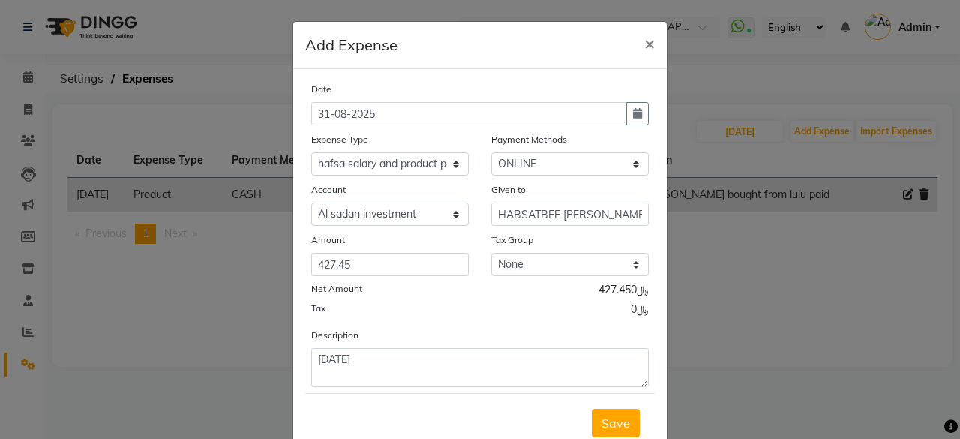
click at [611, 418] on span "Save" at bounding box center [615, 422] width 28 height 15
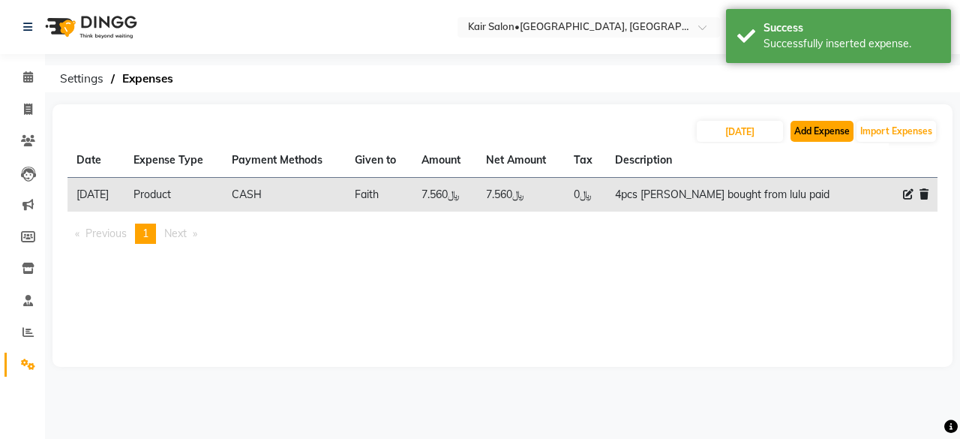
click at [814, 133] on button "Add Expense" at bounding box center [821, 131] width 63 height 21
select select "1"
select select "5516"
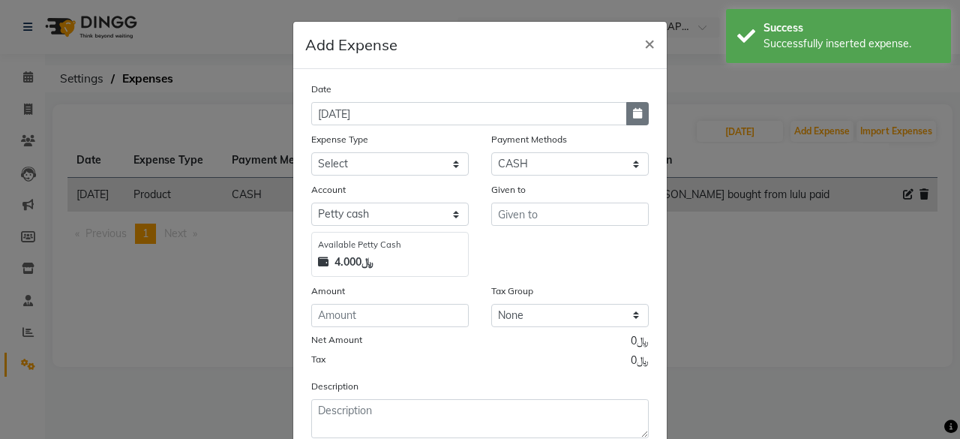
click at [626, 109] on button "button" at bounding box center [637, 113] width 22 height 23
select select "9"
select select "2025"
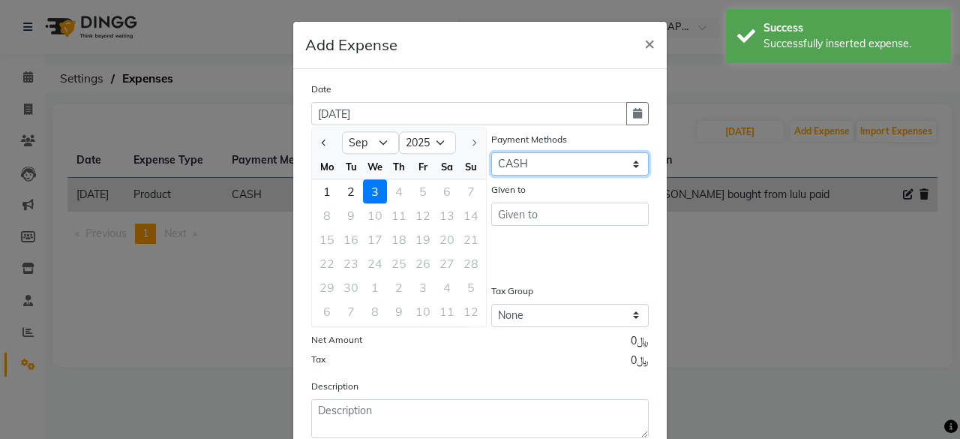
click at [636, 166] on select "Select Family CASH ONLINE CARD Prepaid Package Voucher Gift Card" at bounding box center [569, 163] width 157 height 23
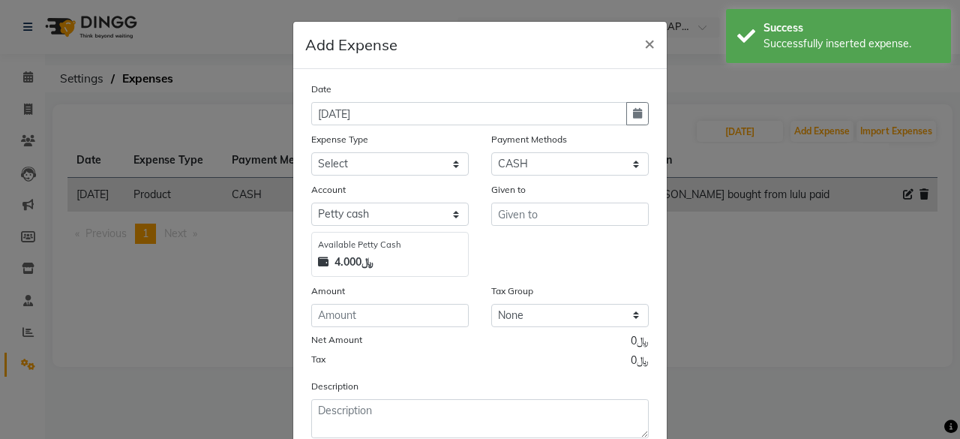
click at [634, 182] on div "Given to" at bounding box center [569, 191] width 157 height 21
click at [631, 167] on select "Select Family CASH ONLINE CARD Prepaid Package Voucher Gift Card" at bounding box center [569, 163] width 157 height 23
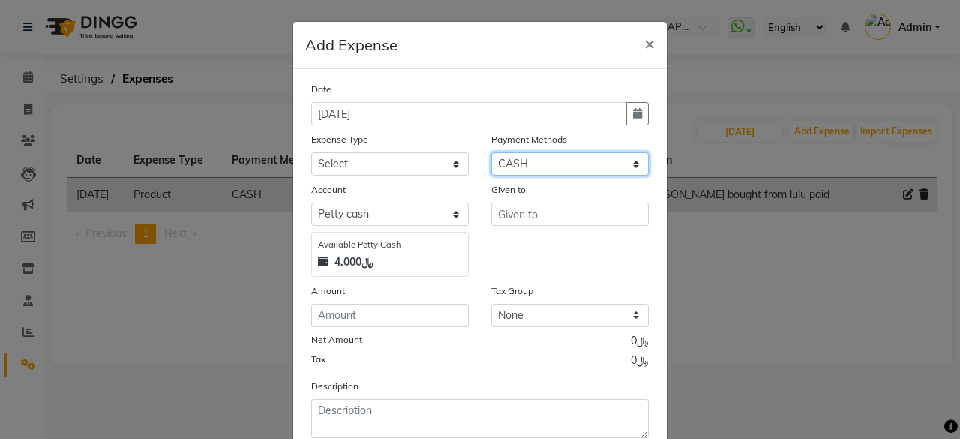
select select "3"
click at [491, 152] on select "Select Family CASH ONLINE CARD Prepaid Package Voucher Gift Card" at bounding box center [569, 163] width 157 height 23
select select "6780"
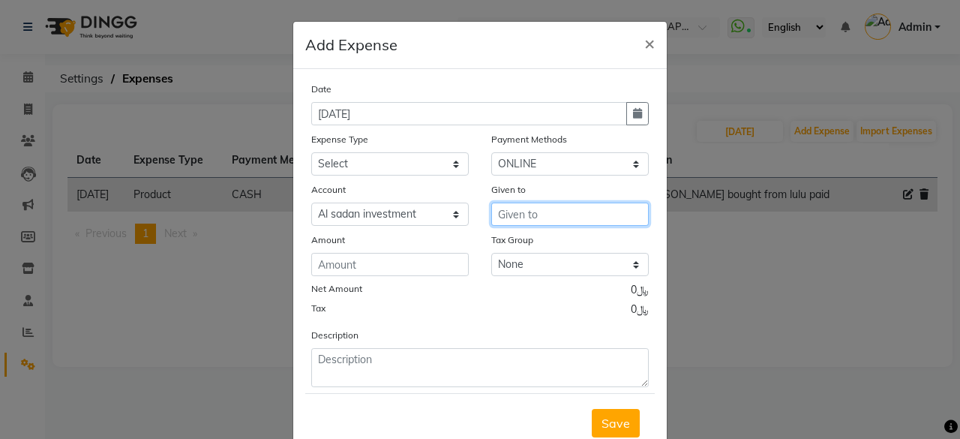
click at [577, 216] on input "text" at bounding box center [569, 213] width 157 height 23
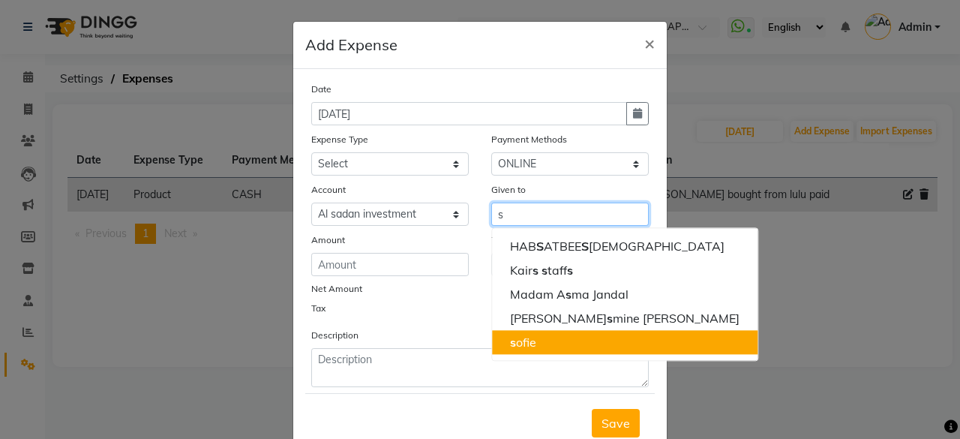
click at [553, 346] on button "s ofie" at bounding box center [624, 342] width 265 height 24
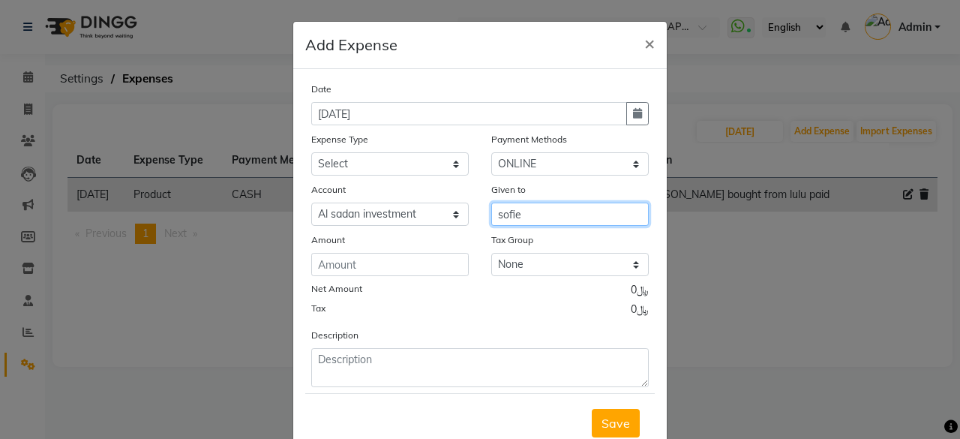
type input "sofie"
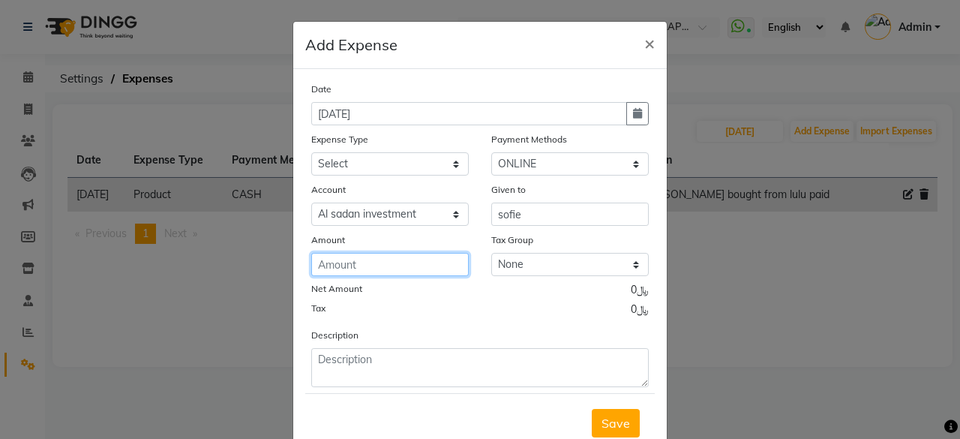
click at [419, 263] on input "number" at bounding box center [389, 264] width 157 height 23
click at [633, 109] on icon "button" at bounding box center [637, 113] width 9 height 10
select select "9"
select select "2025"
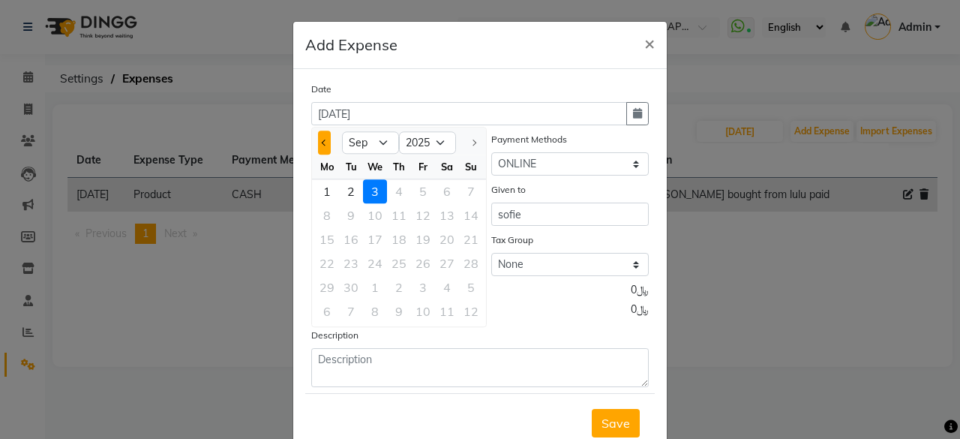
click at [319, 144] on button "Previous month" at bounding box center [324, 142] width 13 height 24
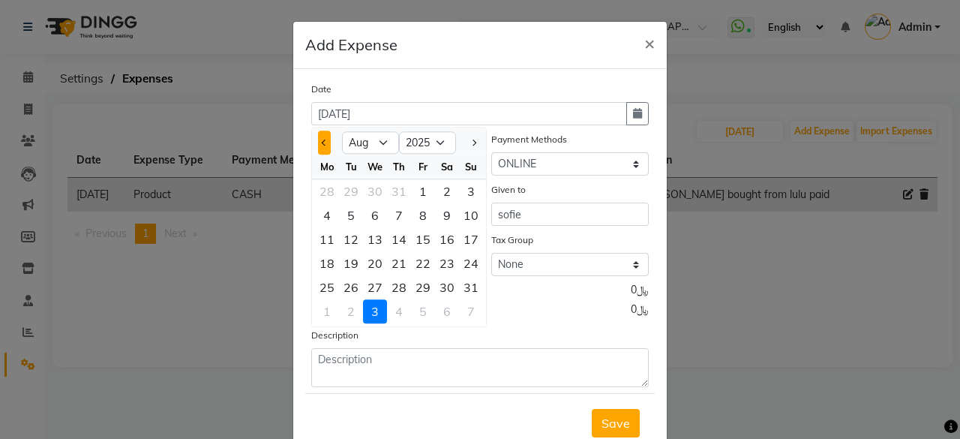
click at [324, 144] on button "Previous month" at bounding box center [324, 142] width 13 height 24
select select "7"
click at [393, 289] on div "31" at bounding box center [399, 287] width 24 height 24
type input "[DATE]"
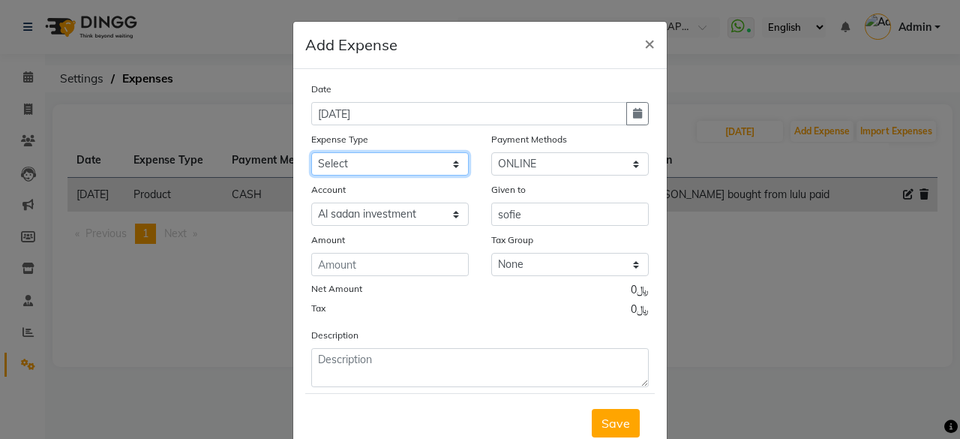
click at [450, 164] on select "Select al nazhi llc Al raaed laundry Amani staff transportation building cleane…" at bounding box center [389, 163] width 157 height 23
drag, startPoint x: 546, startPoint y: 397, endPoint x: 550, endPoint y: 423, distance: 26.6
click at [550, 423] on div "Save" at bounding box center [479, 422] width 349 height 59
click at [646, 40] on span "×" at bounding box center [649, 42] width 10 height 22
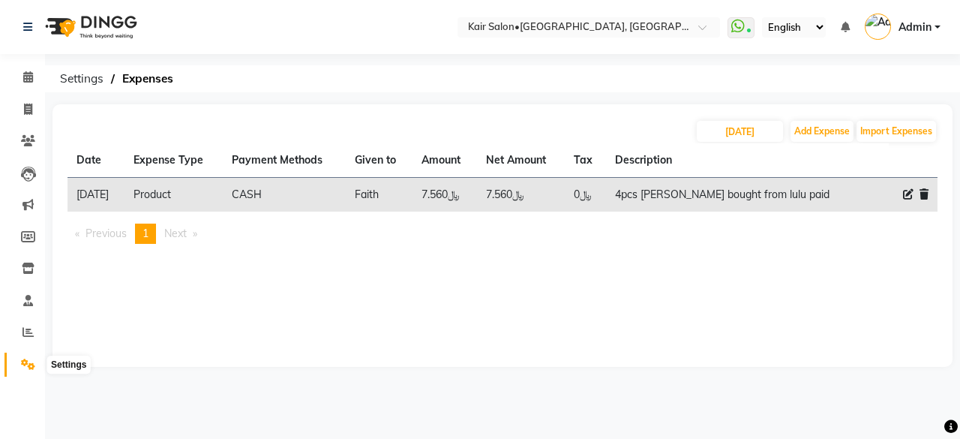
click at [26, 361] on icon at bounding box center [28, 363] width 14 height 11
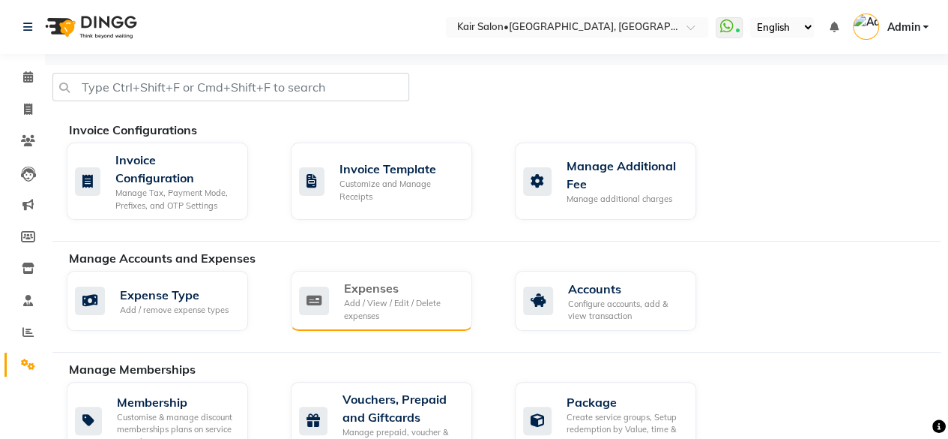
click at [367, 297] on div "Add / View / Edit / Delete expenses" at bounding box center [402, 309] width 116 height 25
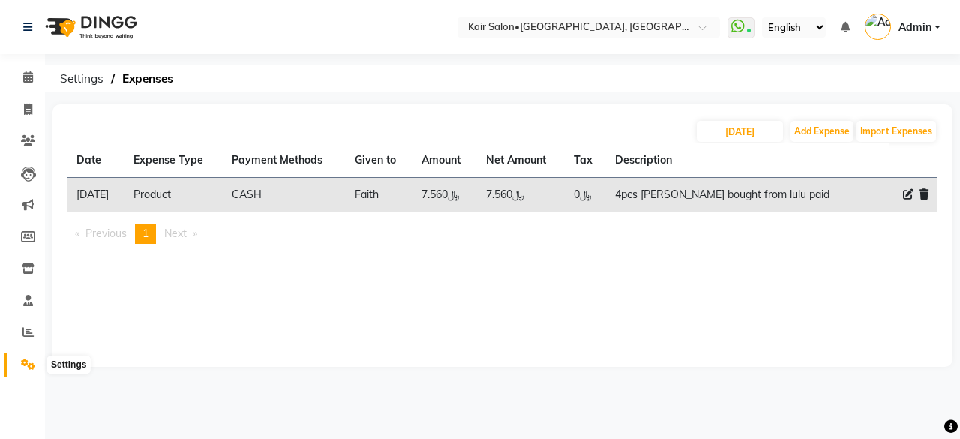
click at [33, 361] on icon at bounding box center [28, 363] width 14 height 11
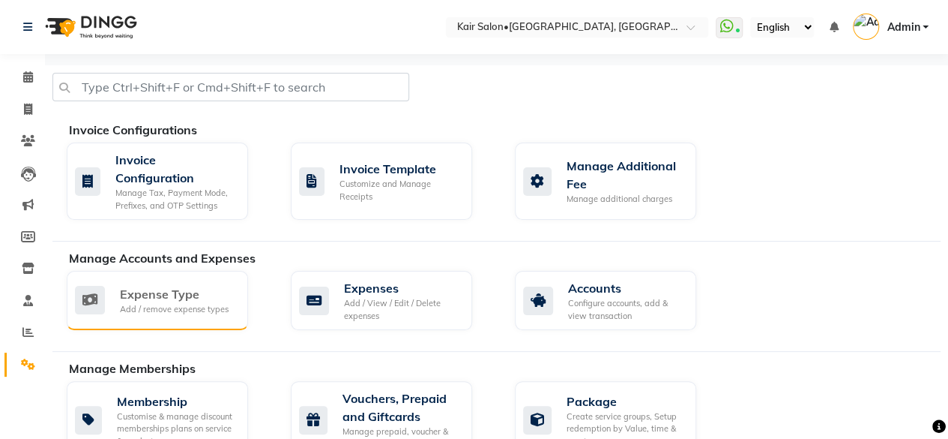
click at [175, 303] on div "Add / remove expense types" at bounding box center [174, 309] width 109 height 13
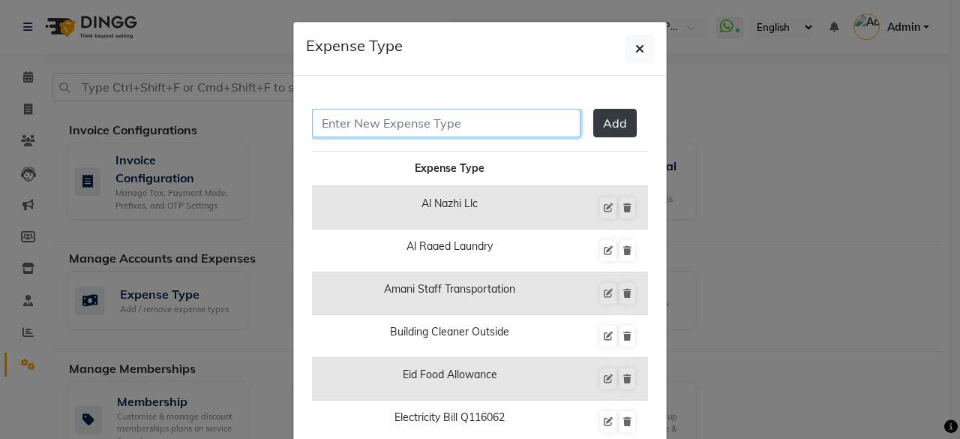
click at [462, 120] on input "text" at bounding box center [446, 123] width 268 height 28
type input "Sofie salary sales comission product"
click at [601, 133] on button "Add" at bounding box center [614, 123] width 43 height 28
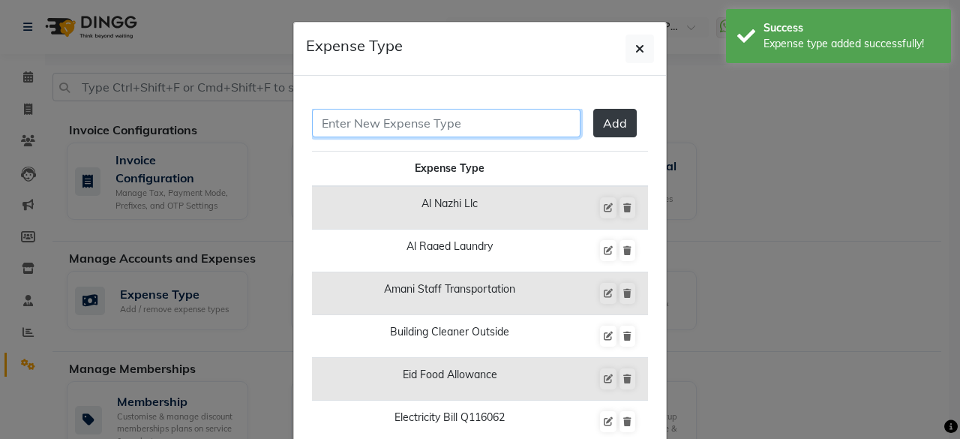
click at [523, 122] on input "text" at bounding box center [446, 123] width 268 height 28
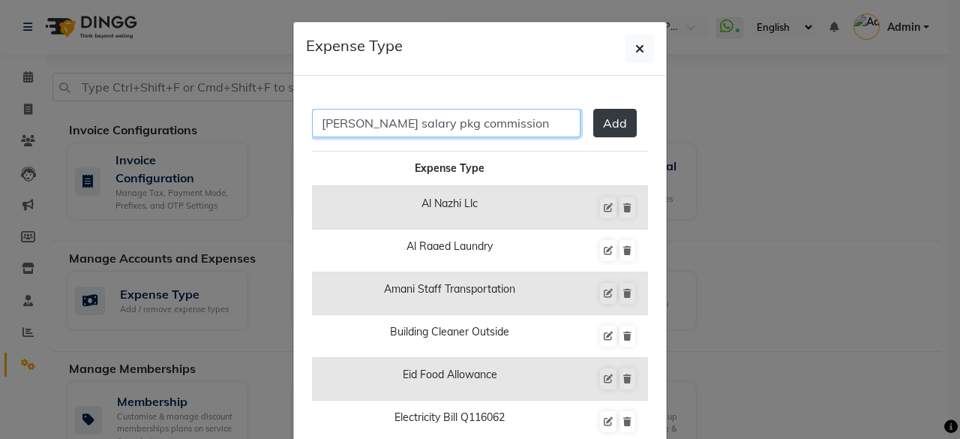
click at [418, 124] on input "[PERSON_NAME] salary pkg commission" at bounding box center [446, 123] width 268 height 28
type input "[PERSON_NAME] salary pkg, product commission"
click at [603, 124] on span "Add" at bounding box center [615, 122] width 24 height 15
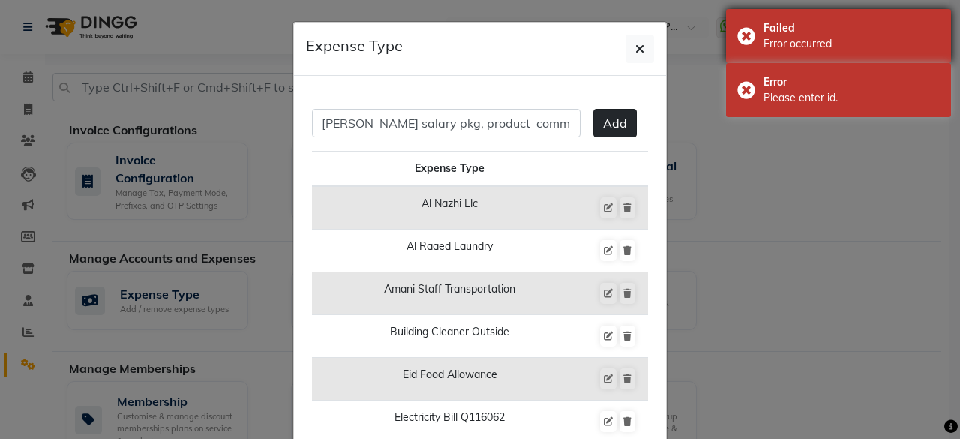
click at [753, 28] on div "Failed Error occurred" at bounding box center [838, 36] width 225 height 54
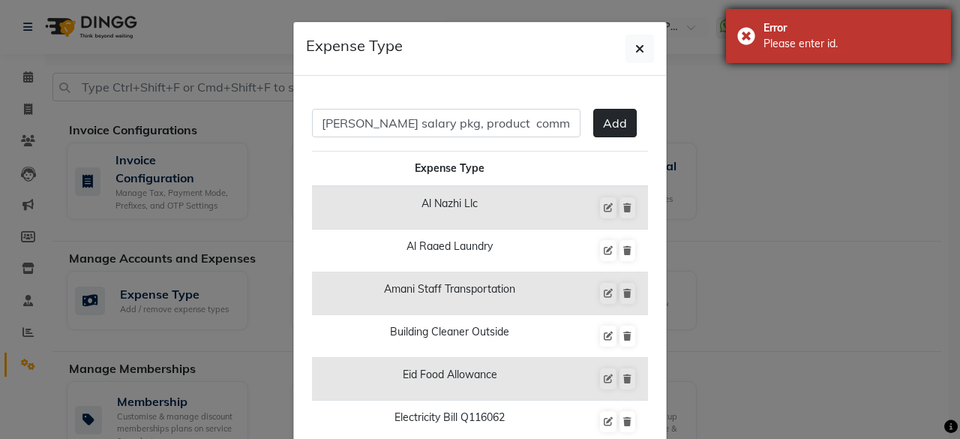
click at [747, 37] on div "Error Please enter id." at bounding box center [838, 36] width 225 height 54
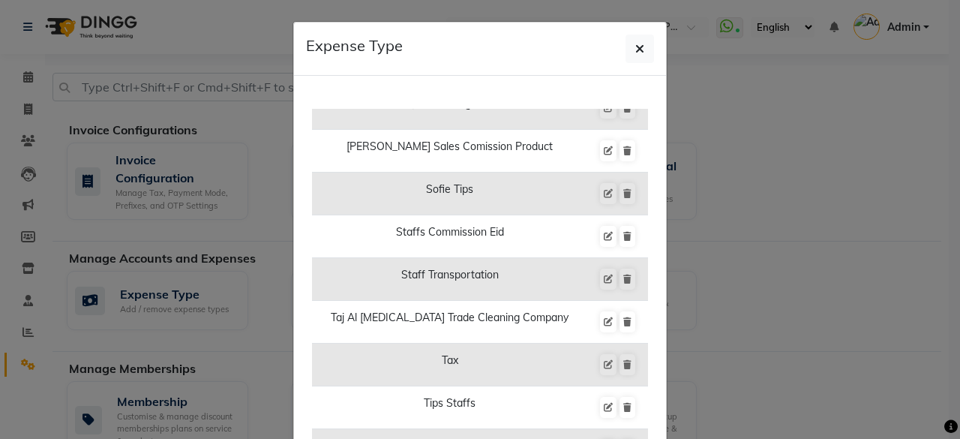
scroll to position [1919, 0]
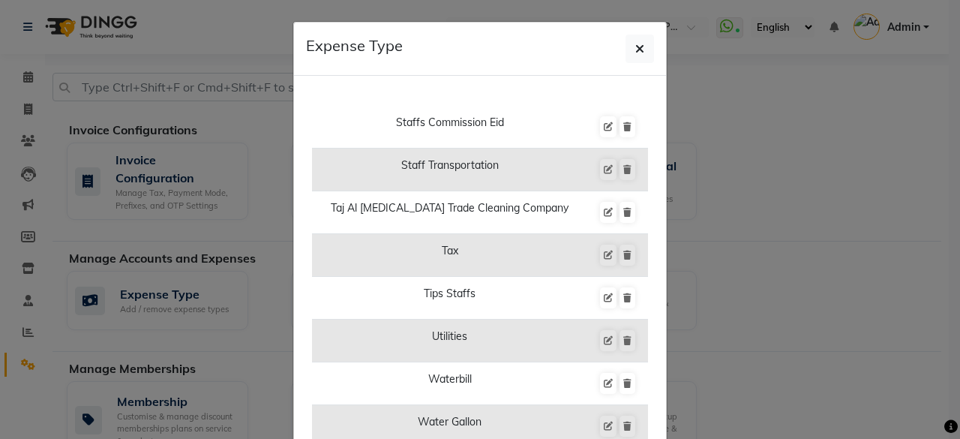
click at [26, 72] on ngb-modal-window "Expense Type [PERSON_NAME] salary pkg, product commission Add Expense Type Al N…" at bounding box center [480, 219] width 960 height 439
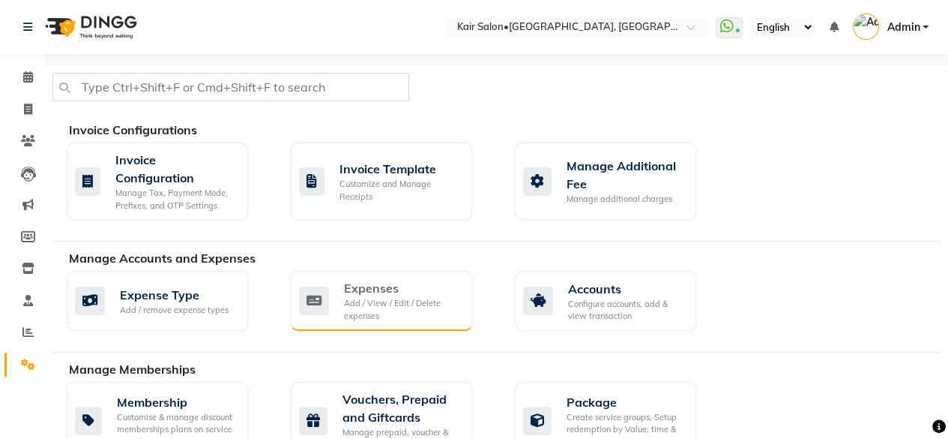
click at [366, 291] on div "Expenses" at bounding box center [402, 288] width 116 height 18
